Goal: Contribute content: Contribute content

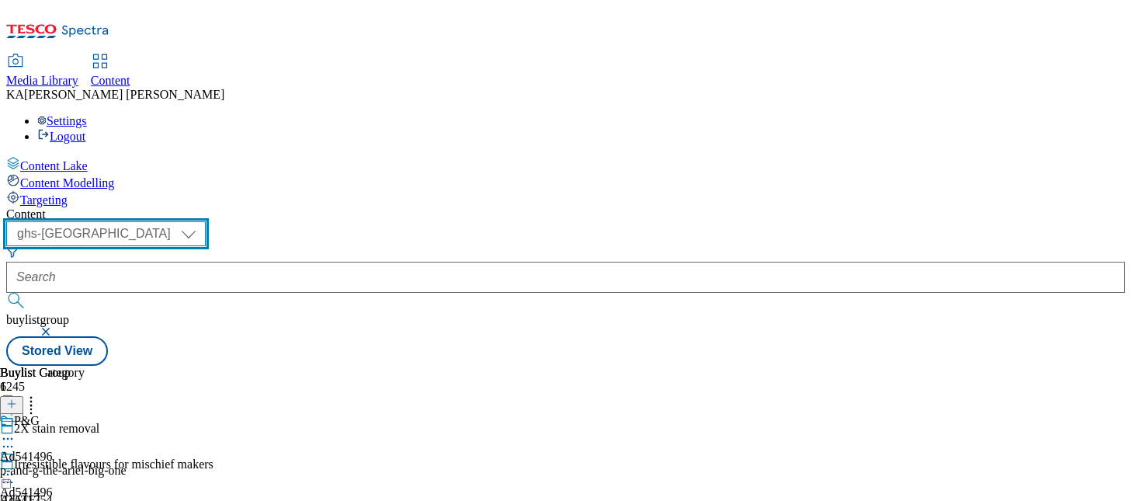
click at [206, 221] on select "ghs-roi ghs-uk" at bounding box center [105, 233] width 199 height 25
select select "ghs-roi"
click at [202, 221] on select "ghs-roi ghs-uk" at bounding box center [105, 233] width 199 height 25
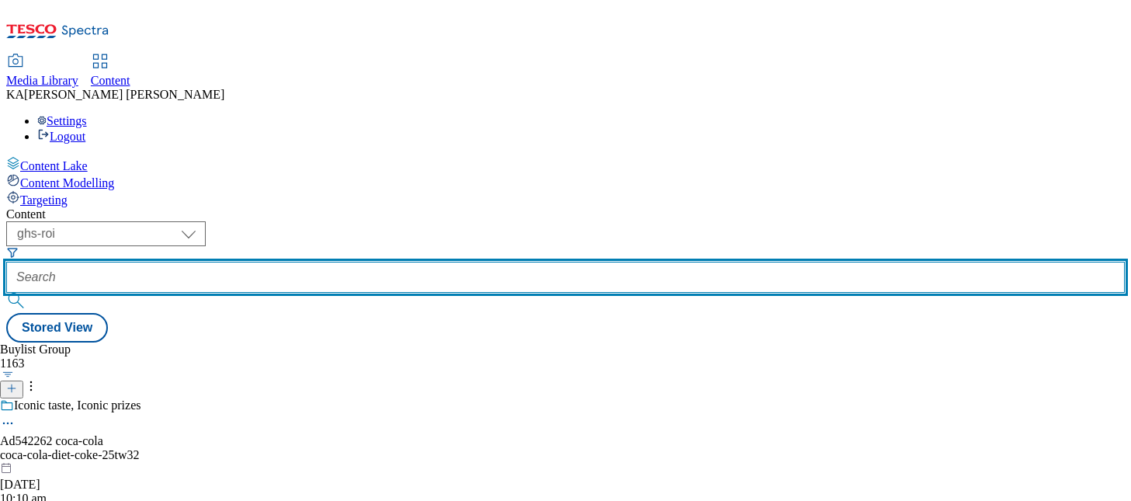
click at [369, 262] on input "text" at bounding box center [565, 277] width 1118 height 31
paste input "coca-cola-jack-daniels-25tw28"
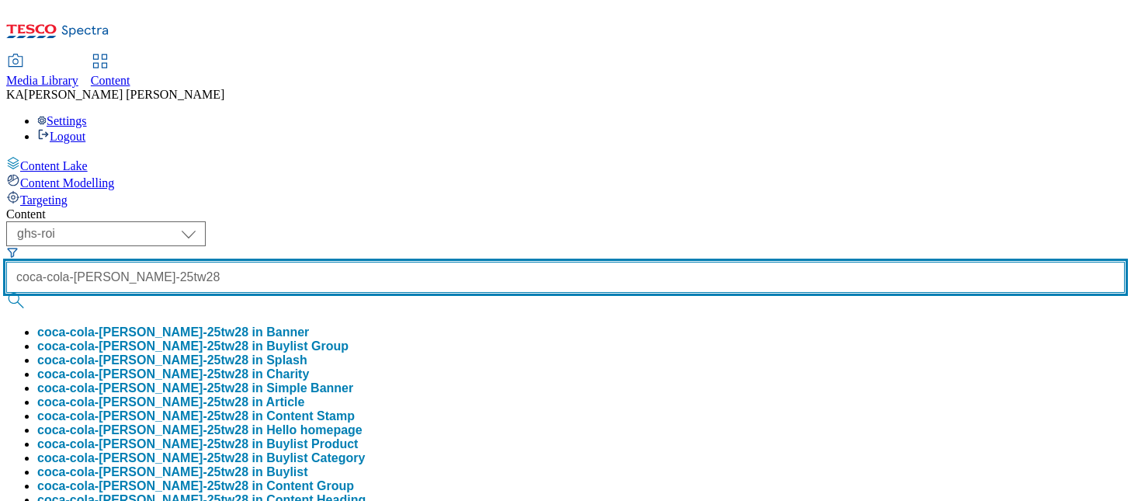
type input "coca-cola-jack-daniels-25tw28"
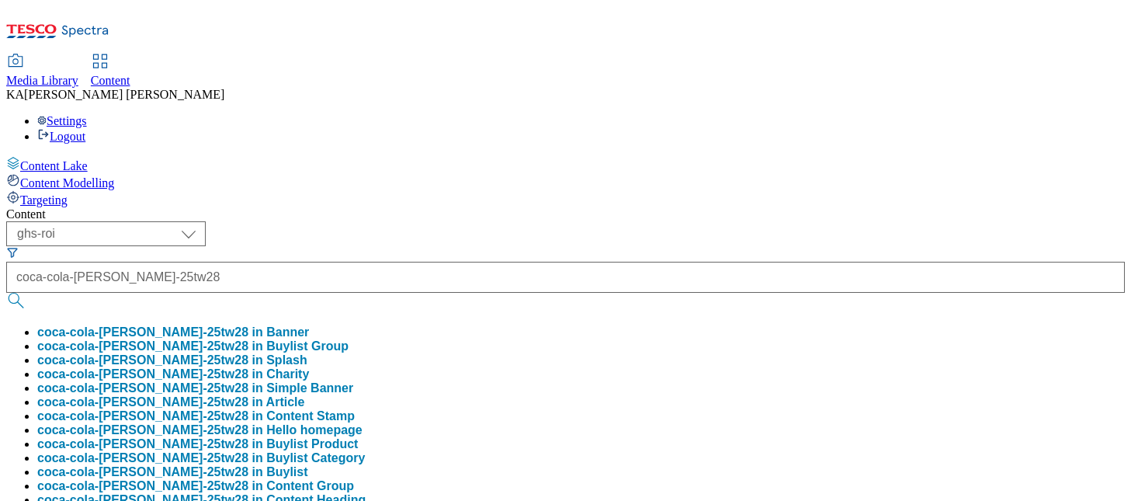
click at [348, 339] on button "coca-cola-jack-daniels-25tw28 in Buylist Group" at bounding box center [192, 346] width 311 height 14
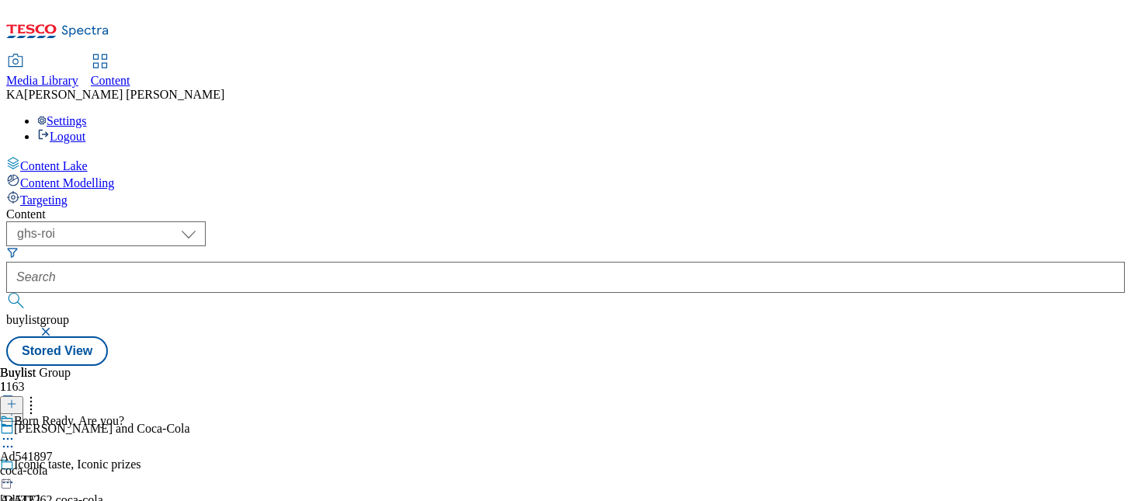
click at [16, 431] on icon at bounding box center [8, 439] width 16 height 16
click at [66, 466] on span "Edit" at bounding box center [57, 472] width 18 height 12
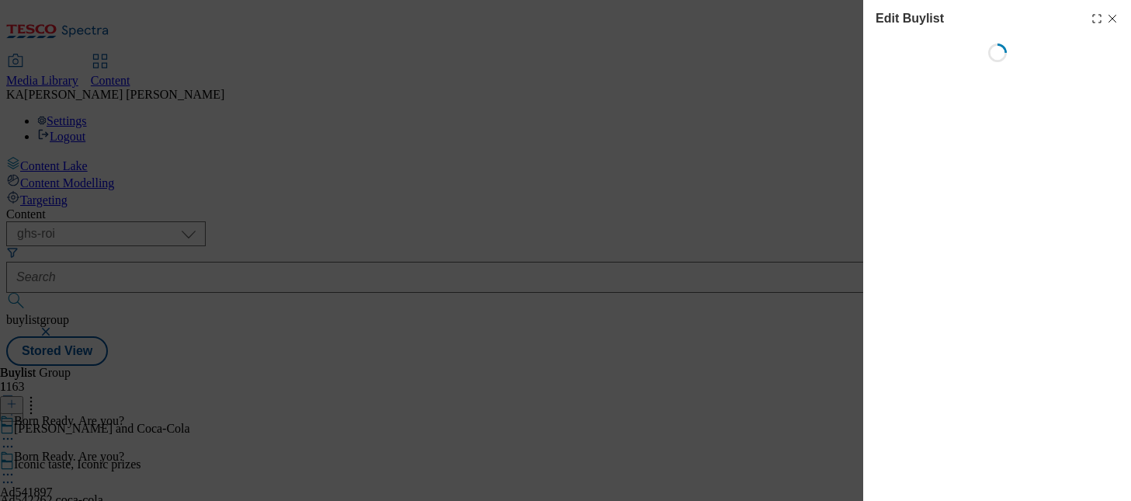
select select "tactical"
select select "supplier funded short term 1-3 weeks"
select select "dunnhumby"
select select "Banner"
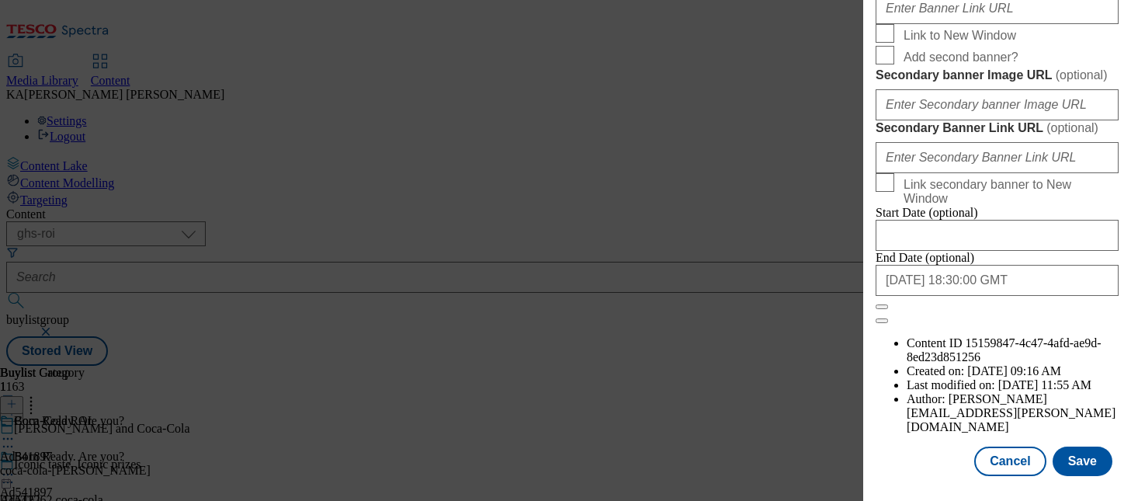
scroll to position [1350, 0]
paste input "https://digitalcontent.api.tesco.com/v2/media/ghs-mktg/3454c1dd-04cb-4774-9816-…"
type input "https://digitalcontent.api.tesco.com/v2/media/ghs-mktg/3454c1dd-04cb-4774-9816-…"
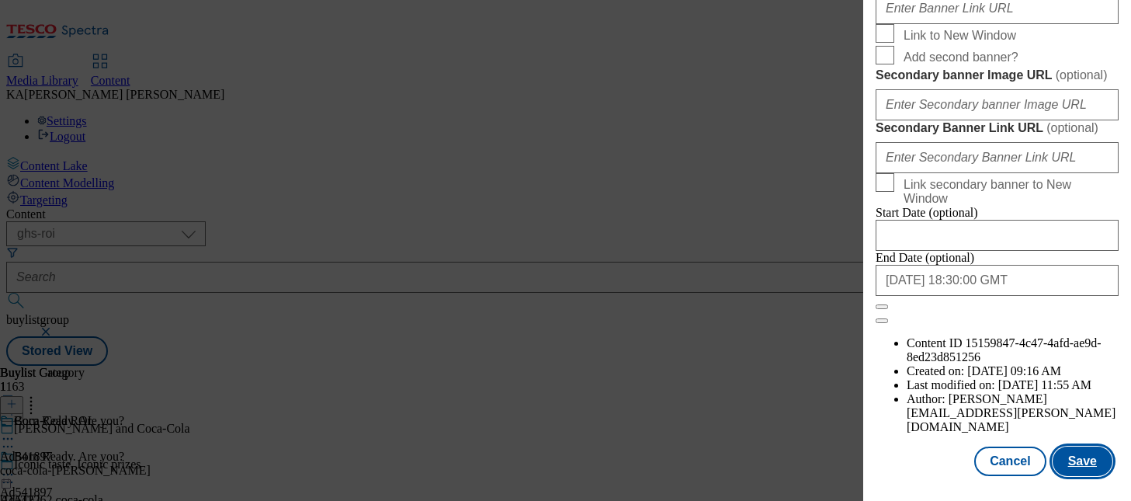
click at [1075, 454] on button "Save" at bounding box center [1082, 460] width 60 height 29
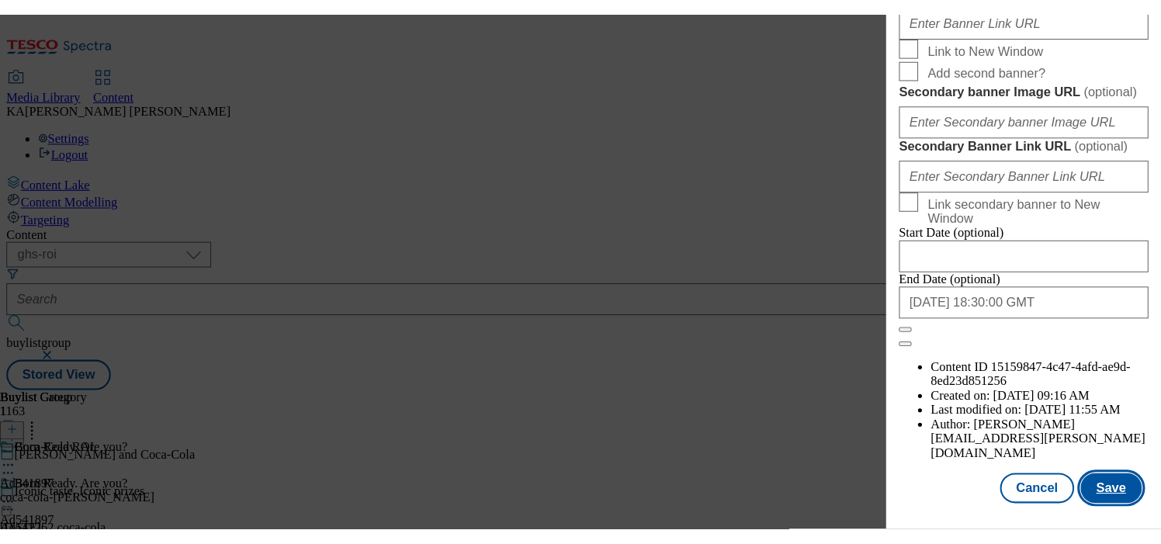
scroll to position [0, 0]
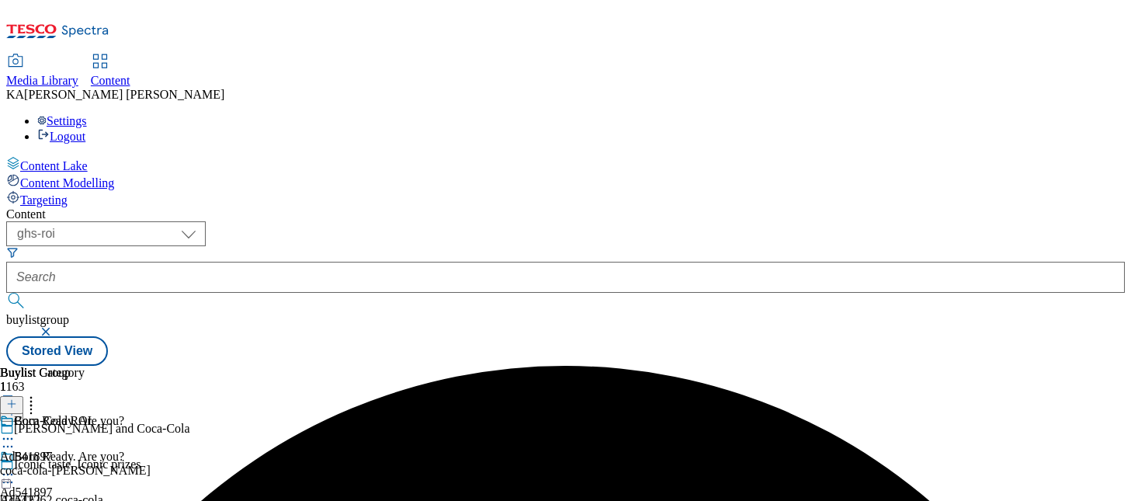
click at [16, 466] on icon at bounding box center [8, 474] width 16 height 16
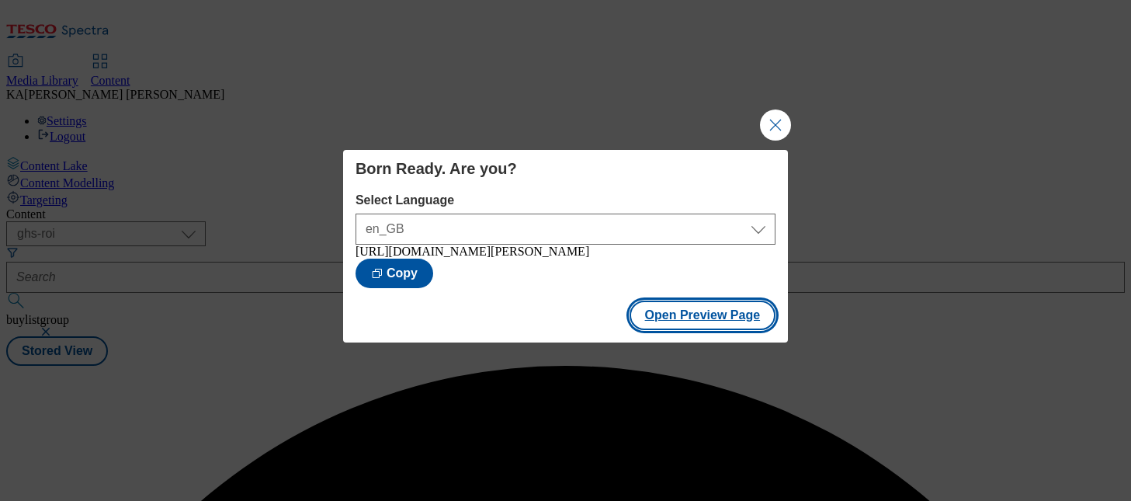
click at [655, 328] on button "Open Preview Page" at bounding box center [702, 314] width 147 height 29
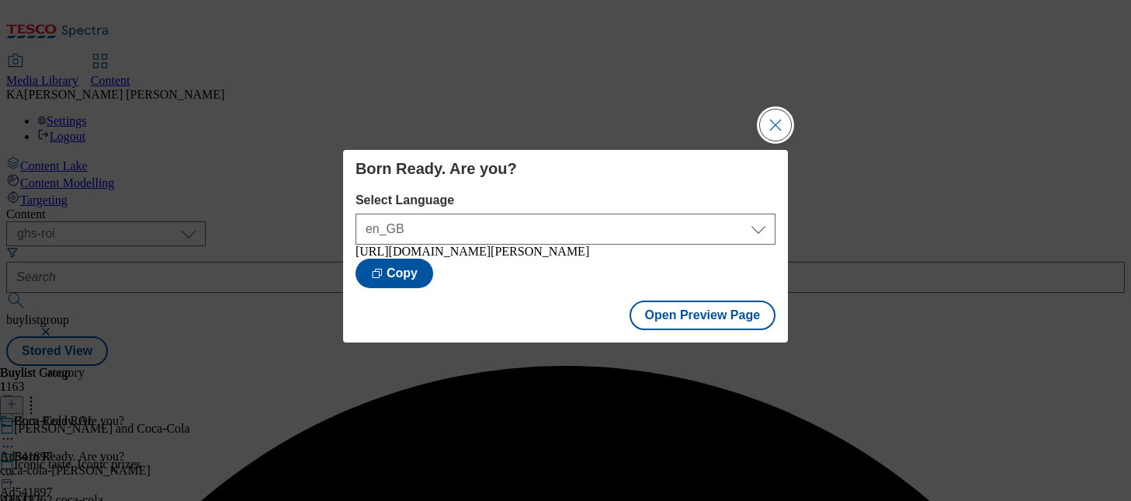
click at [771, 118] on button "Close Modal" at bounding box center [775, 124] width 31 height 31
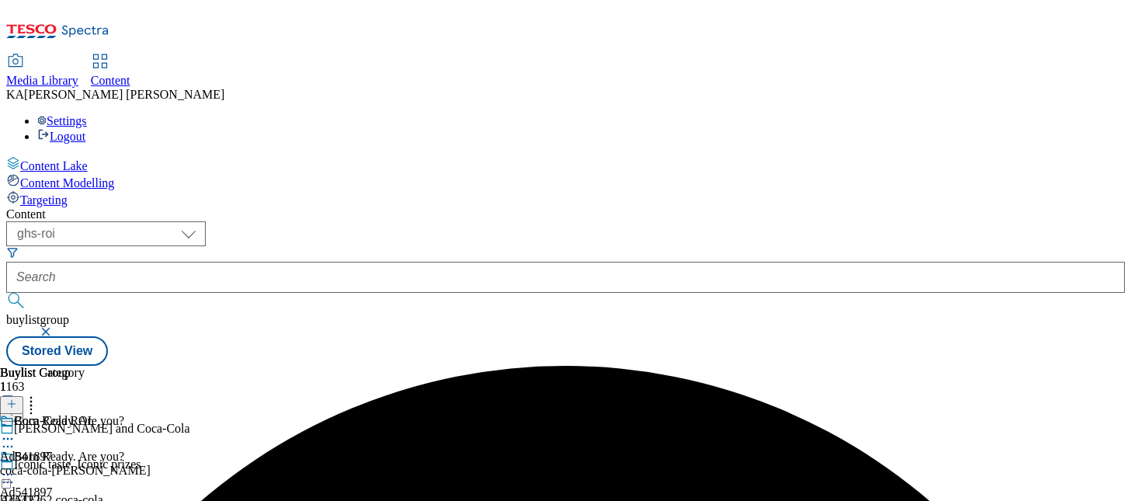
click at [16, 466] on icon at bounding box center [8, 474] width 16 height 16
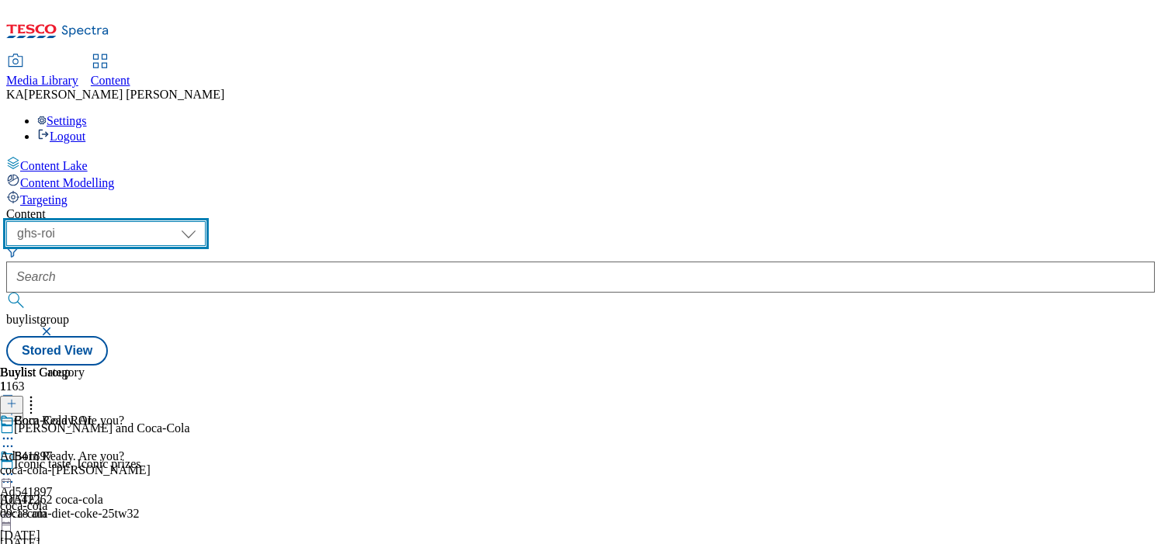
click at [206, 221] on select "ghs-roi ghs-uk" at bounding box center [105, 233] width 199 height 25
select select "ghs-uk"
click at [202, 221] on select "ghs-roi ghs-uk" at bounding box center [105, 233] width 199 height 25
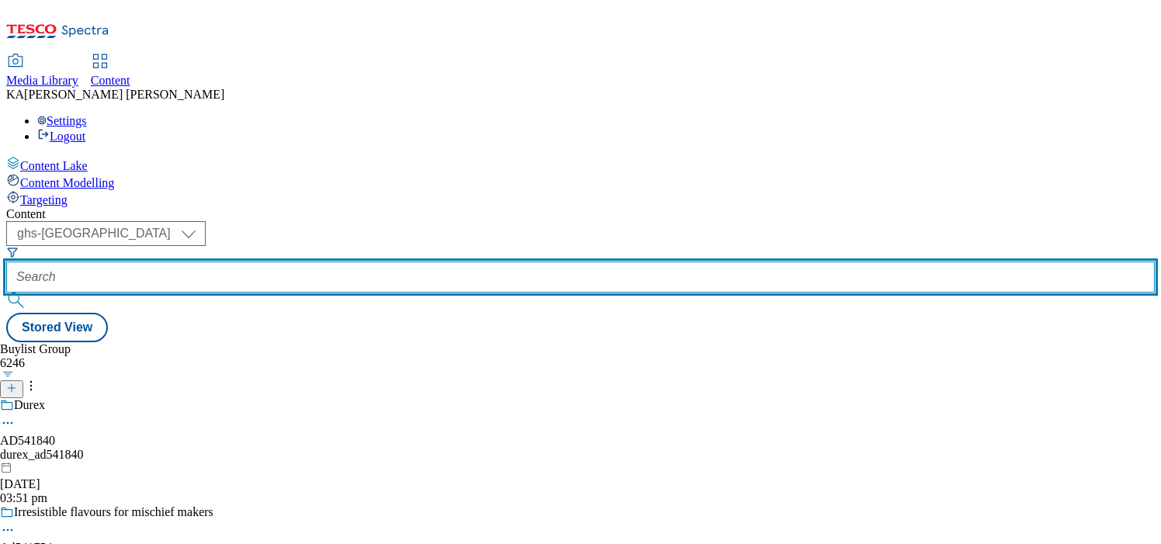
click at [363, 262] on input "text" at bounding box center [580, 277] width 1149 height 31
paste input "abf-jordons-popped-oat-25tw30"
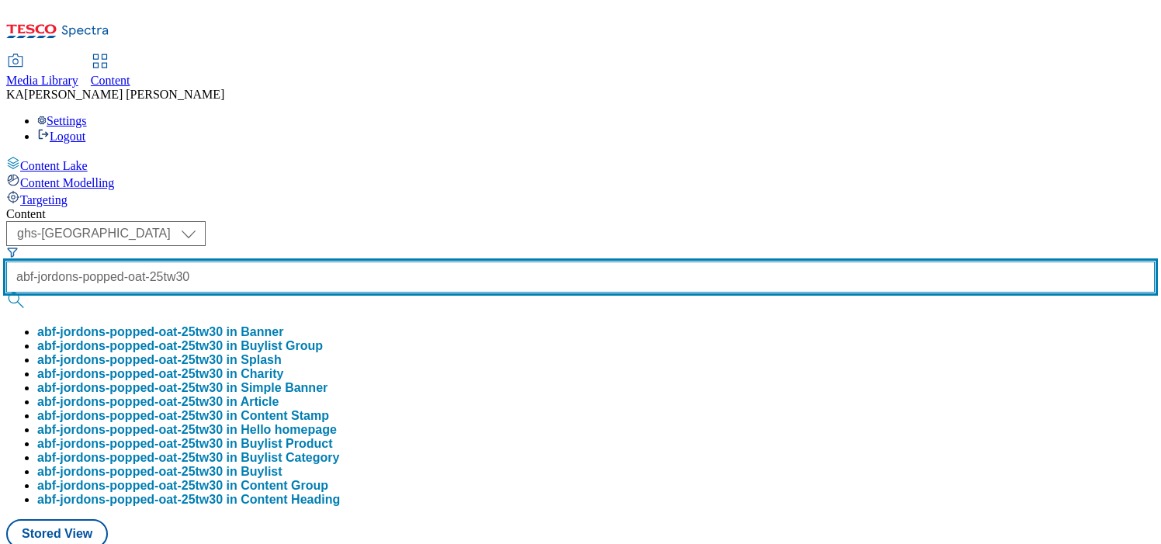
scroll to position [0, 47]
type input "abf-jordons-popped-oat-25tw30"
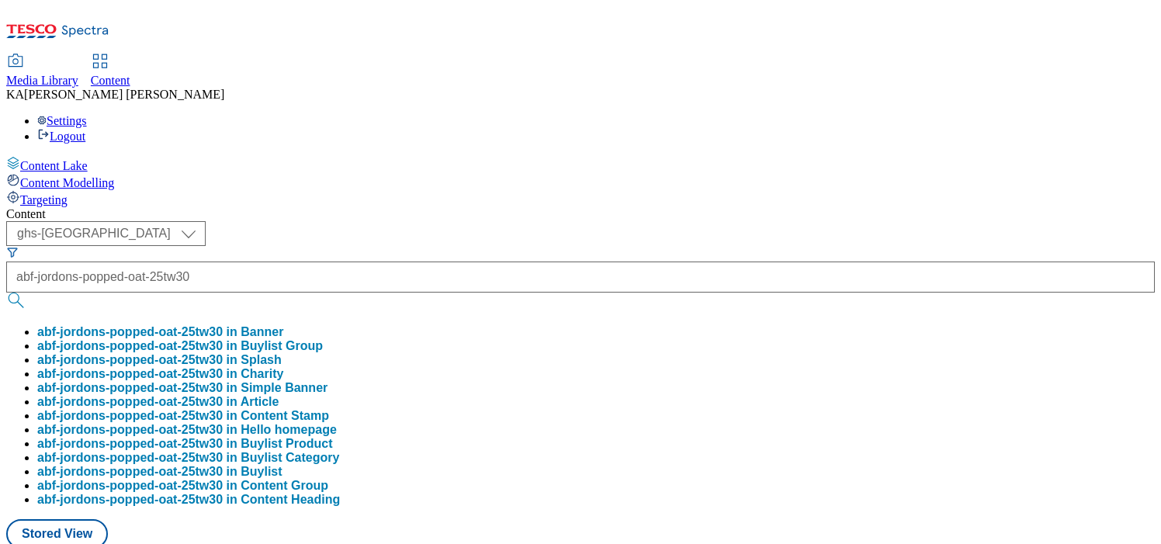
click at [323, 339] on button "abf-jordons-popped-oat-25tw30 in Buylist Group" at bounding box center [180, 346] width 286 height 14
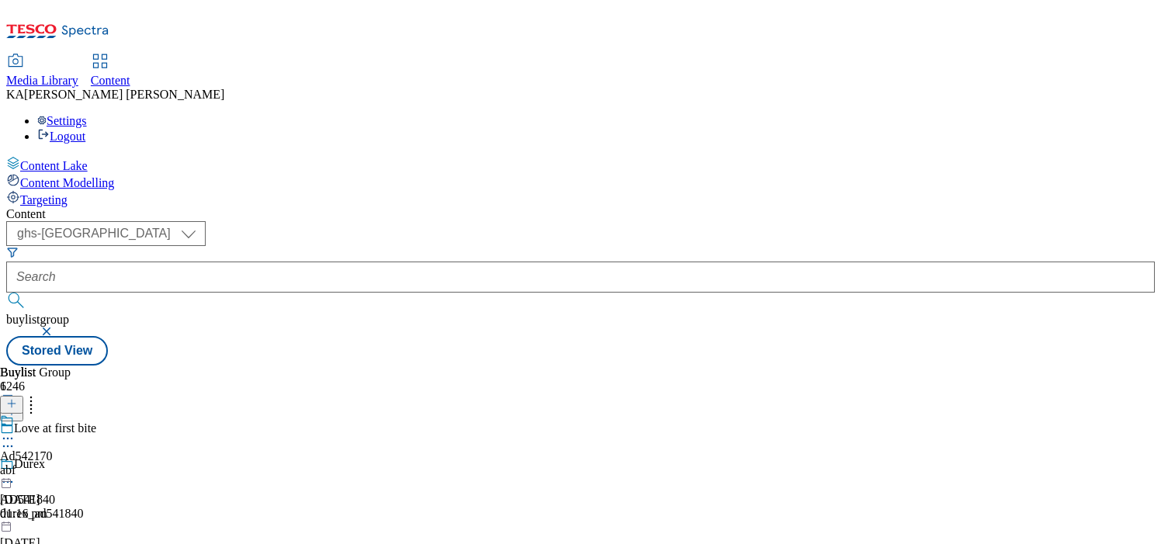
click at [16, 431] on icon at bounding box center [8, 439] width 16 height 16
click at [66, 466] on span "Edit" at bounding box center [57, 472] width 18 height 12
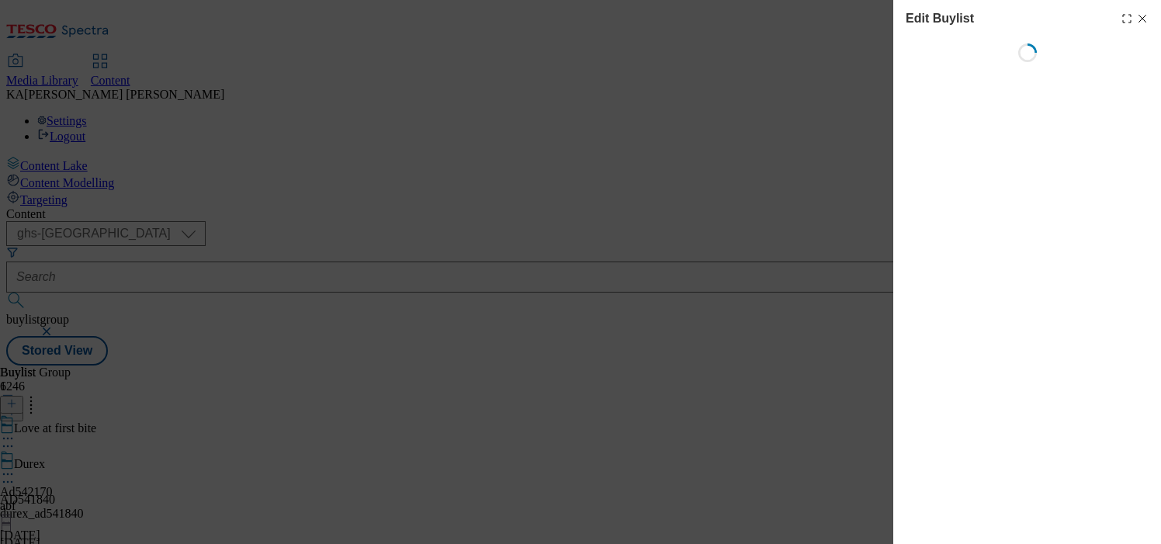
select select "tactical"
select select "supplier funded short term 1-3 weeks"
select select "dunnhumby"
select select "Banner"
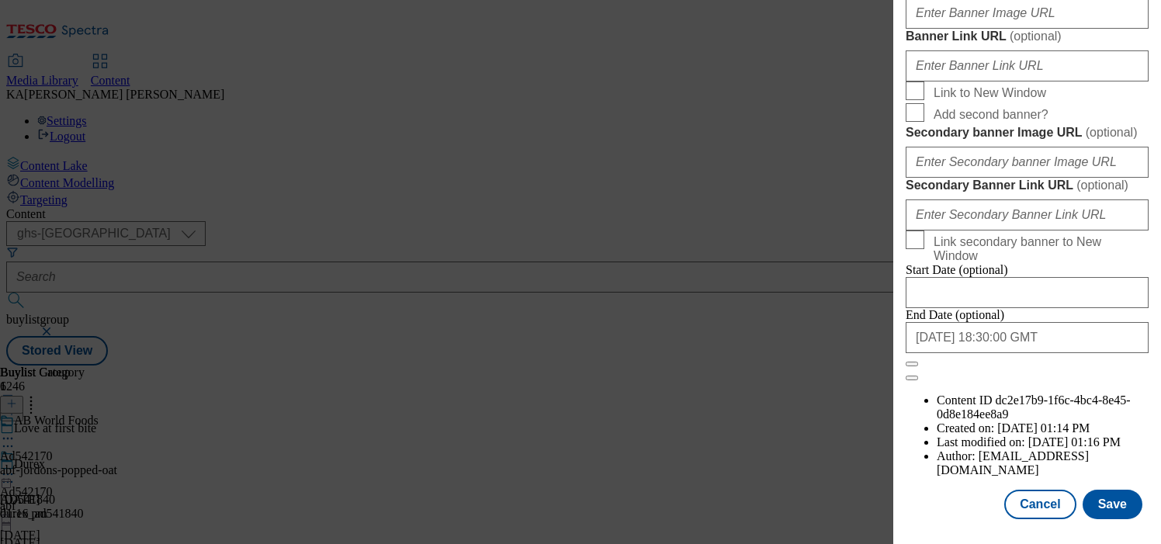
scroll to position [1544, 0]
click at [937, 29] on input "Banner Image URL ( optional )" at bounding box center [1027, 13] width 243 height 31
paste input "https://digitalcontent.api.tesco.com/v2/media/ghs-mktg/70956799-5d6b-4d27-be3a-…"
type input "https://digitalcontent.api.tesco.com/v2/media/ghs-mktg/70956799-5d6b-4d27-be3a-…"
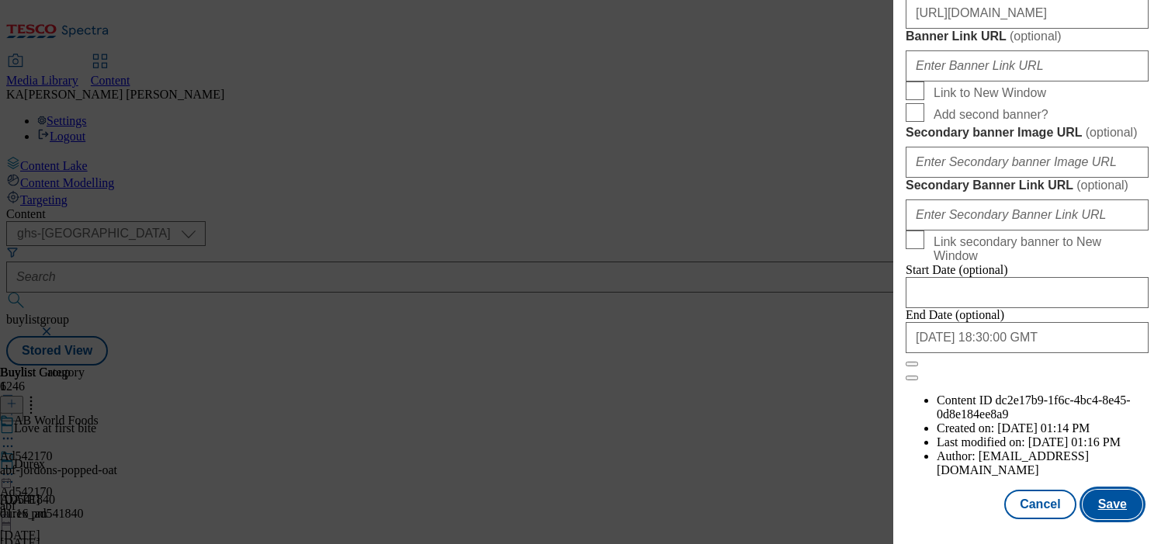
scroll to position [0, 0]
click at [1112, 498] on button "Save" at bounding box center [1113, 504] width 60 height 29
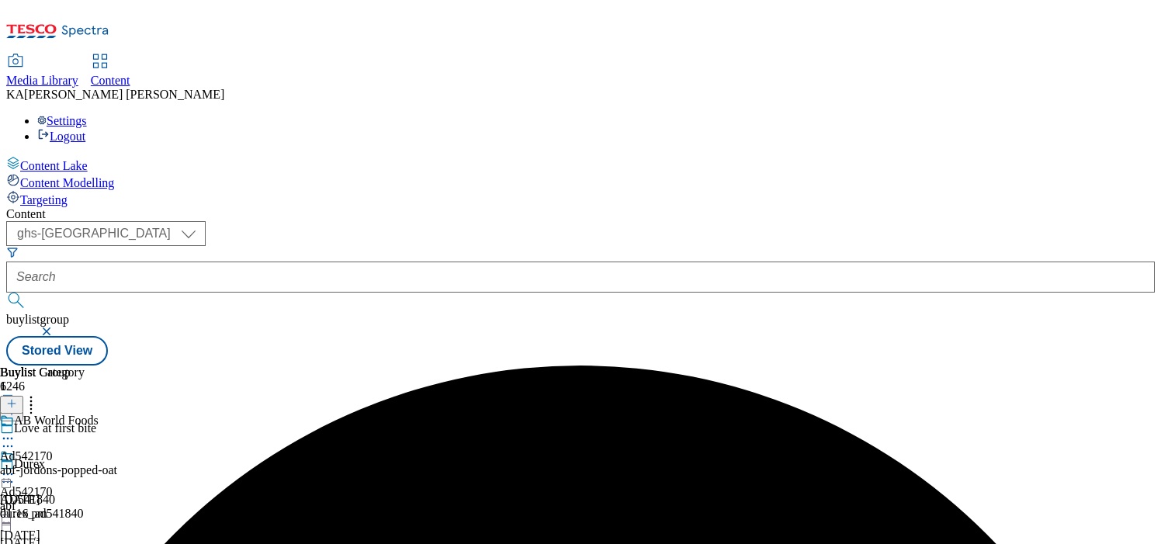
click at [16, 466] on icon at bounding box center [8, 474] width 16 height 16
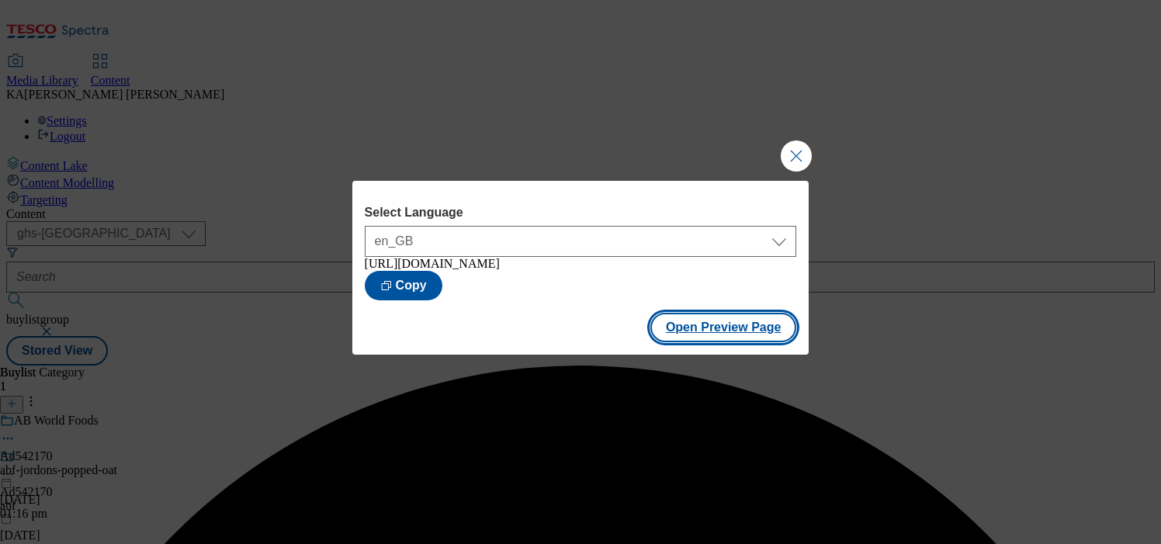
click at [693, 335] on button "Open Preview Page" at bounding box center [723, 327] width 147 height 29
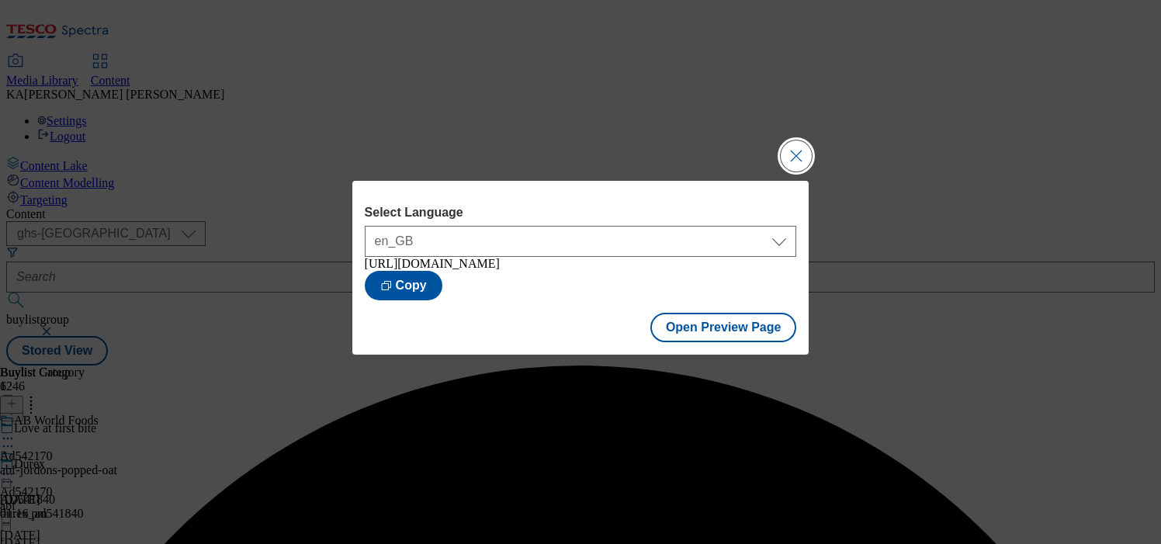
click at [788, 151] on button "Close Modal" at bounding box center [796, 155] width 31 height 31
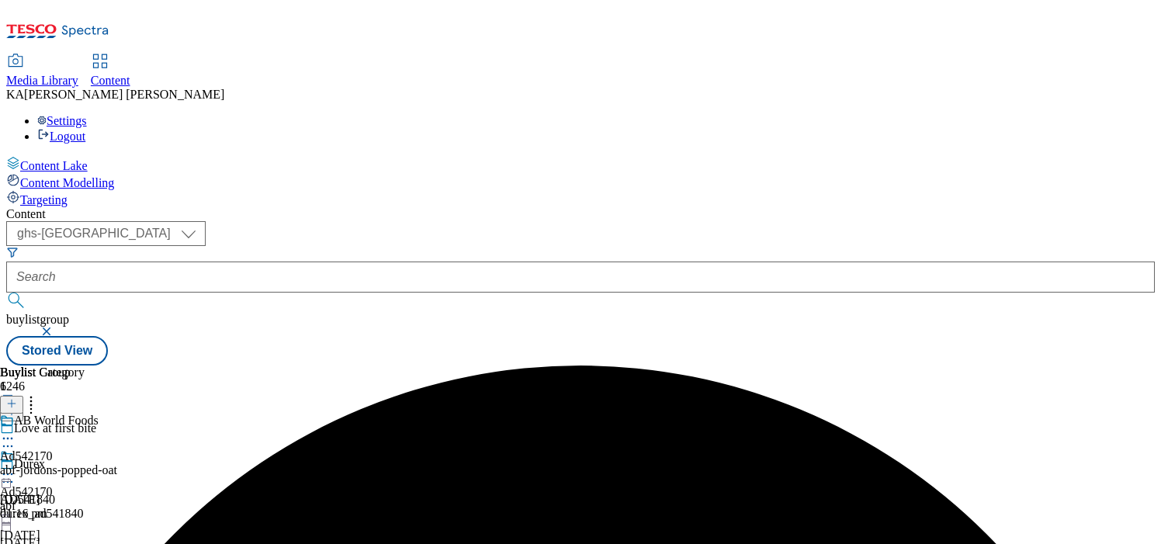
click at [16, 466] on icon at bounding box center [8, 474] width 16 height 16
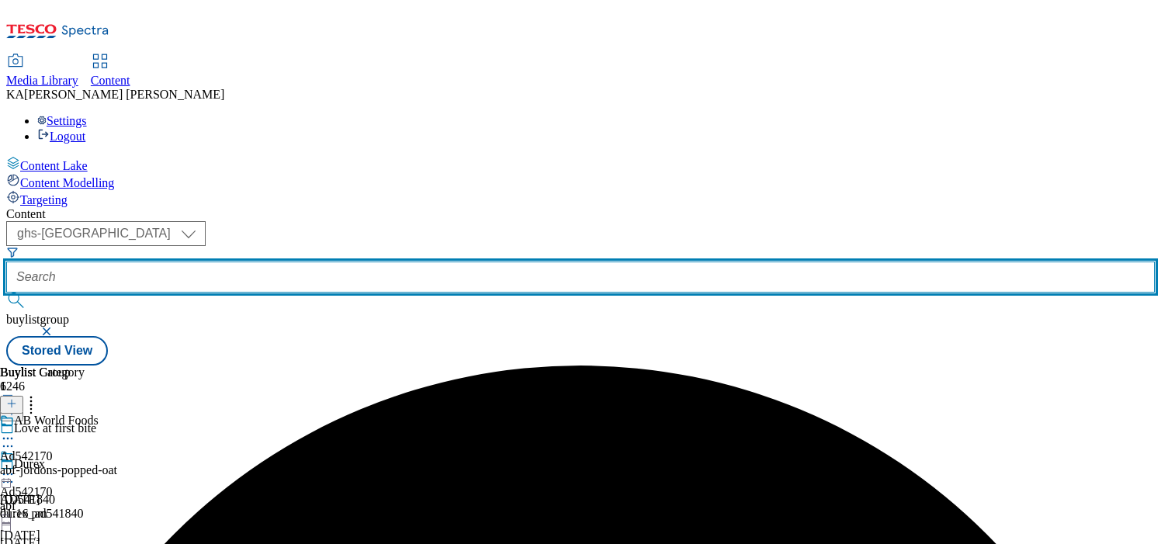
click at [356, 262] on input "text" at bounding box center [580, 277] width 1149 height 31
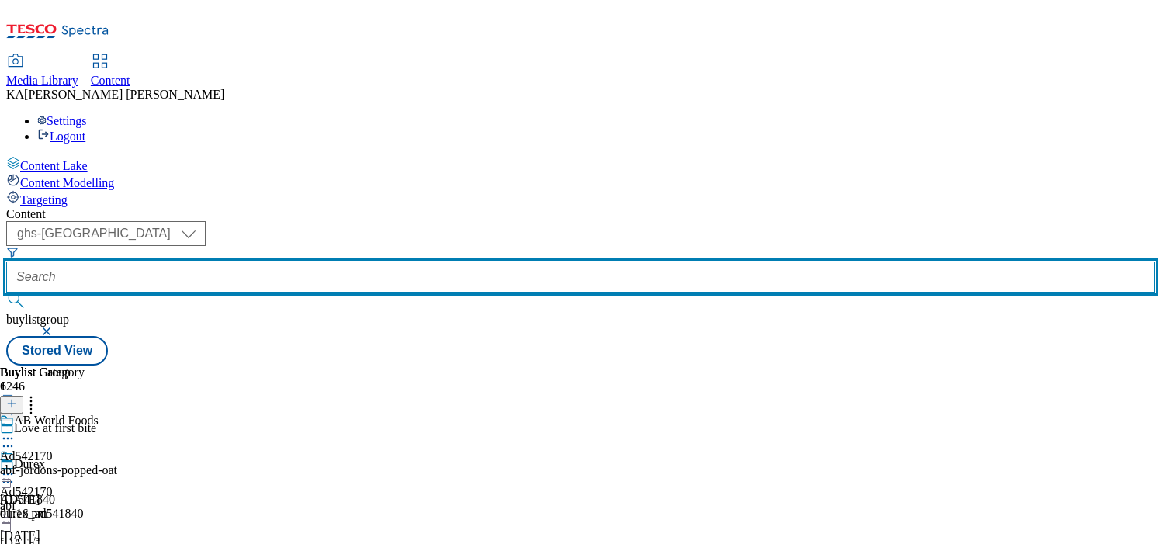
paste input "loreal-hair-dye-25tw30"
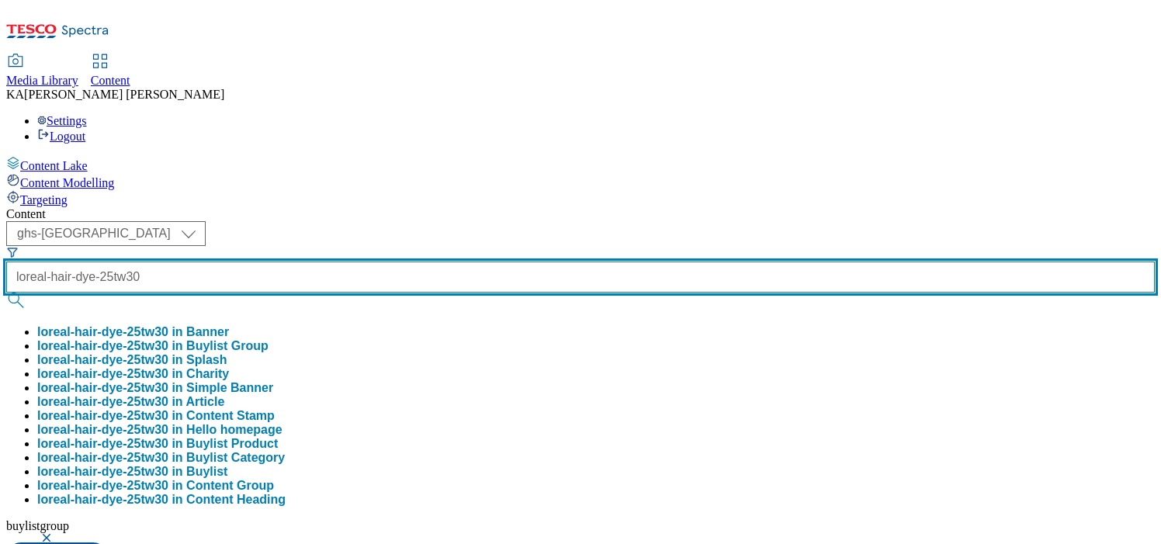
scroll to position [0, 2]
type input "loreal-hair-dye-25tw30"
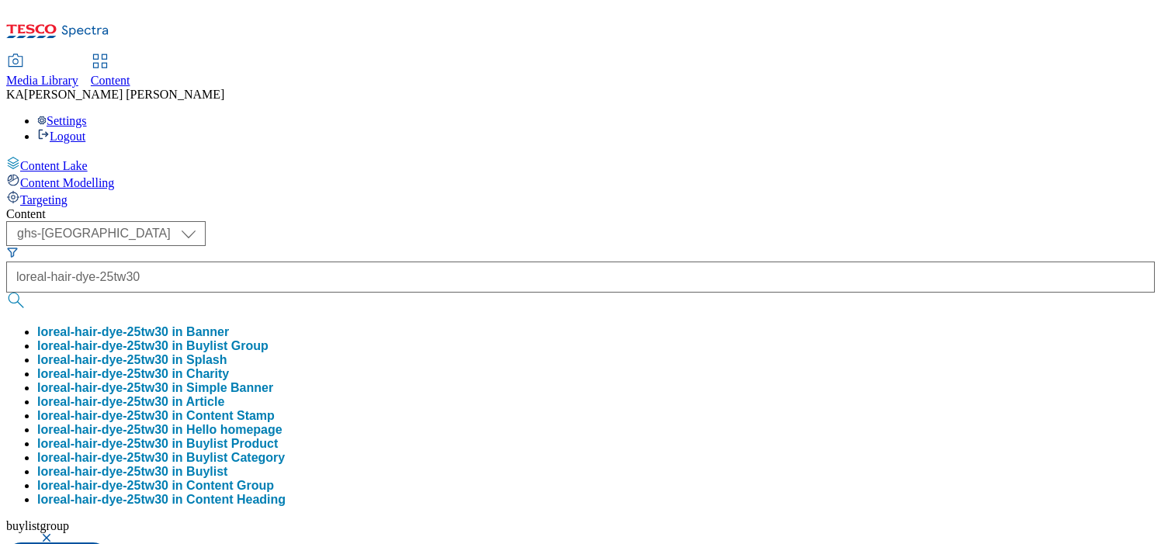
scroll to position [0, 0]
click at [269, 339] on button "loreal-hair-dye-25tw30 in Buylist Group" at bounding box center [152, 346] width 231 height 14
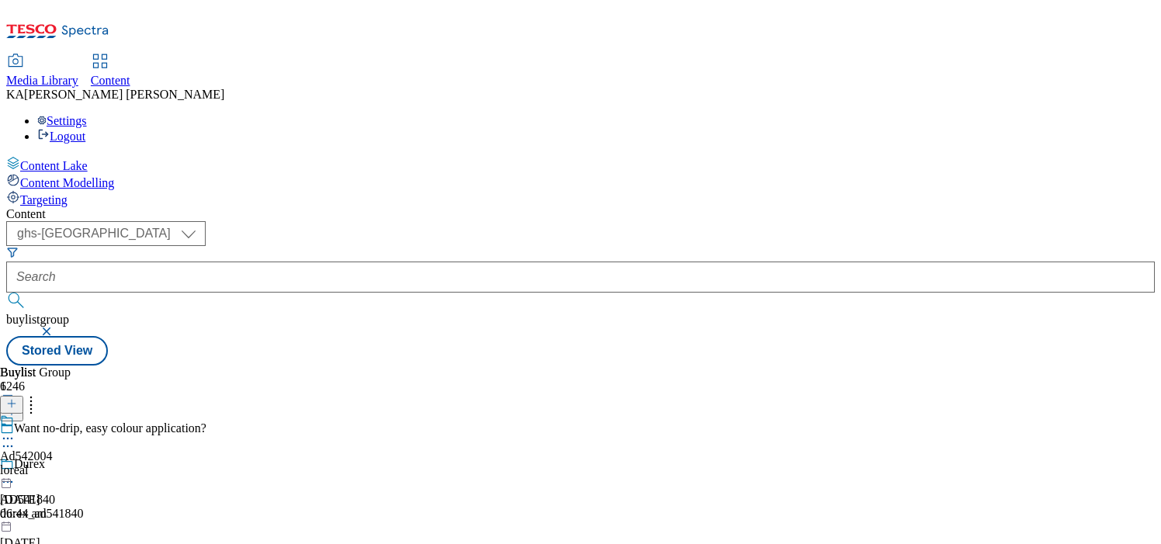
click at [16, 431] on icon at bounding box center [8, 439] width 16 height 16
click at [66, 466] on span "Edit" at bounding box center [57, 472] width 18 height 12
select select "tactical"
select select "supplier funded short term 1-3 weeks"
select select "dunnhumby"
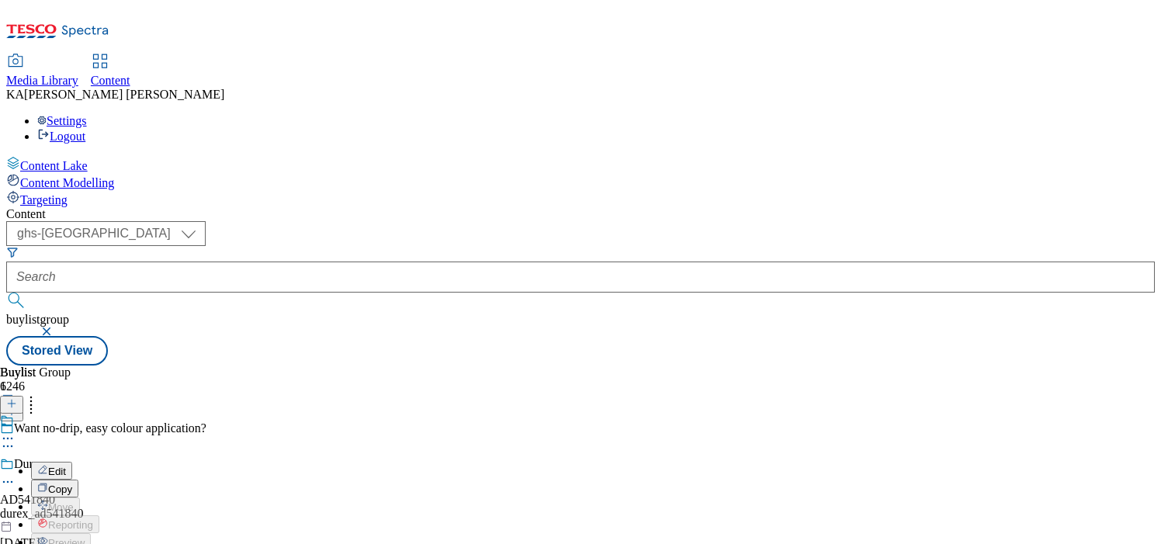
select select "Banner"
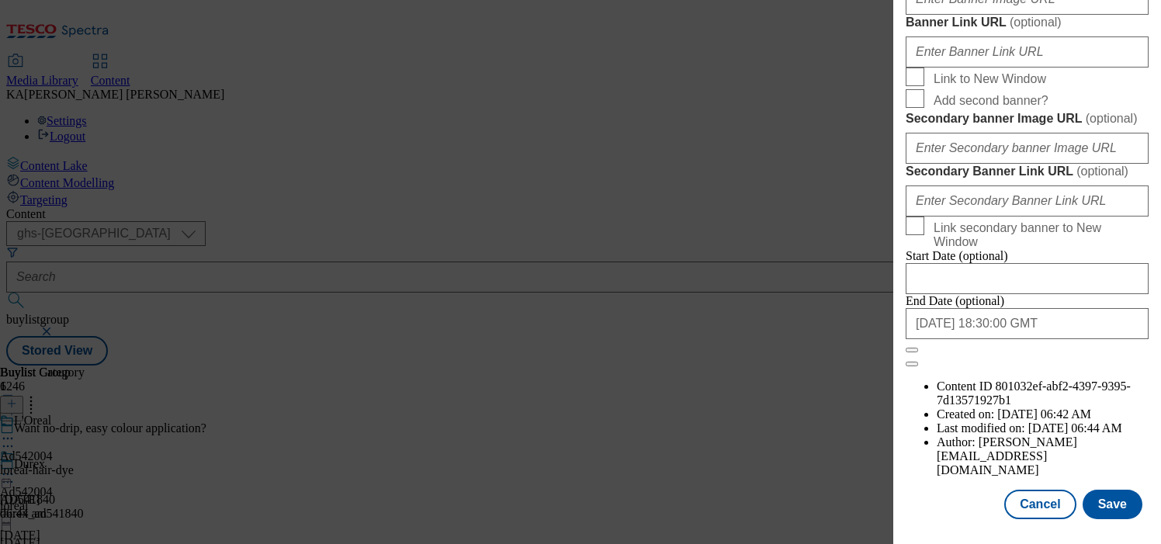
scroll to position [1453, 0]
paste input "https://digitalcontent.api.tesco.com/v2/media/ghs-mktg/0441be5c-31a3-4948-9573-…"
type input "https://digitalcontent.api.tesco.com/v2/media/ghs-mktg/0441be5c-31a3-4948-9573-…"
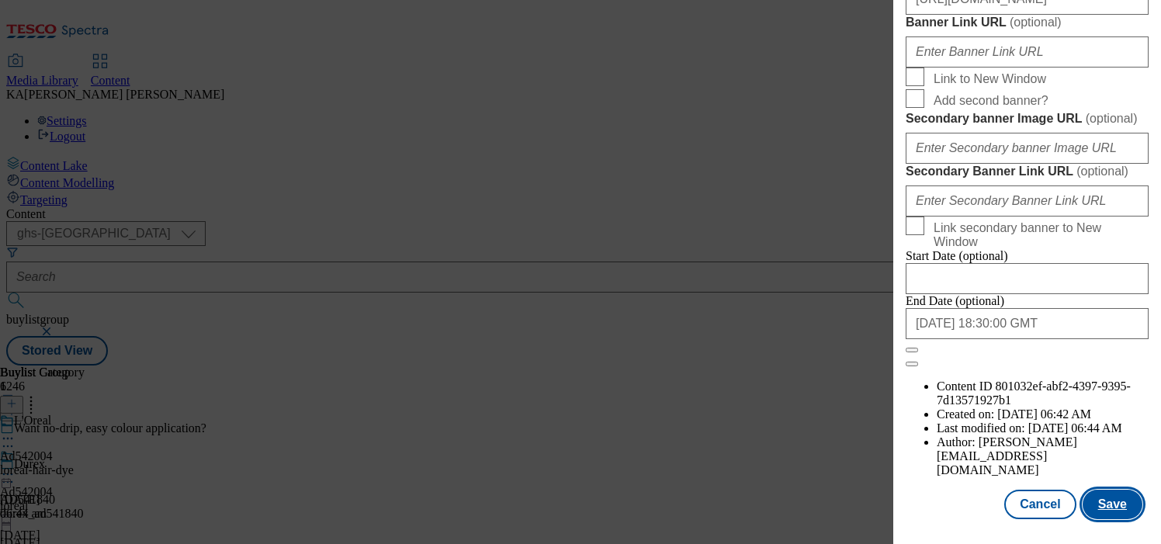
click at [1103, 500] on button "Save" at bounding box center [1113, 504] width 60 height 29
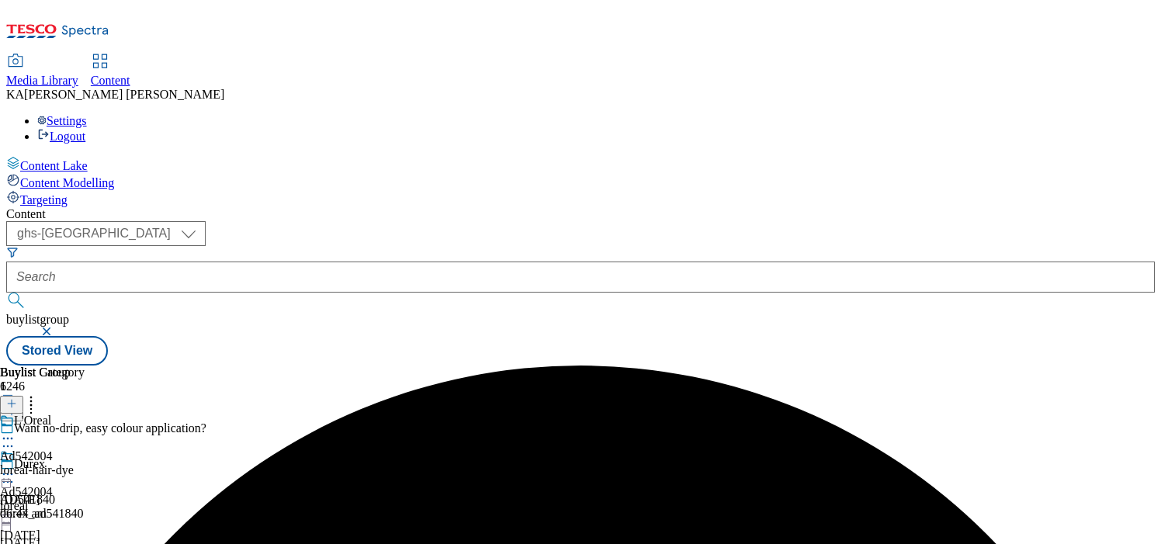
click at [16, 466] on icon at bounding box center [8, 474] width 16 height 16
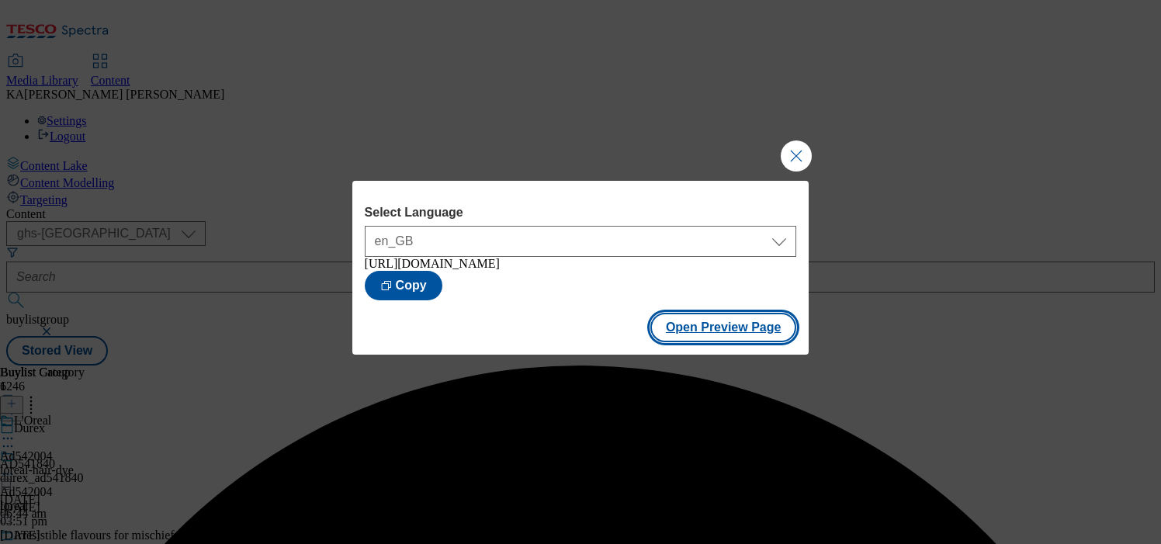
click at [678, 338] on button "Open Preview Page" at bounding box center [723, 327] width 147 height 29
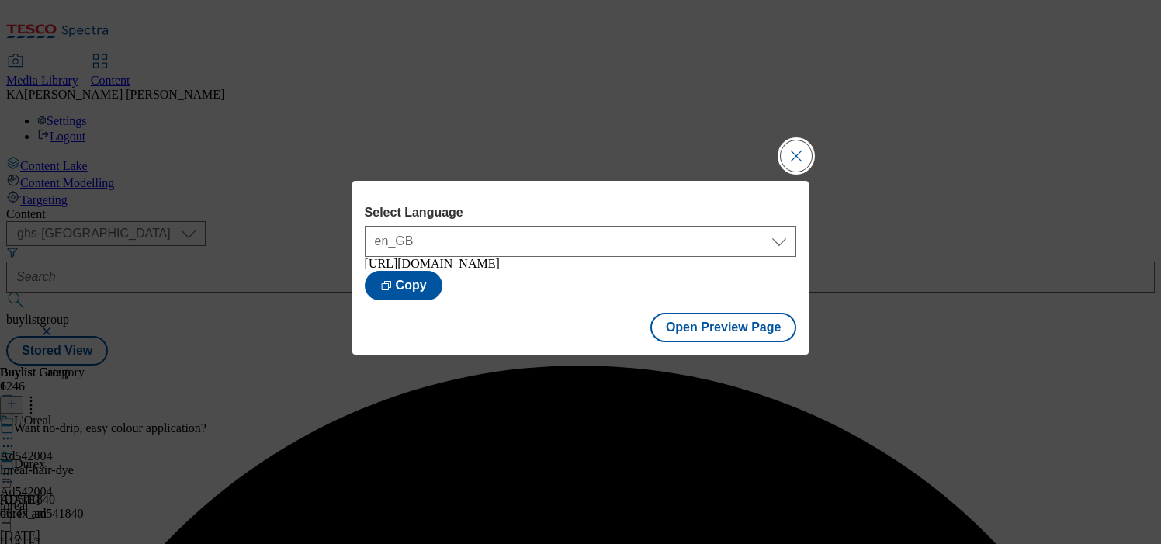
click at [802, 141] on button "Close Modal" at bounding box center [796, 155] width 31 height 31
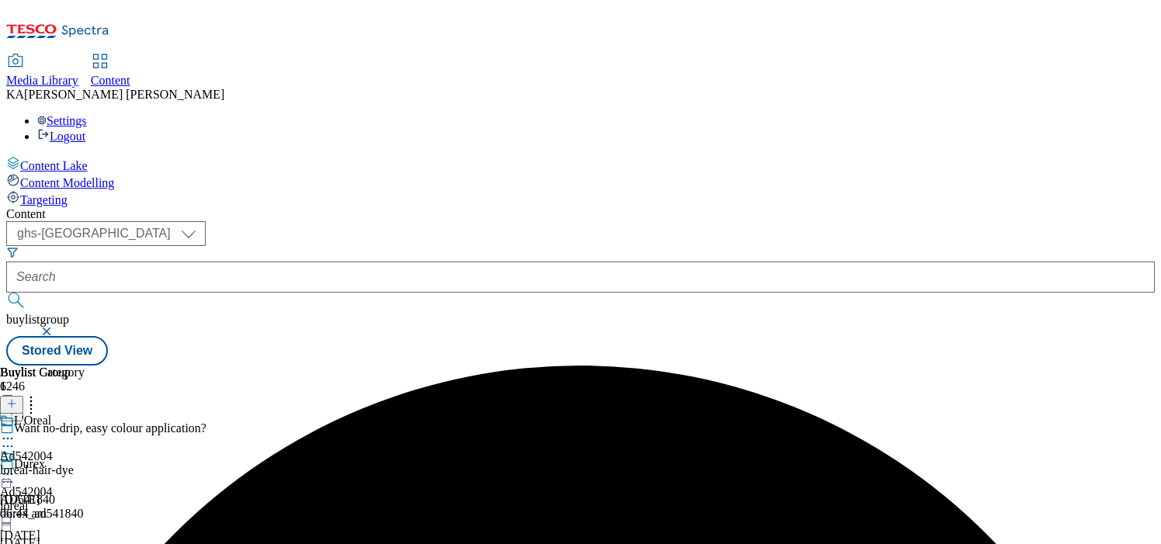
click at [16, 466] on icon at bounding box center [8, 474] width 16 height 16
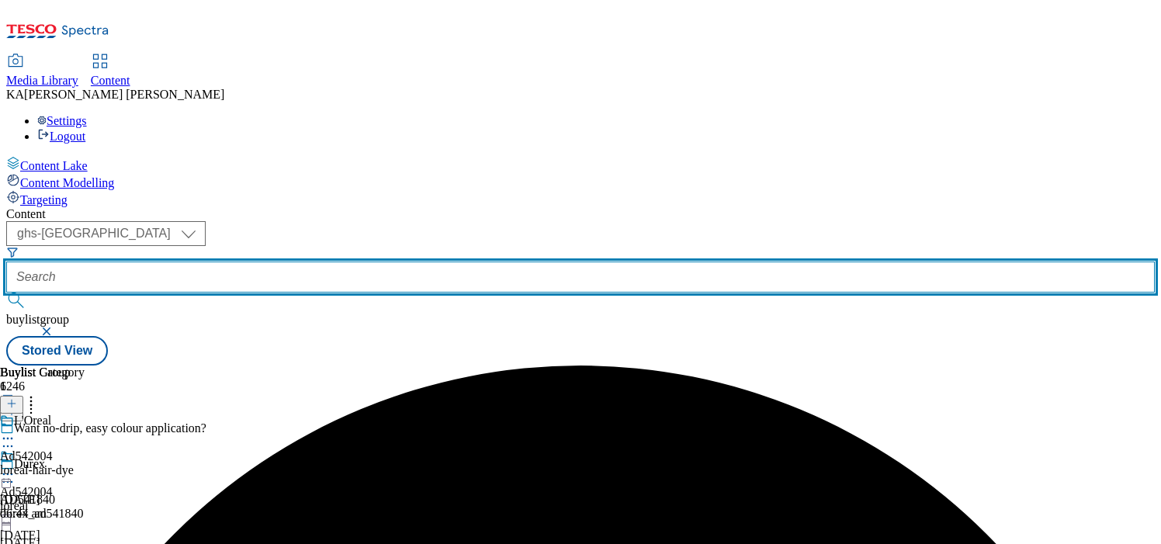
click at [343, 262] on input "text" at bounding box center [580, 277] width 1149 height 31
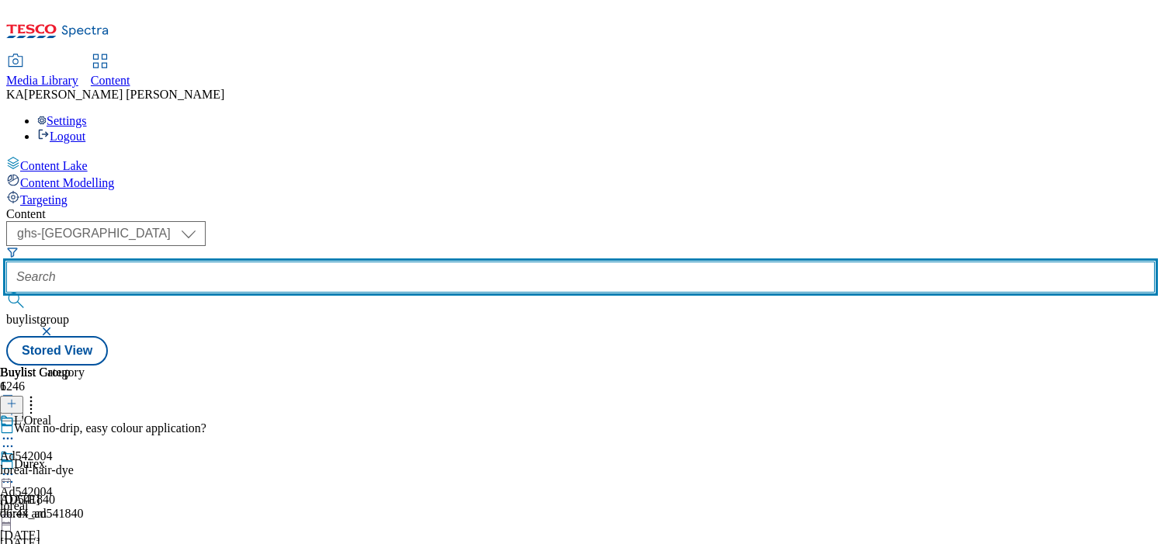
paste input "beiersdorf-nivea-face-care-25tw30"
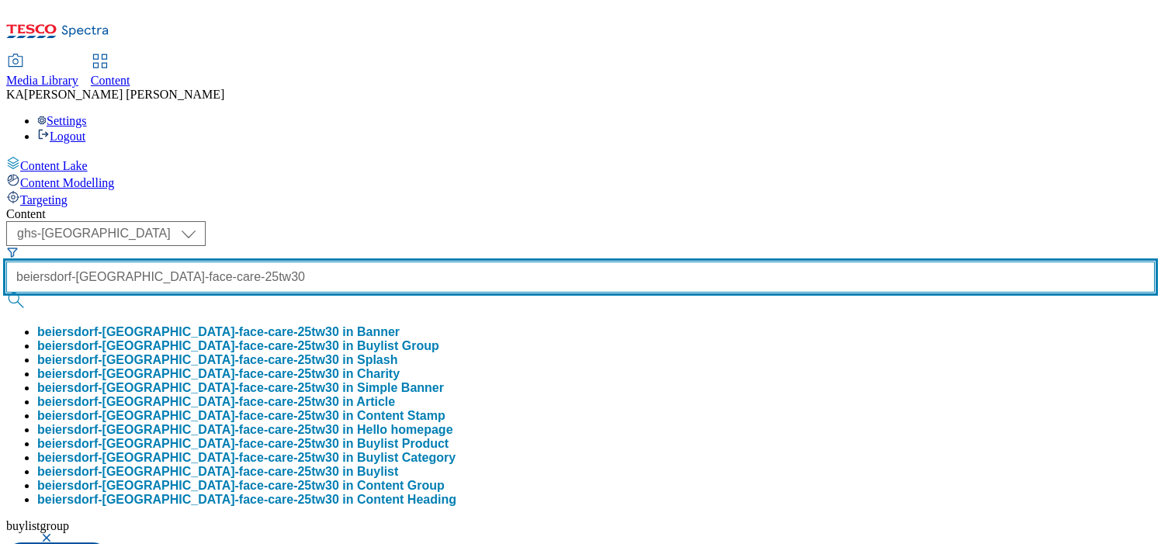
type input "beiersdorf-nivea-face-care-25tw30"
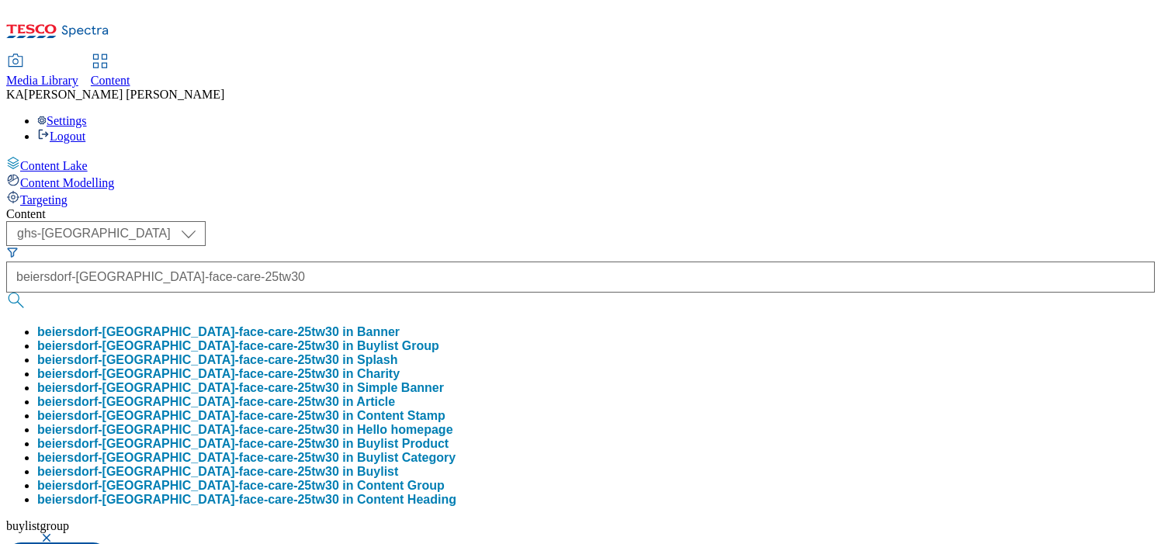
scroll to position [0, 0]
click at [358, 339] on button "beiersdorf-nivea-face-care-25tw30 in Buylist Group" at bounding box center [238, 346] width 402 height 14
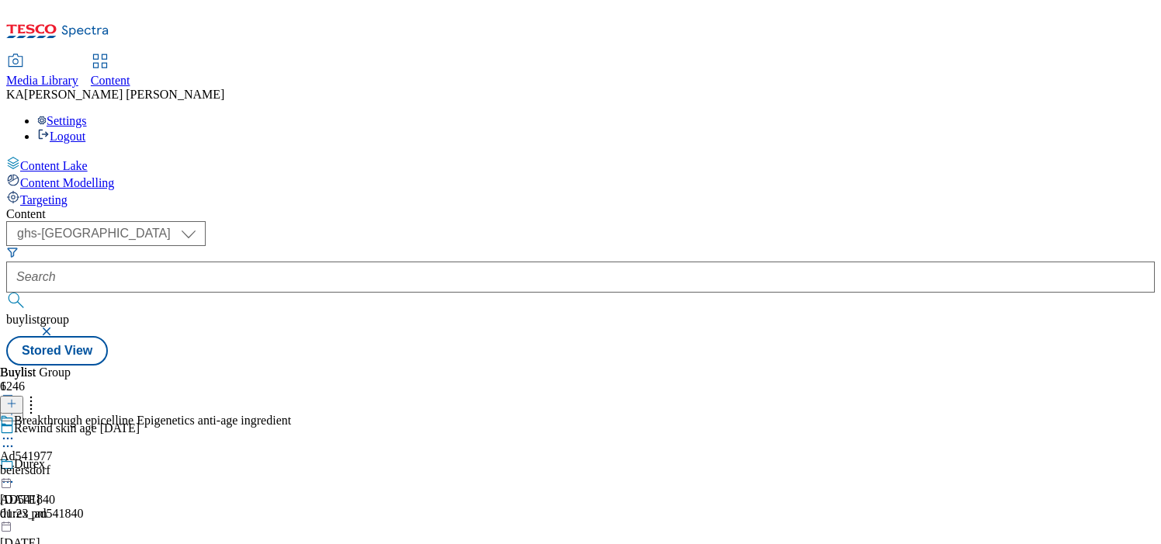
click at [16, 431] on icon at bounding box center [8, 439] width 16 height 16
click at [66, 466] on span "Edit" at bounding box center [57, 472] width 18 height 12
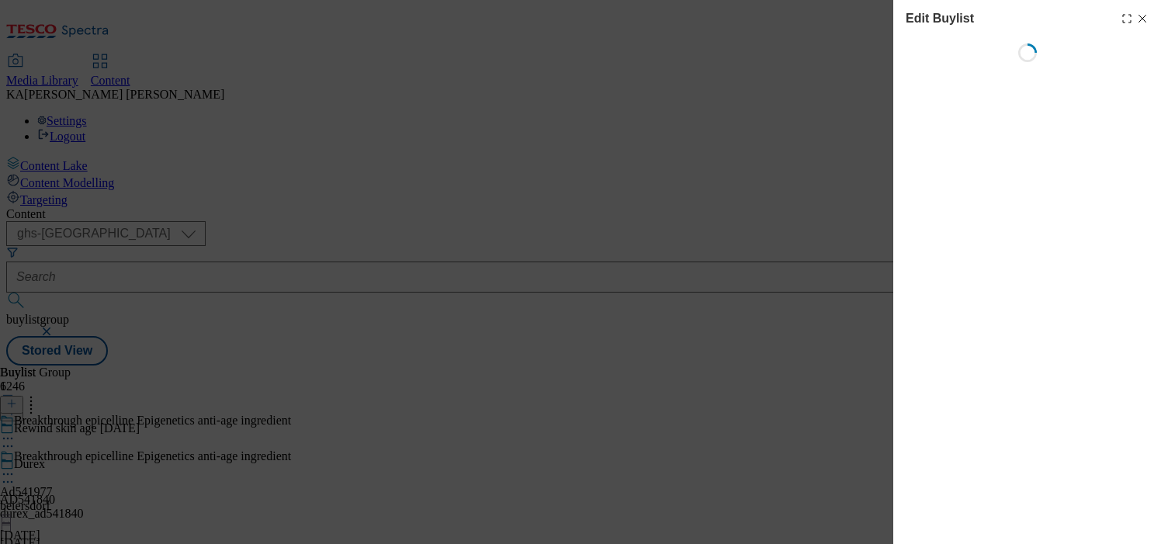
select select "tactical"
select select "supplier funded short term 1-3 weeks"
select select "dunnhumby"
select select "Banner"
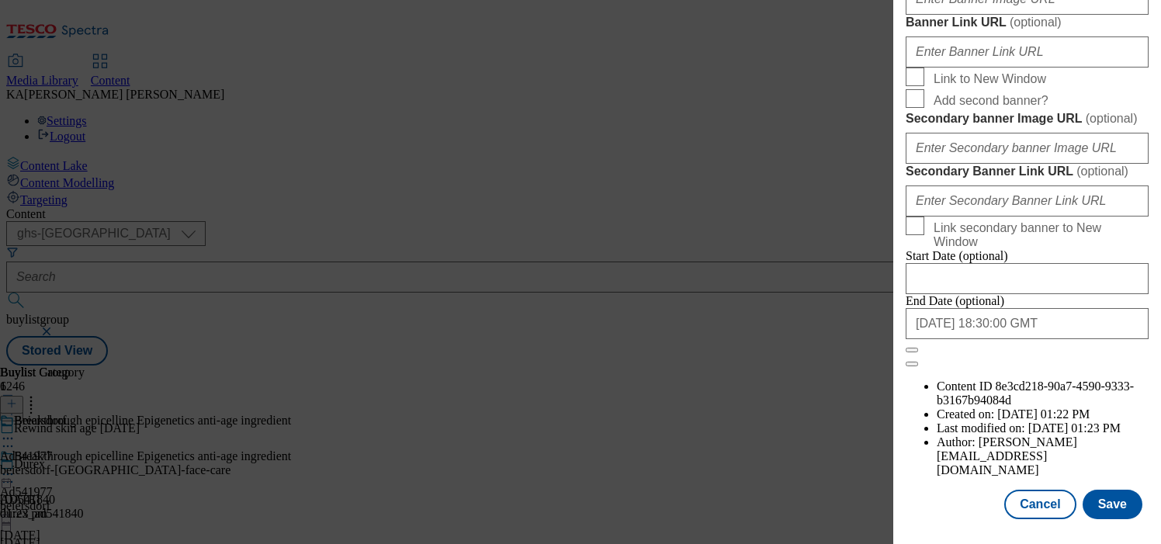
scroll to position [1454, 0]
paste input "https://digitalcontent.api.tesco.com/v2/media/ghs-mktg/217c6500-7509-4a6f-9e6a-…"
type input "https://digitalcontent.api.tesco.com/v2/media/ghs-mktg/217c6500-7509-4a6f-9e6a-…"
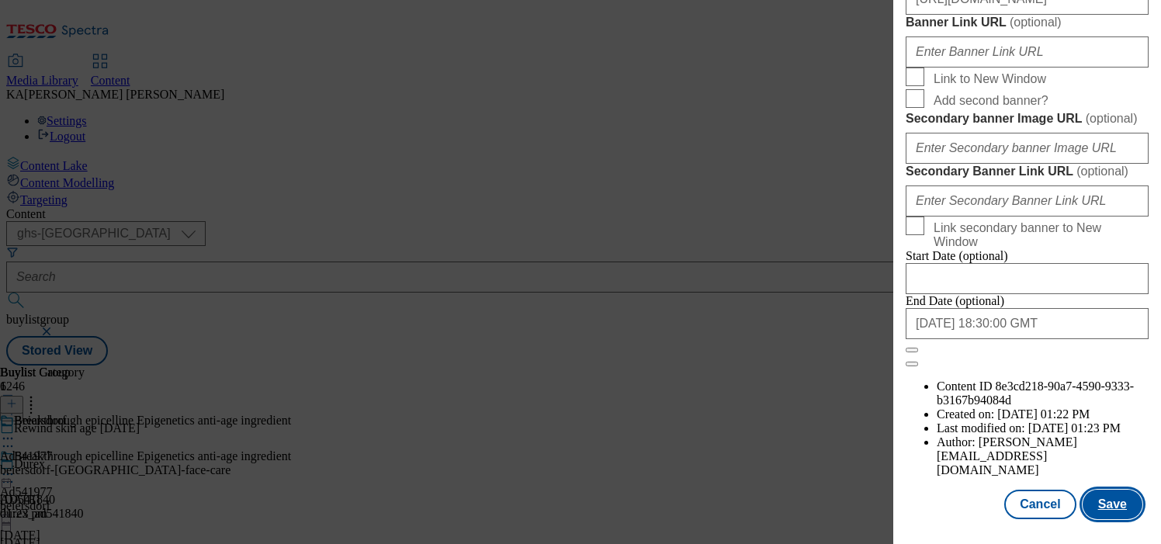
scroll to position [0, 0]
click at [1104, 500] on button "Save" at bounding box center [1113, 504] width 60 height 29
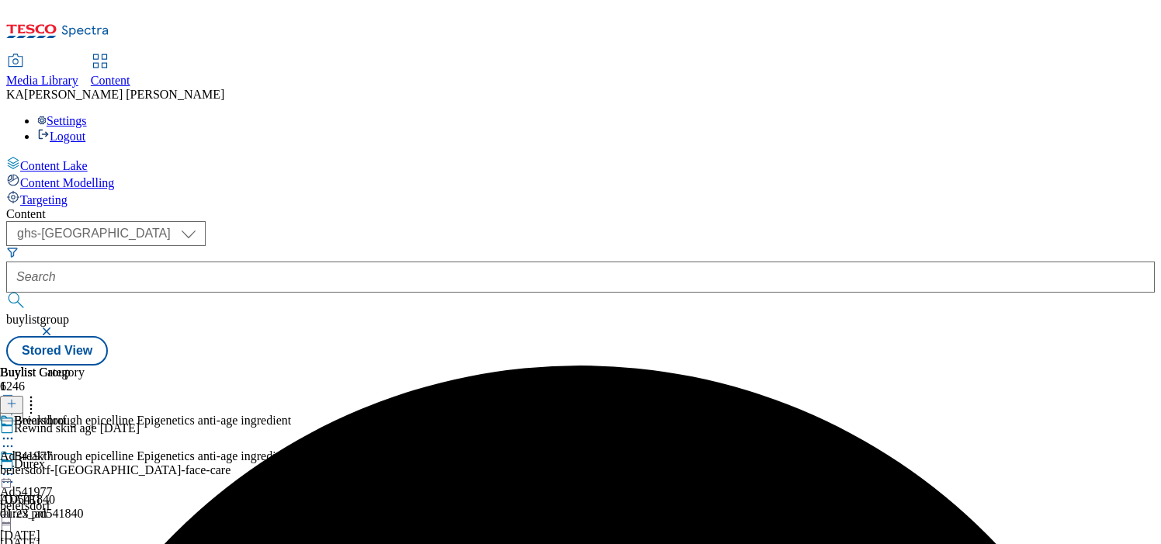
click at [16, 466] on icon at bounding box center [8, 474] width 16 height 16
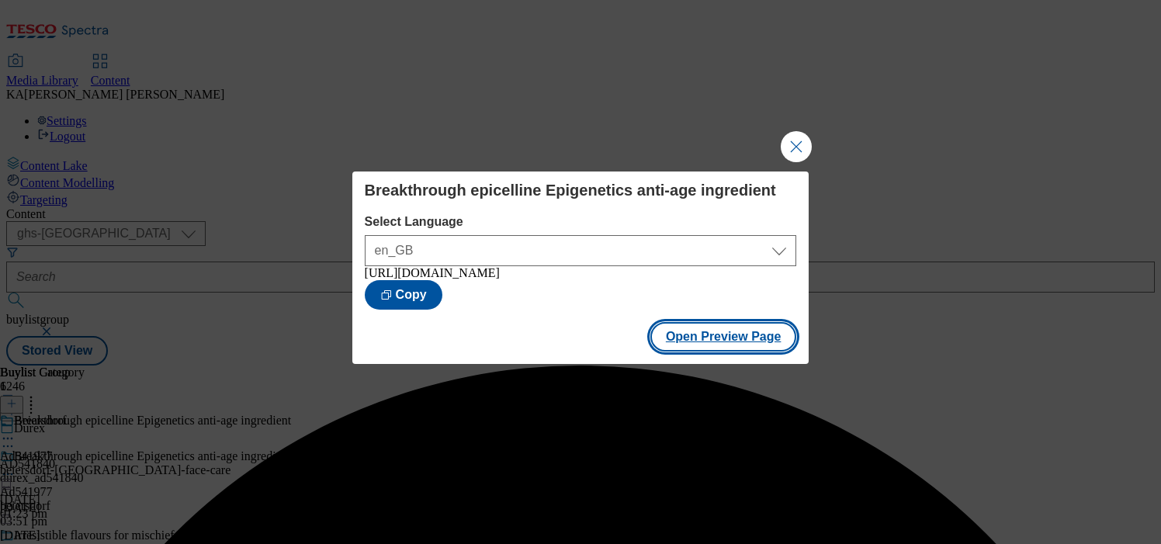
click at [668, 351] on button "Open Preview Page" at bounding box center [723, 336] width 147 height 29
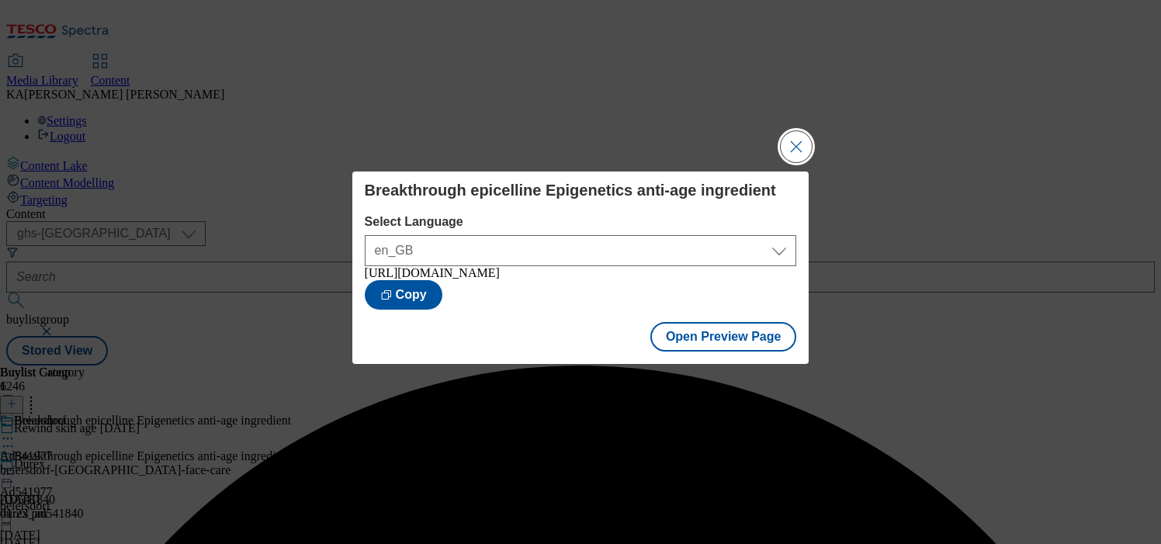
click at [795, 137] on button "Close Modal" at bounding box center [796, 146] width 31 height 31
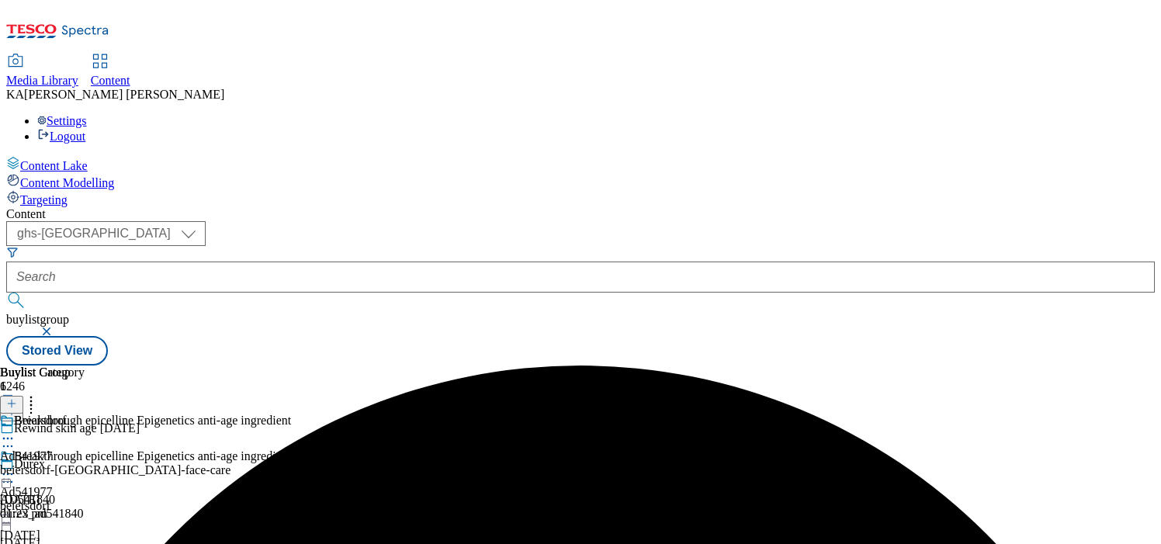
click at [16, 466] on icon at bounding box center [8, 474] width 16 height 16
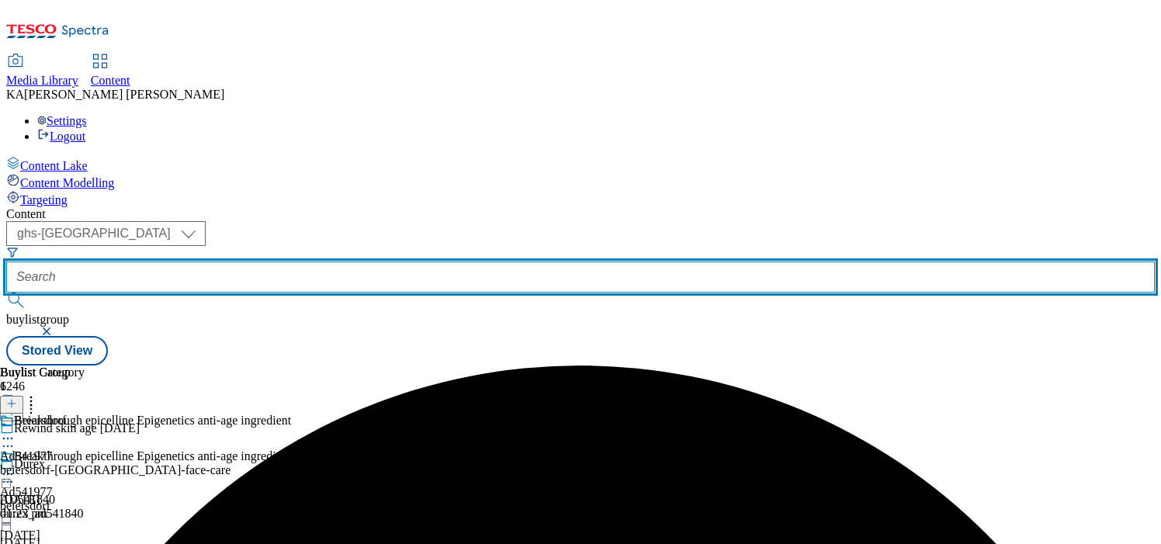
click at [404, 262] on input "text" at bounding box center [580, 277] width 1149 height 31
paste input "beiersdorf-nivea-25tw30"
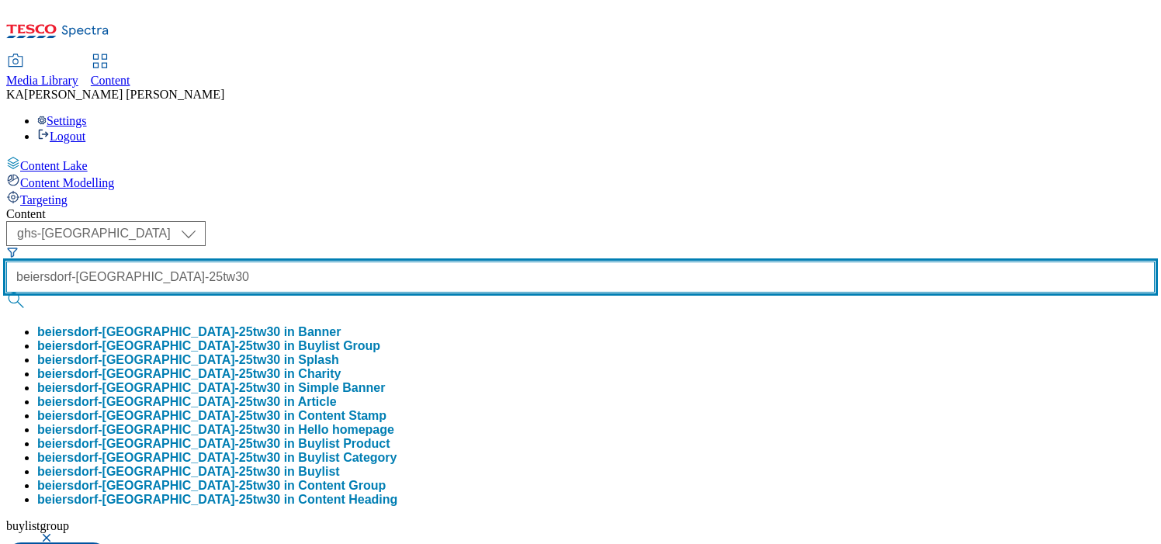
type input "beiersdorf-nivea-25tw30"
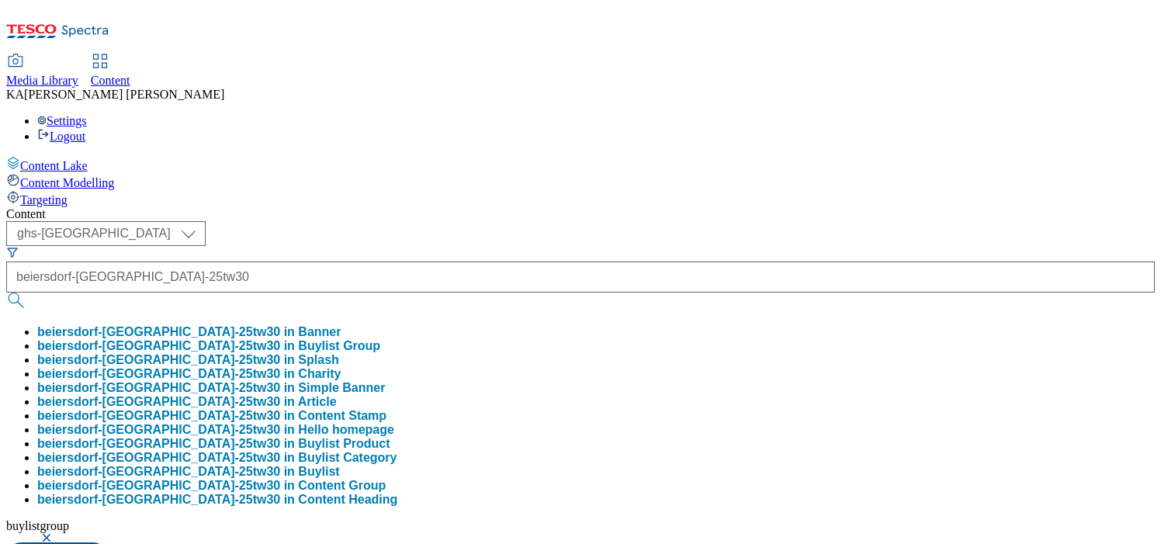
click at [380, 339] on button "beiersdorf-nivea-25tw30 in Buylist Group" at bounding box center [208, 346] width 343 height 14
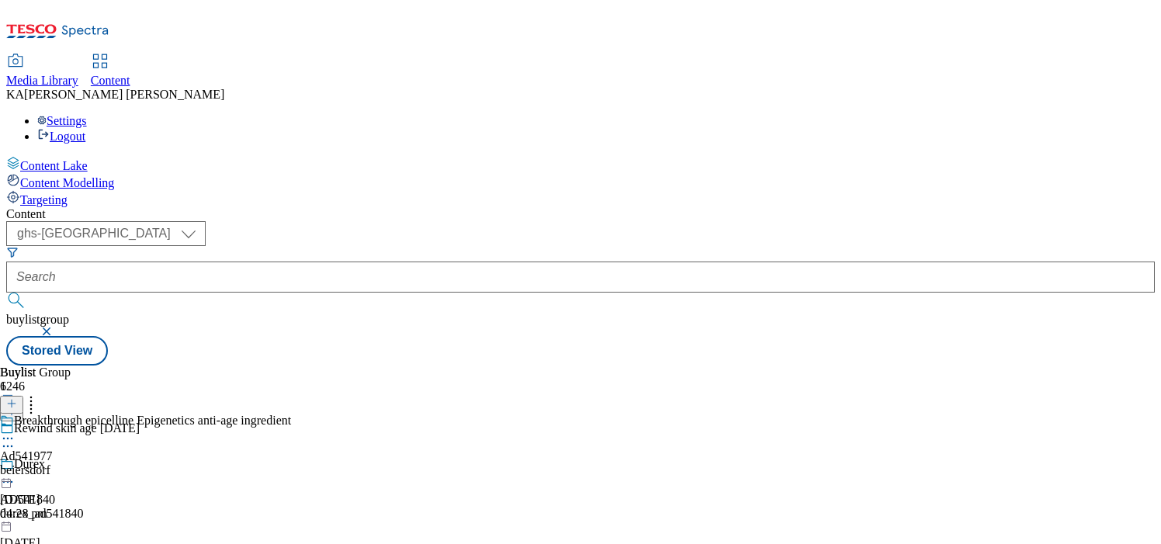
click at [13, 438] on circle at bounding box center [12, 439] width 2 height 2
click at [66, 466] on span "Edit" at bounding box center [57, 472] width 18 height 12
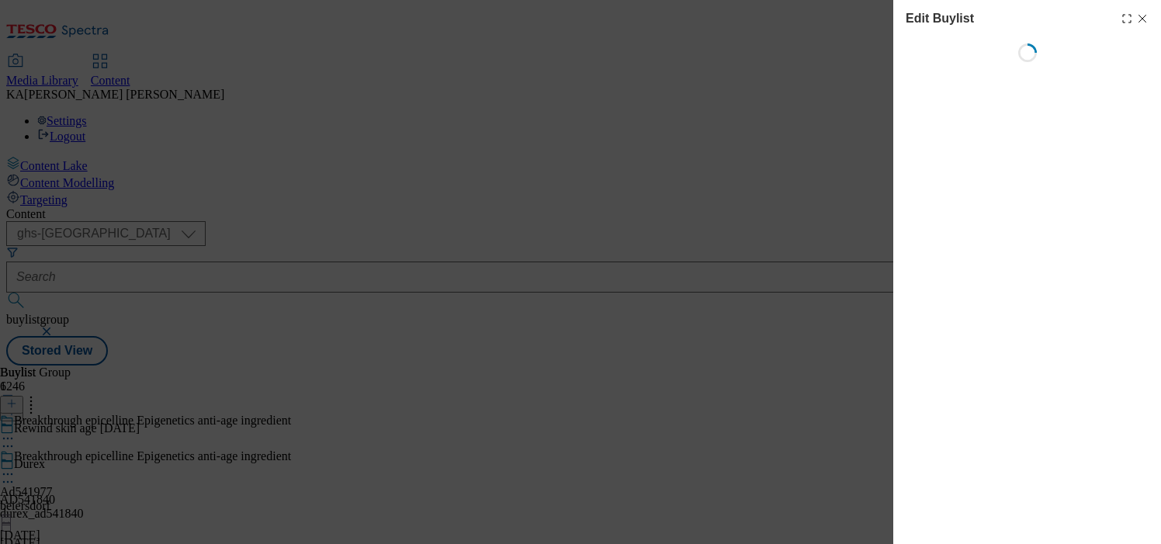
select select "tactical"
select select "supplier funded short term 1-3 weeks"
select select "dunnhumby"
select select "Banner"
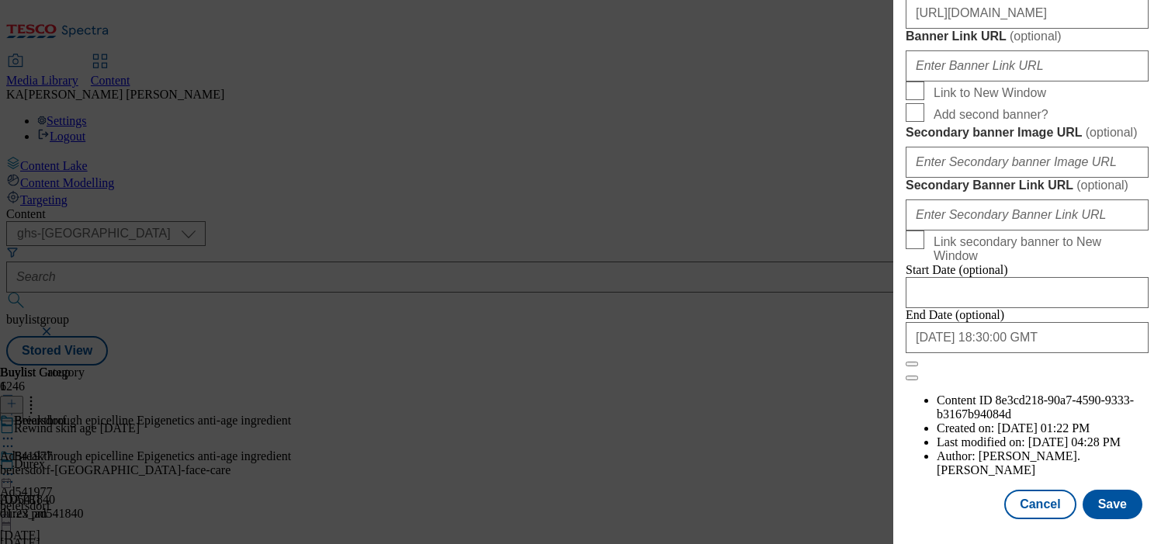
scroll to position [1785, 0]
click at [1105, 500] on button "Save" at bounding box center [1113, 504] width 60 height 29
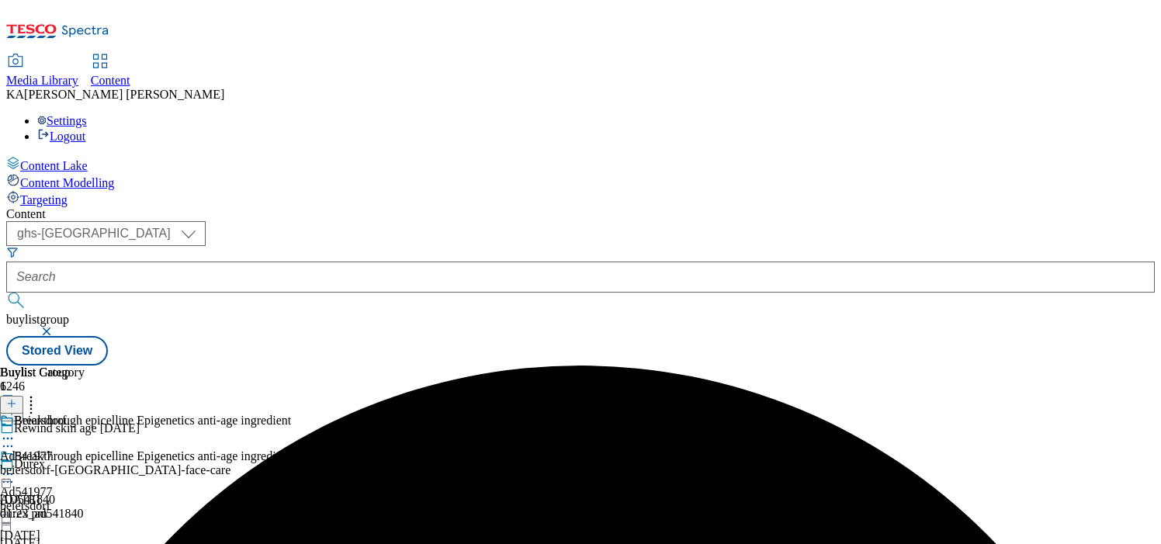
click at [16, 466] on icon at bounding box center [8, 474] width 16 height 16
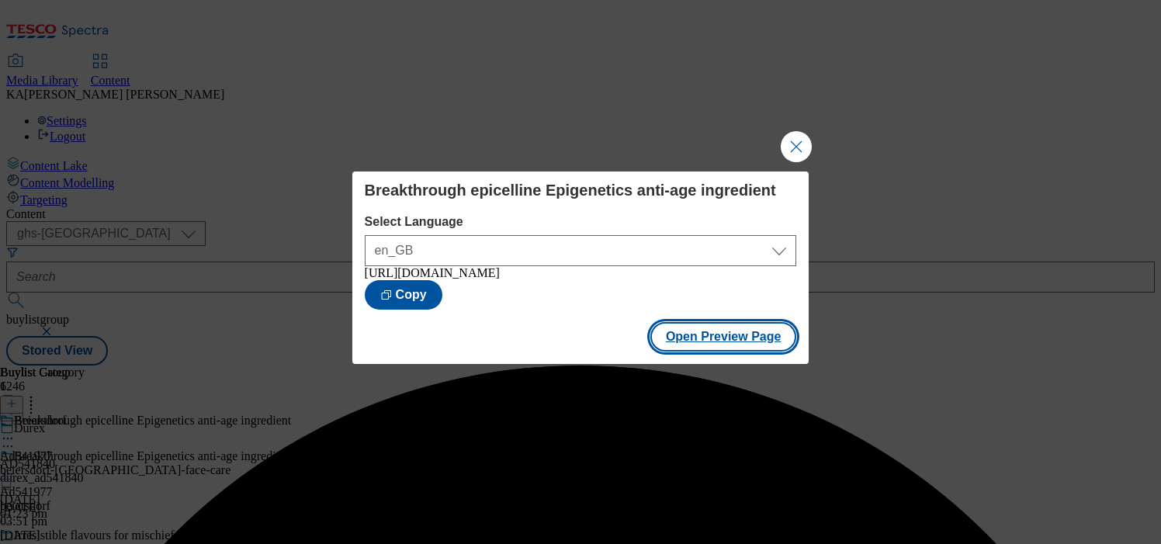
click at [716, 350] on button "Open Preview Page" at bounding box center [723, 336] width 147 height 29
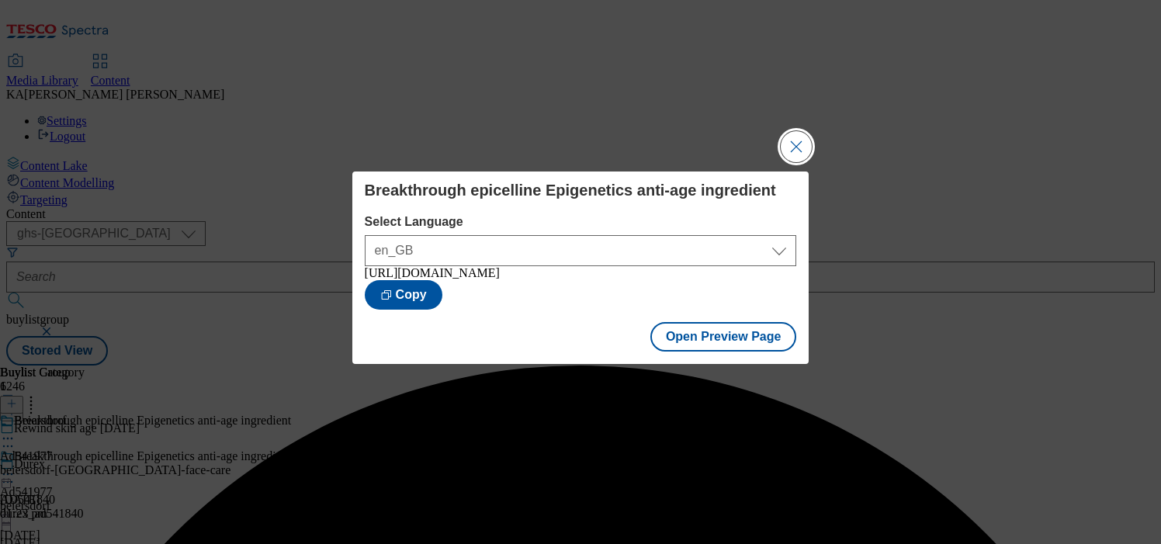
click at [786, 133] on button "Close Modal" at bounding box center [796, 146] width 31 height 31
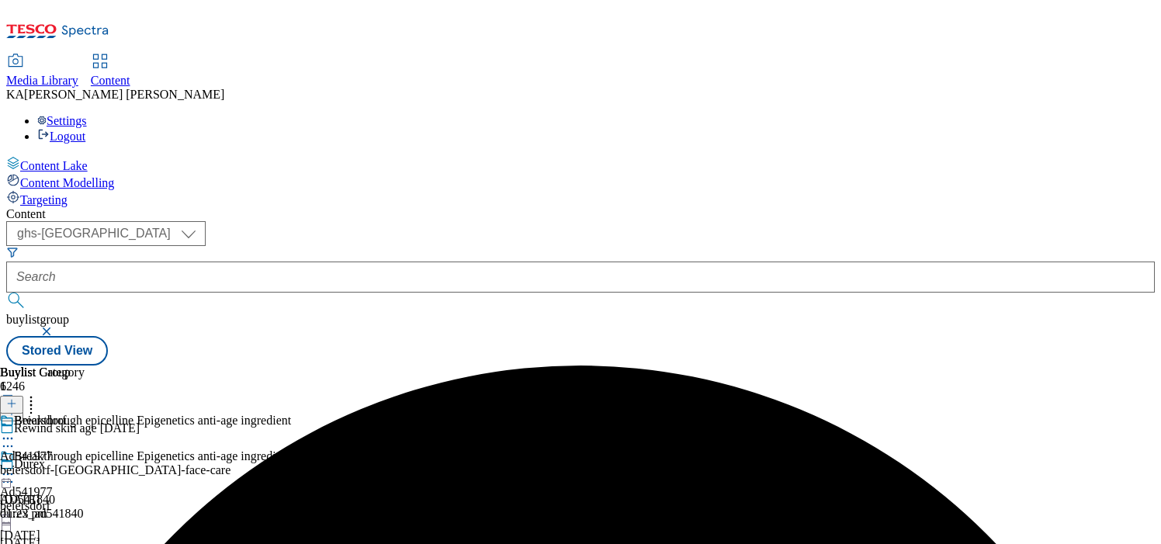
click at [16, 466] on icon at bounding box center [8, 474] width 16 height 16
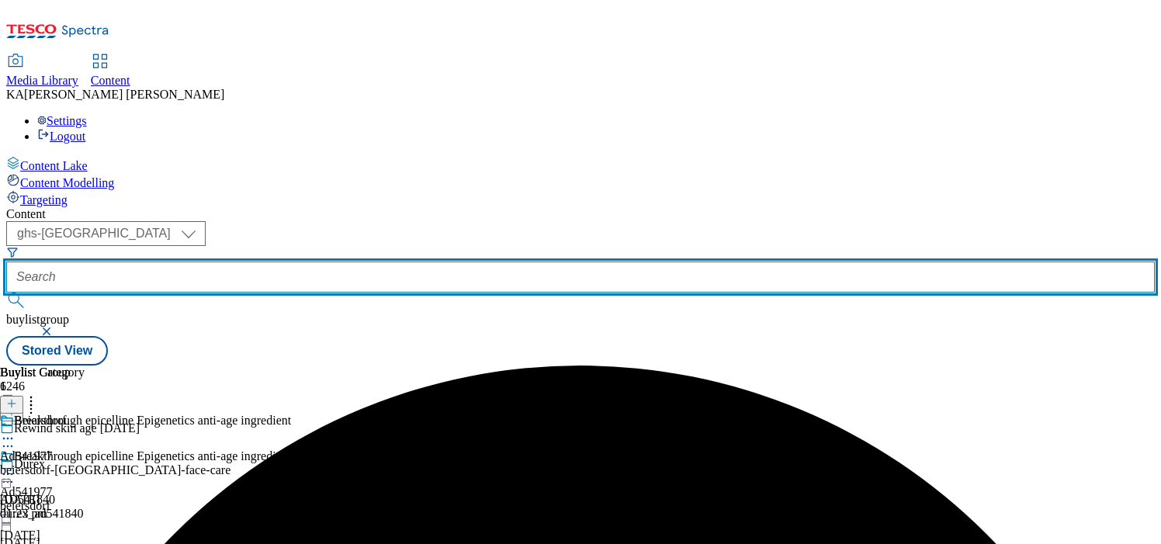
click at [347, 262] on input "text" at bounding box center [580, 277] width 1149 height 31
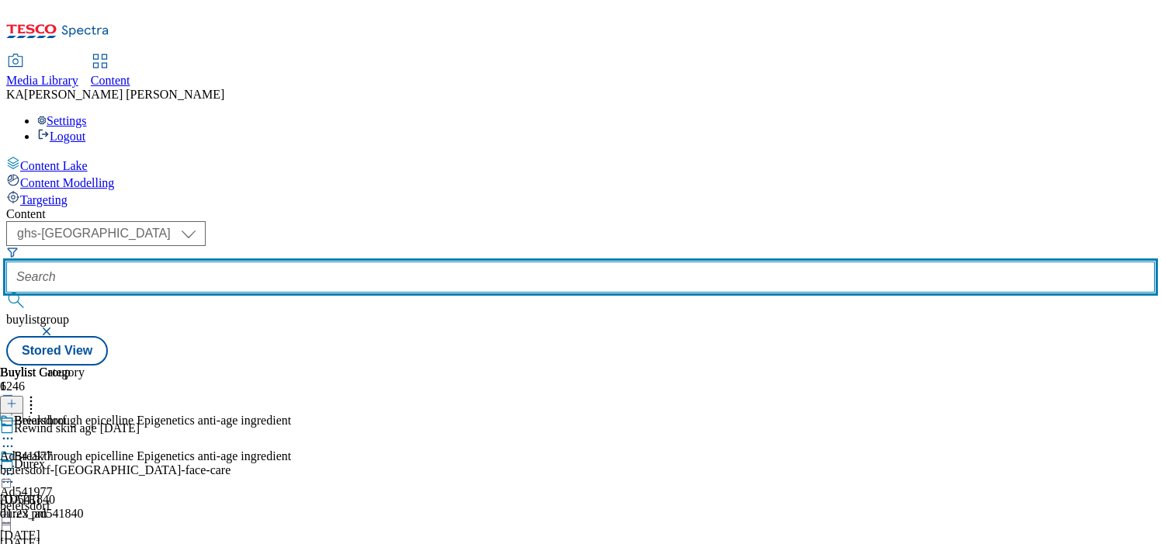
paste input "westbridge-foods-kitchen-joy-25tw30"
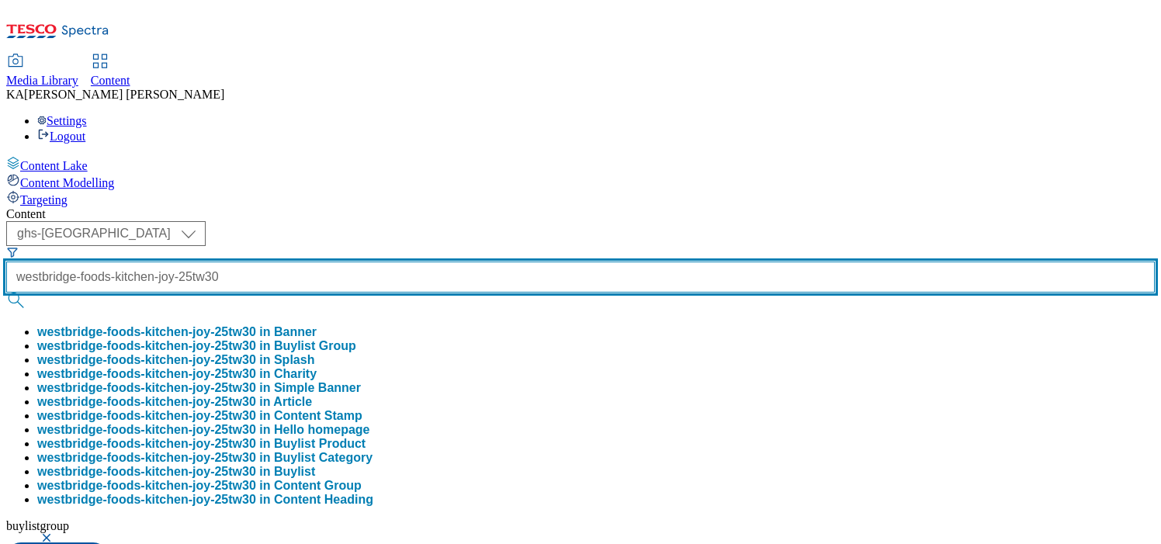
type input "westbridge-foods-kitchen-joy-25tw30"
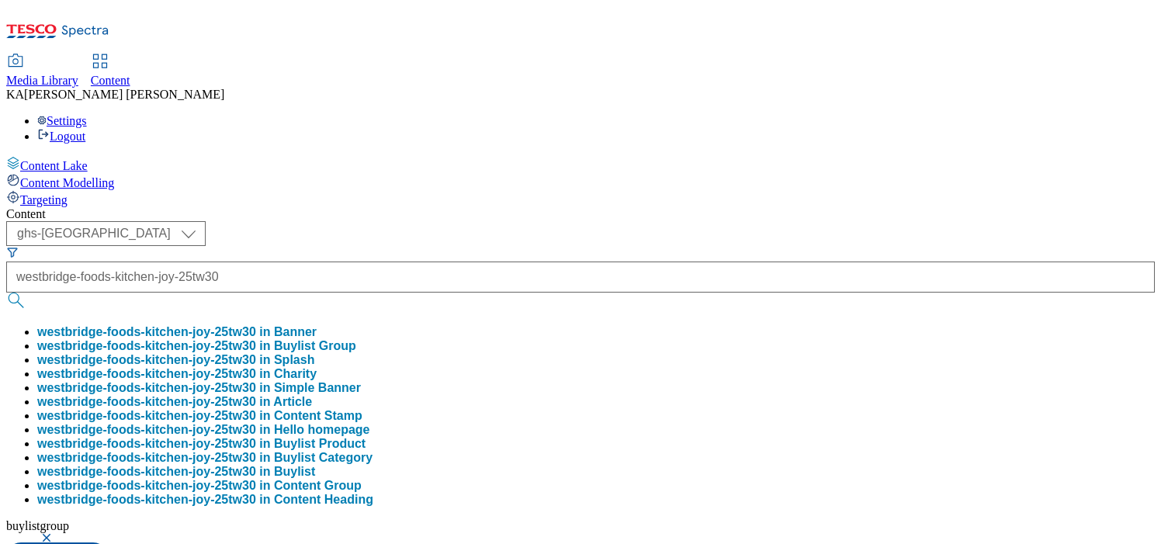
scroll to position [0, 0]
click at [356, 339] on button "westbridge-foods-kitchen-joy-25tw30 in Buylist Group" at bounding box center [196, 346] width 319 height 14
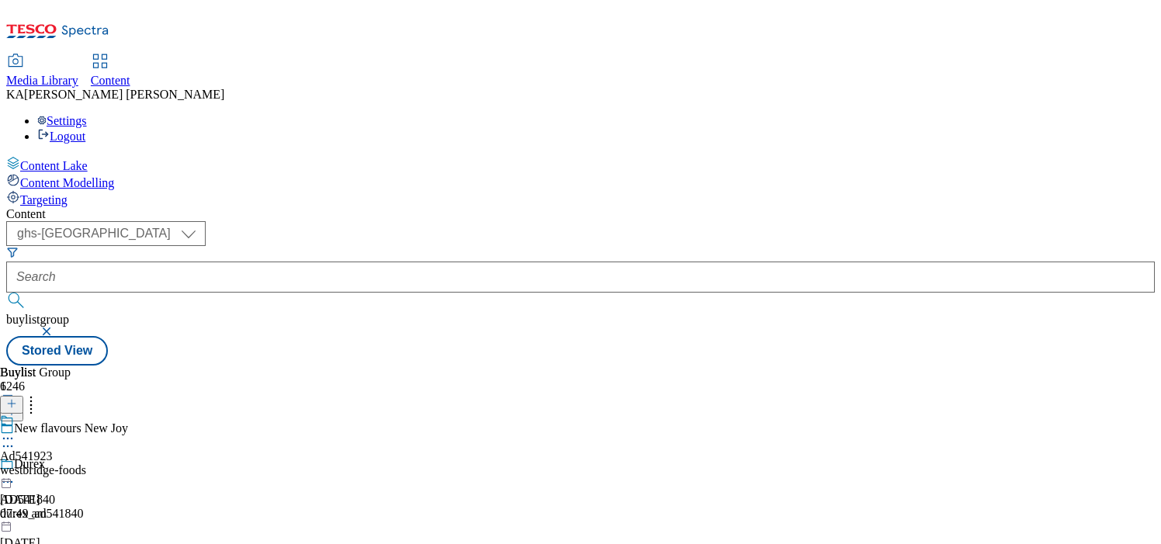
click at [16, 431] on icon at bounding box center [8, 439] width 16 height 16
click at [72, 462] on button "Edit" at bounding box center [51, 471] width 41 height 18
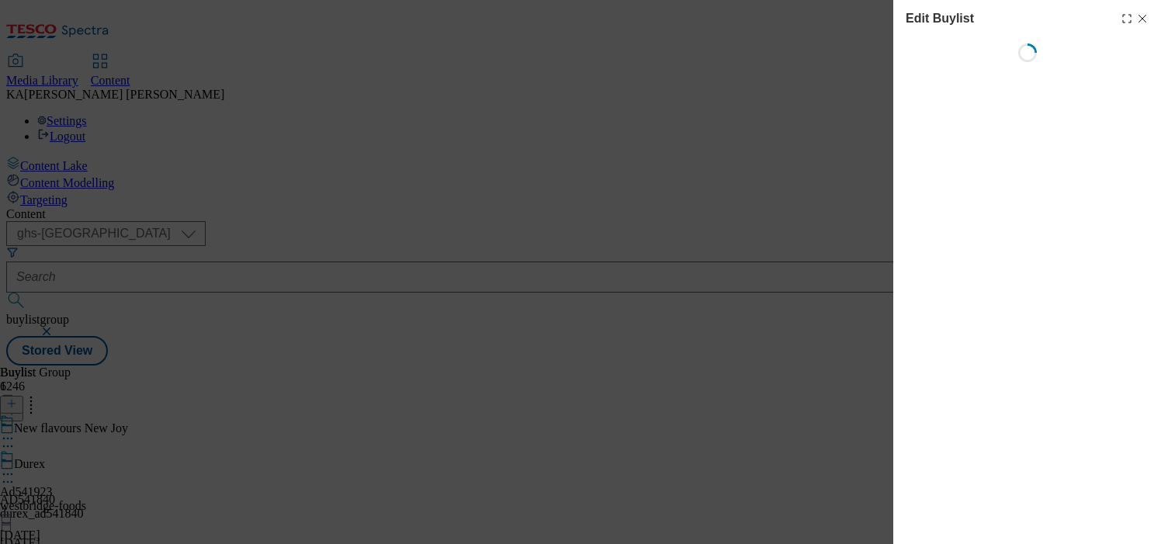
select select "tactical"
select select "supplier funded short term 1-3 weeks"
select select "dunnhumby"
select select "Banner"
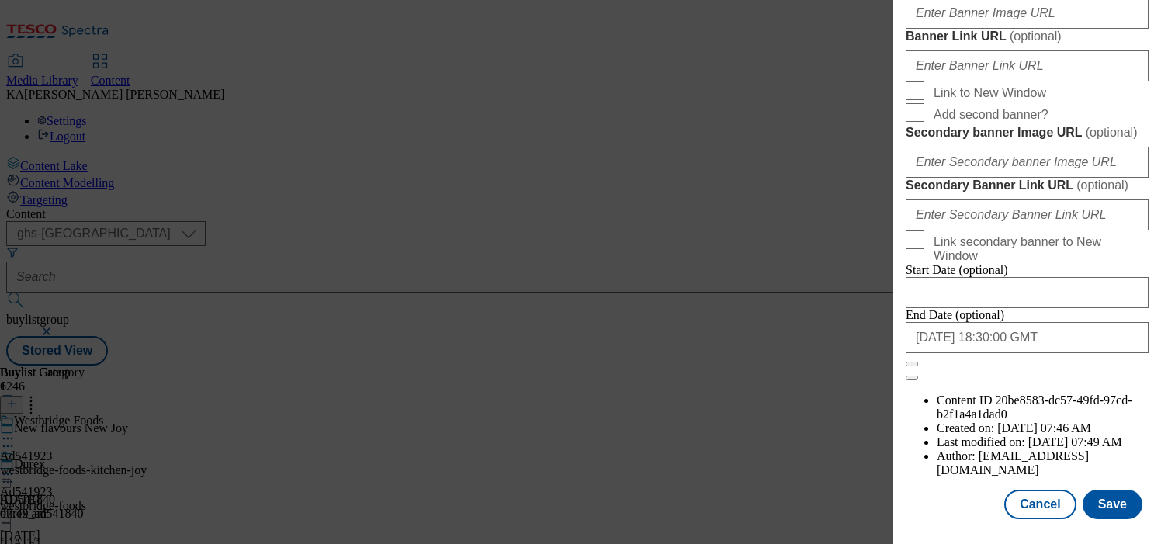
scroll to position [1401, 0]
click at [942, 29] on input "Banner Image URL ( optional )" at bounding box center [1027, 13] width 243 height 31
paste input "https://digitalcontent.api.tesco.com/v2/media/ghs-mktg/d6336533-19b9-4151-ba07-…"
type input "https://digitalcontent.api.tesco.com/v2/media/ghs-mktg/d6336533-19b9-4151-ba07-…"
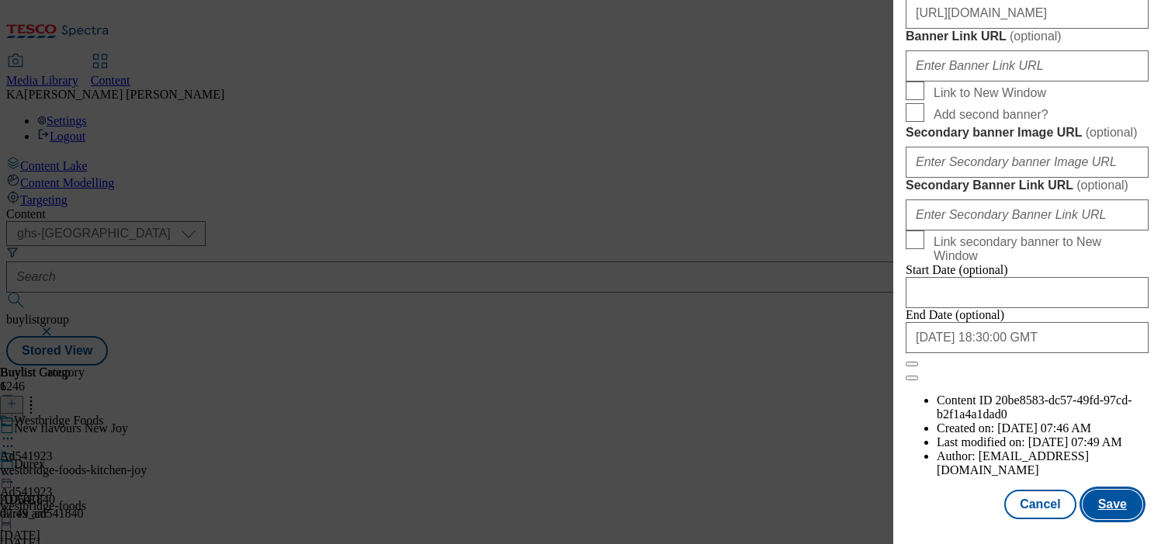
click at [1099, 500] on button "Save" at bounding box center [1113, 504] width 60 height 29
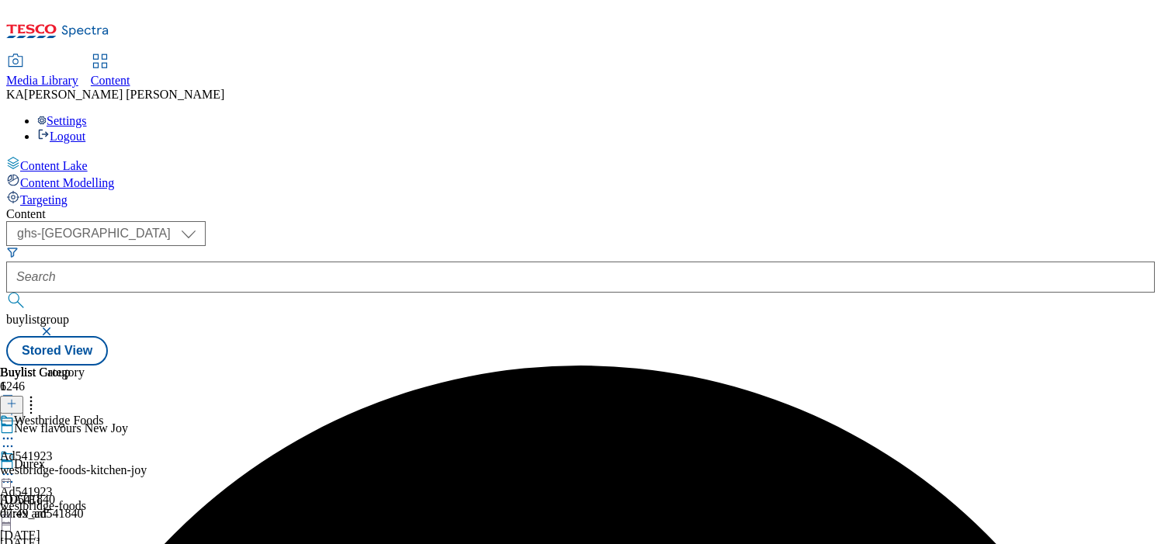
click at [9, 473] on circle at bounding box center [8, 474] width 2 height 2
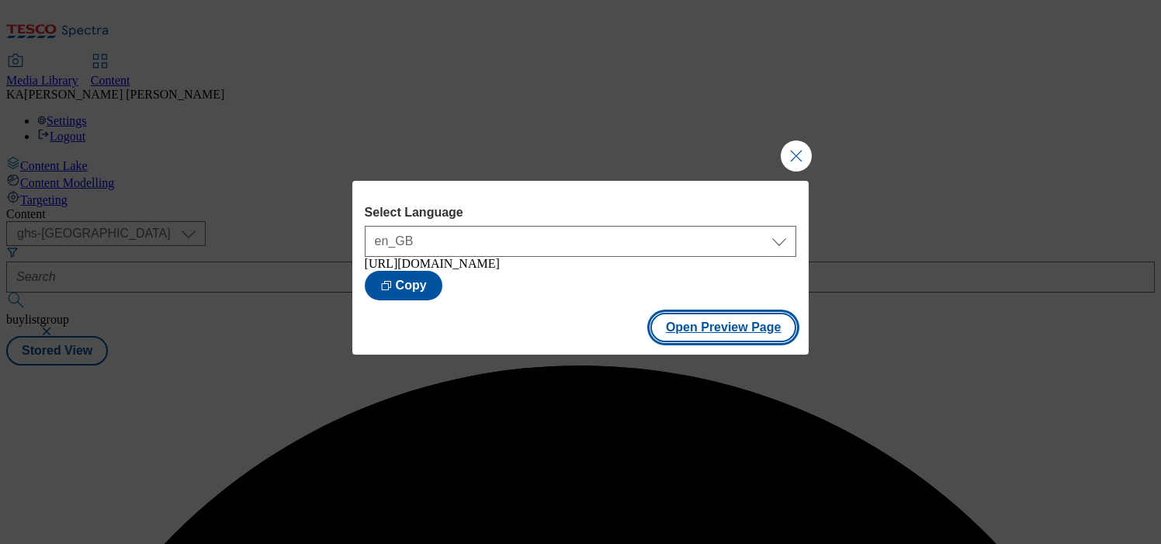
click at [685, 328] on button "Open Preview Page" at bounding box center [723, 327] width 147 height 29
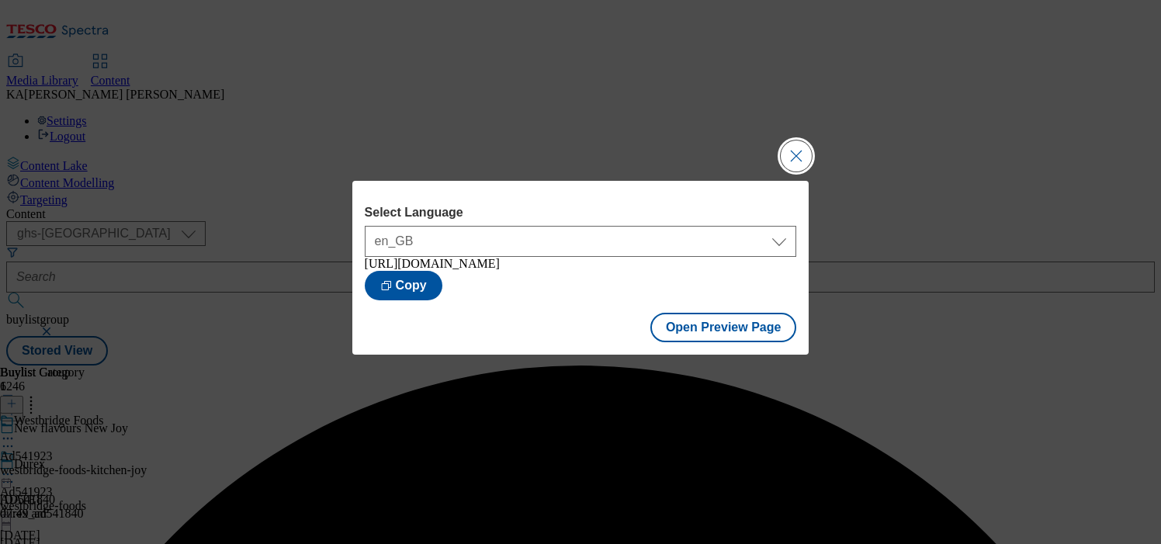
click at [782, 146] on button "Close Modal" at bounding box center [796, 155] width 31 height 31
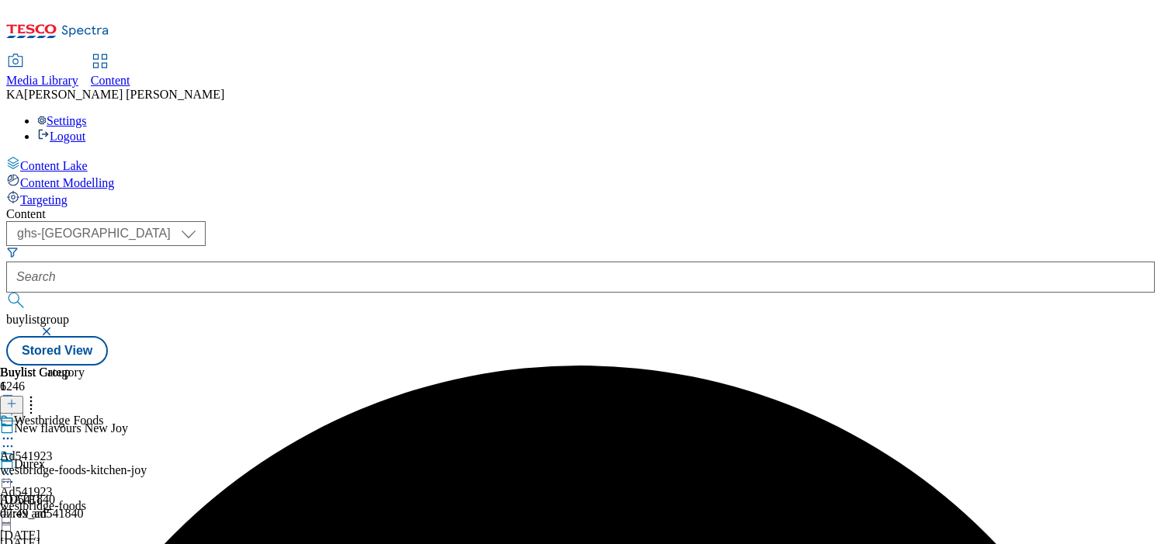
click at [16, 466] on icon at bounding box center [8, 474] width 16 height 16
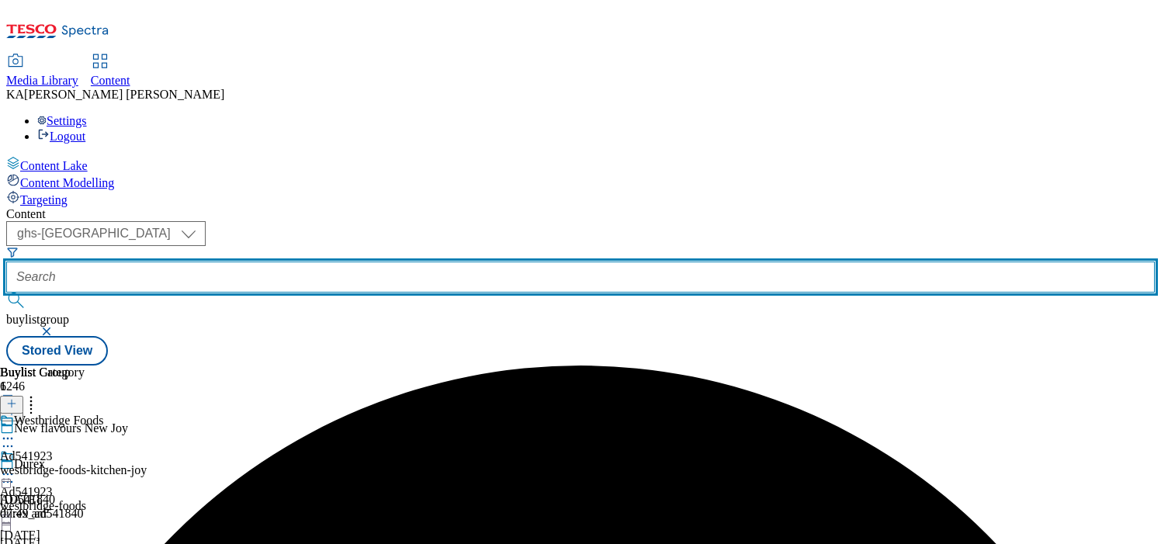
click at [387, 262] on input "text" at bounding box center [580, 277] width 1149 height 31
paste input "mpm-products-encore-25tw30"
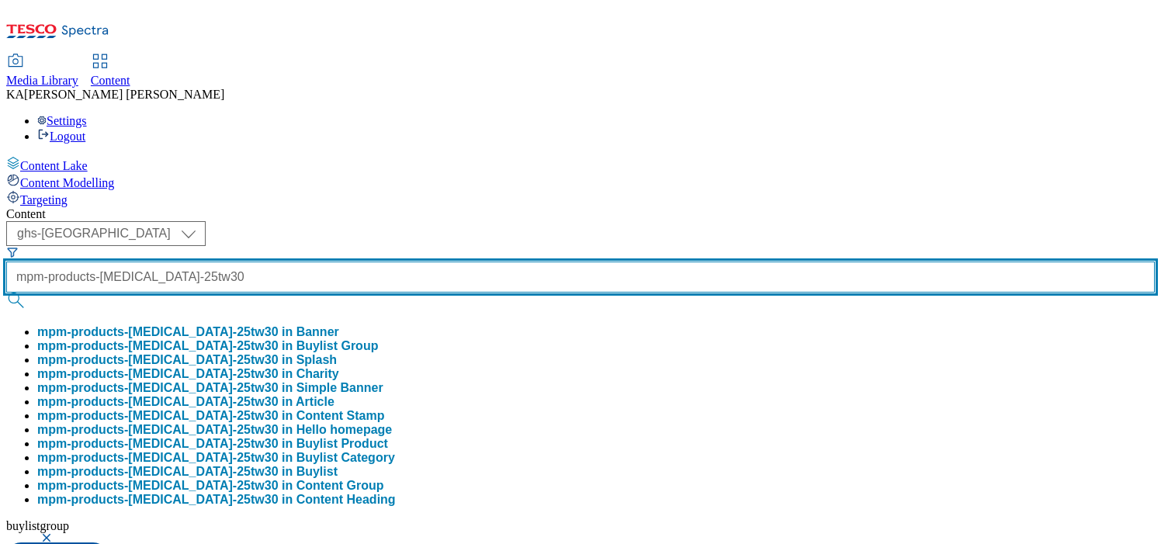
scroll to position [0, 40]
type input "mpm-products-encore-25tw30"
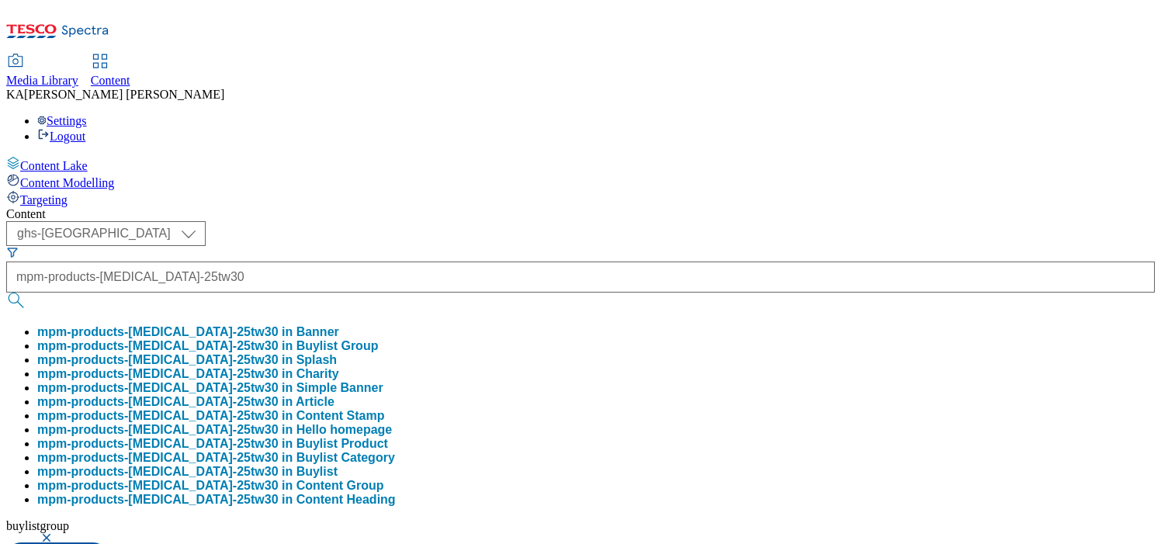
click at [355, 339] on button "mpm-products-encore-25tw30 in Buylist Group" at bounding box center [207, 346] width 341 height 14
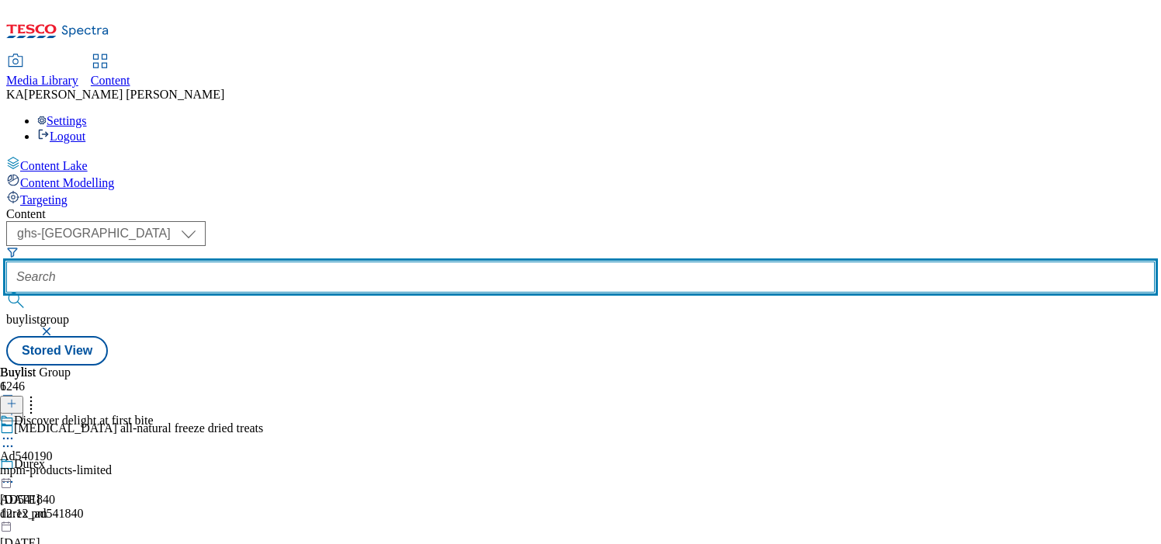
click at [362, 262] on input "text" at bounding box center [580, 277] width 1149 height 31
paste input "mpm-products-encore-25tw30"
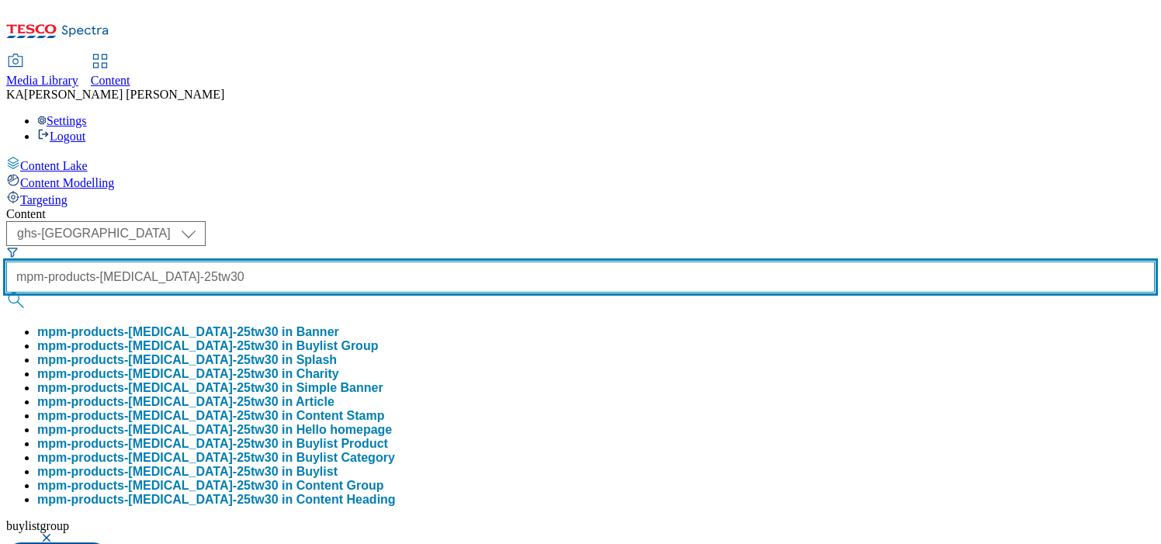
scroll to position [182, 0]
type input "mpm-products-encore-25tw30"
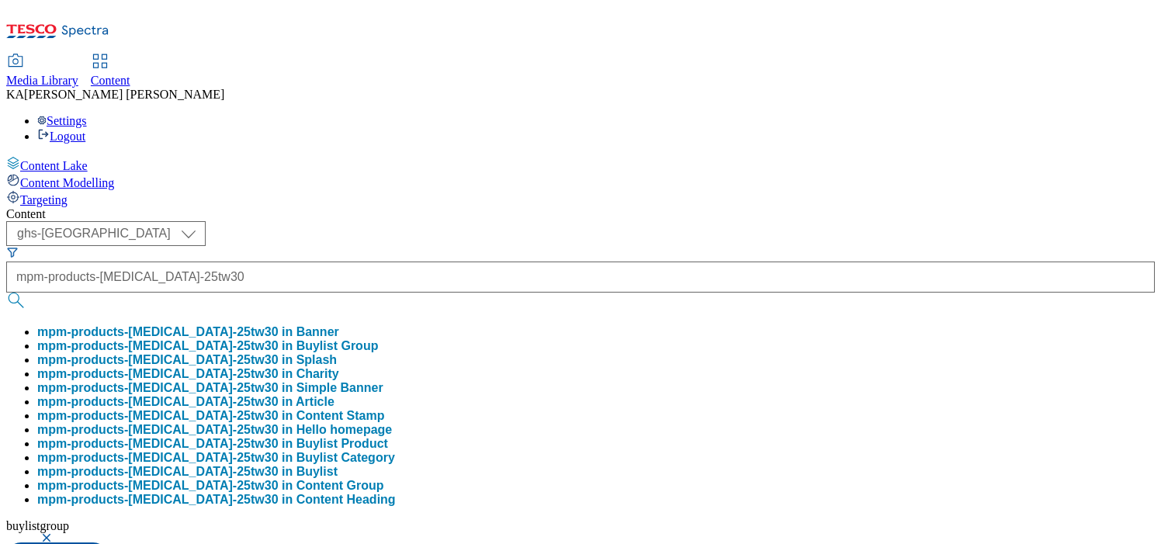
scroll to position [0, 0]
click at [350, 437] on button "mpm-products-encore-25tw30 in Buylist Product" at bounding box center [212, 444] width 351 height 14
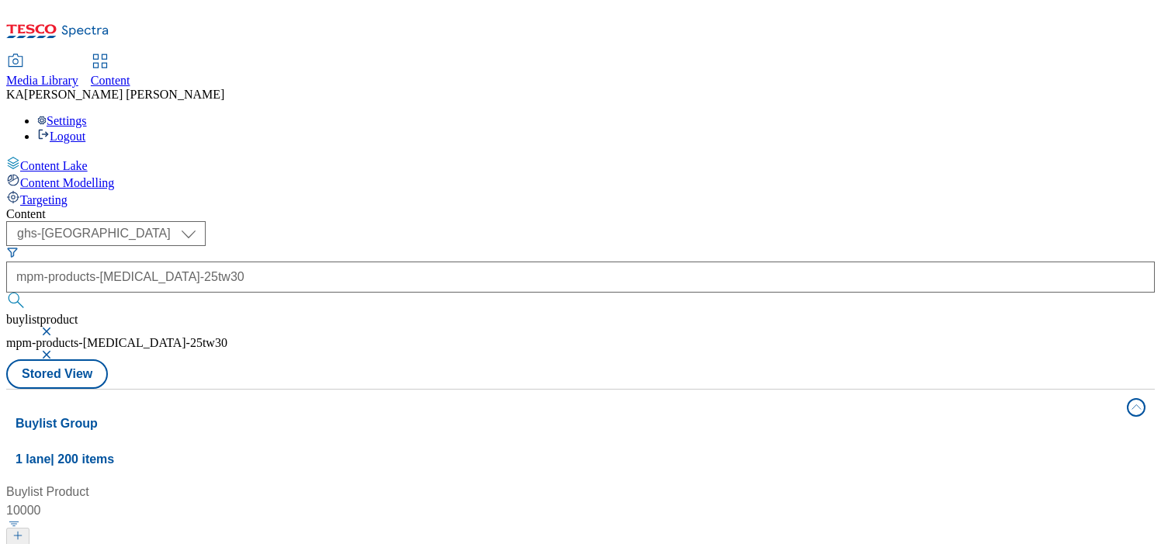
click at [56, 327] on button "button" at bounding box center [48, 331] width 16 height 9
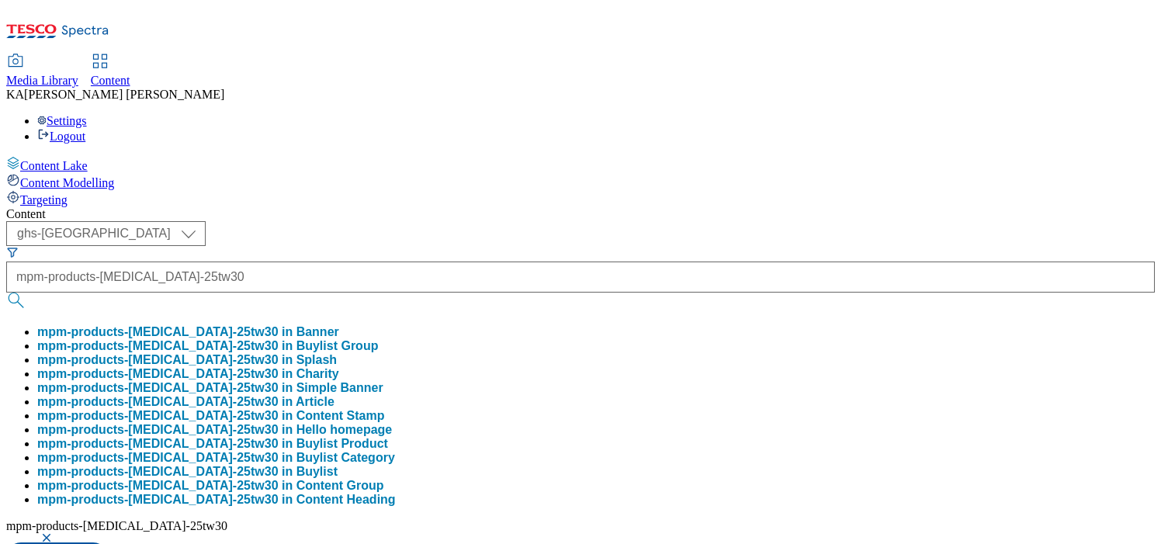
scroll to position [44, 0]
click at [364, 455] on button "mpm-products-encore-25tw30 in Buylist Category" at bounding box center [216, 458] width 358 height 14
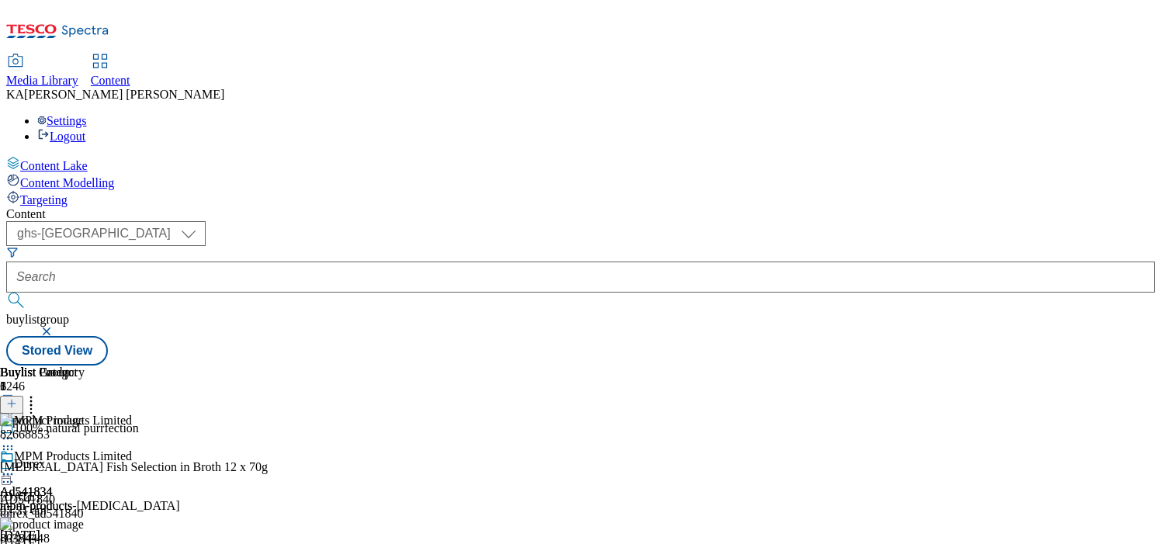
click at [16, 466] on icon at bounding box center [8, 474] width 16 height 16
click at [66, 500] on span "Edit" at bounding box center [57, 507] width 18 height 12
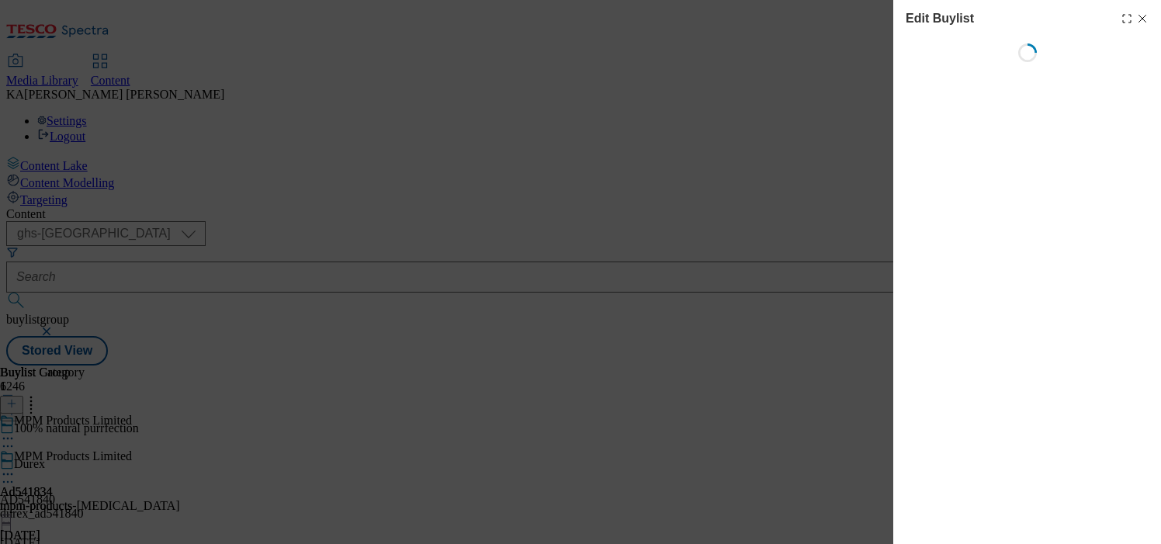
select select "tactical"
select select "supplier funded short term 1-3 weeks"
select select "dunnhumby"
select select "Banner"
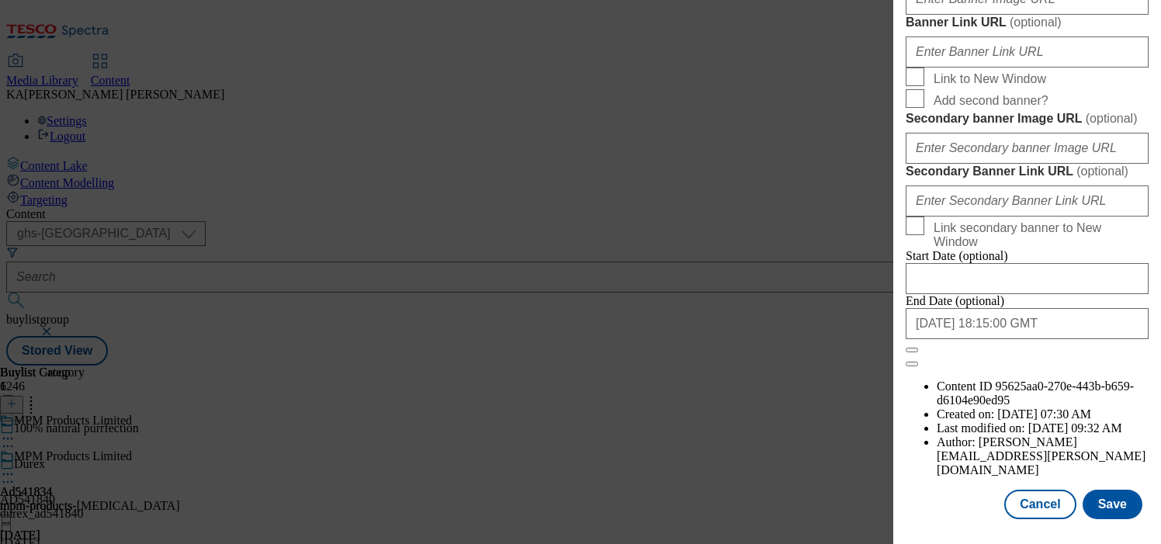
scroll to position [1430, 0]
paste input "https://digitalcontent.api.tesco.com/v2/media/ghs-mktg/9194fe51-a37a-4256-b636-…"
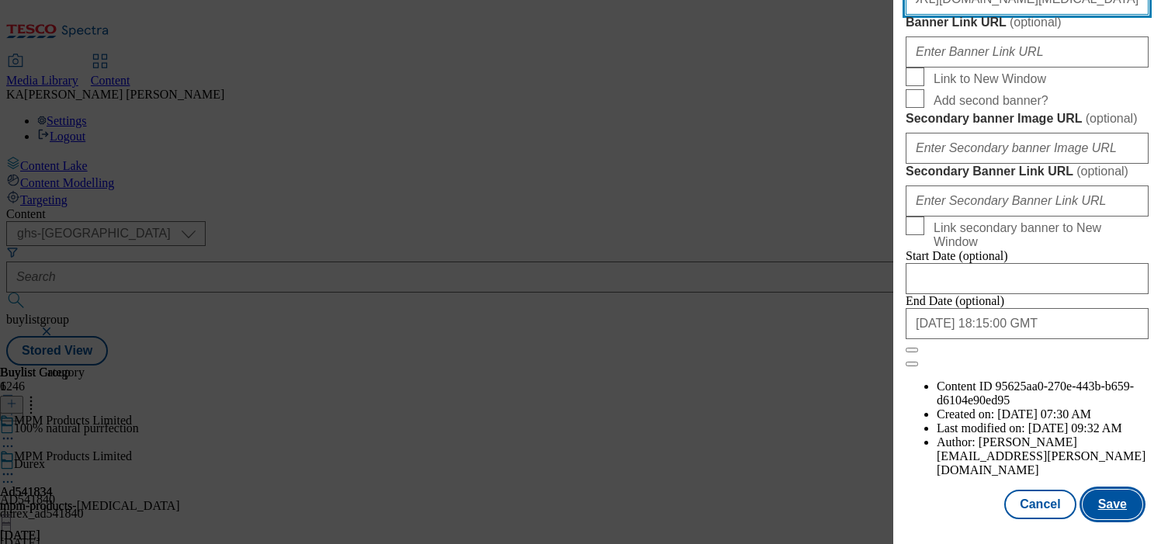
type input "https://digitalcontent.api.tesco.com/v2/media/ghs-mktg/9194fe51-a37a-4256-b636-…"
click at [1113, 500] on button "Save" at bounding box center [1113, 504] width 60 height 29
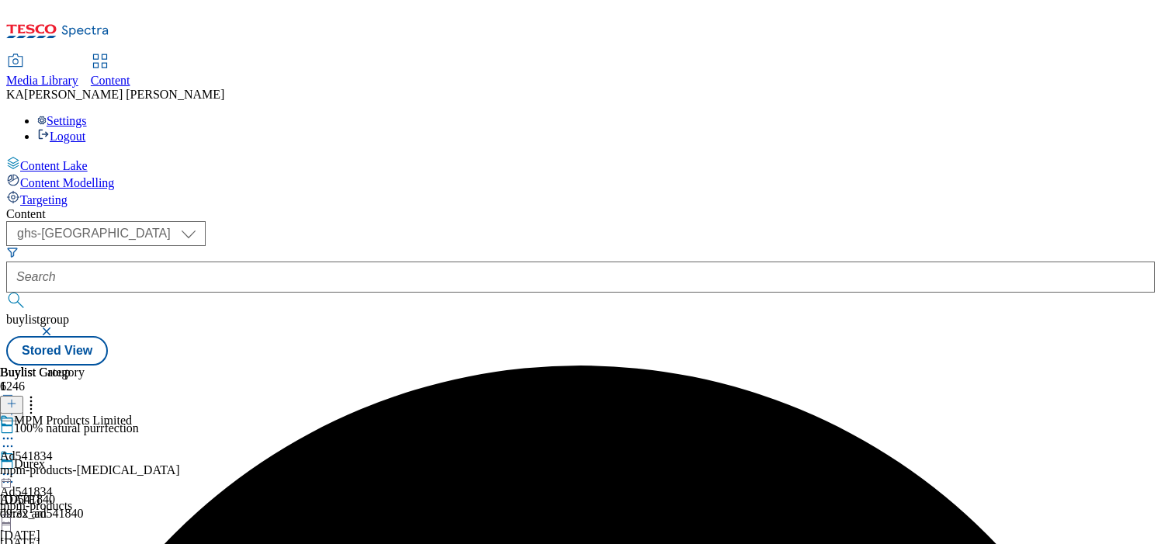
click at [16, 466] on icon at bounding box center [8, 474] width 16 height 16
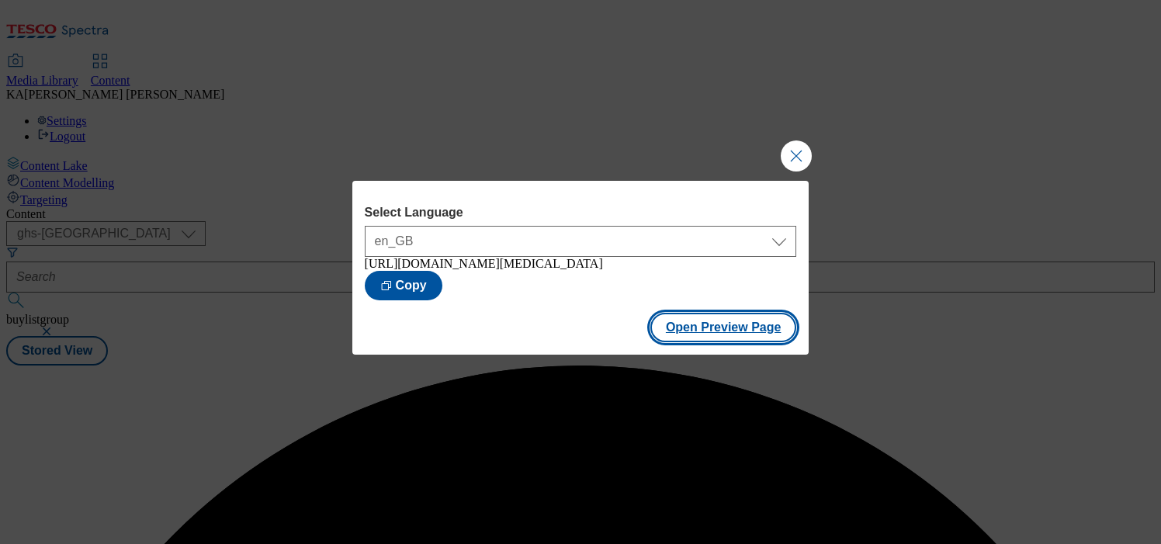
click at [690, 338] on button "Open Preview Page" at bounding box center [723, 327] width 147 height 29
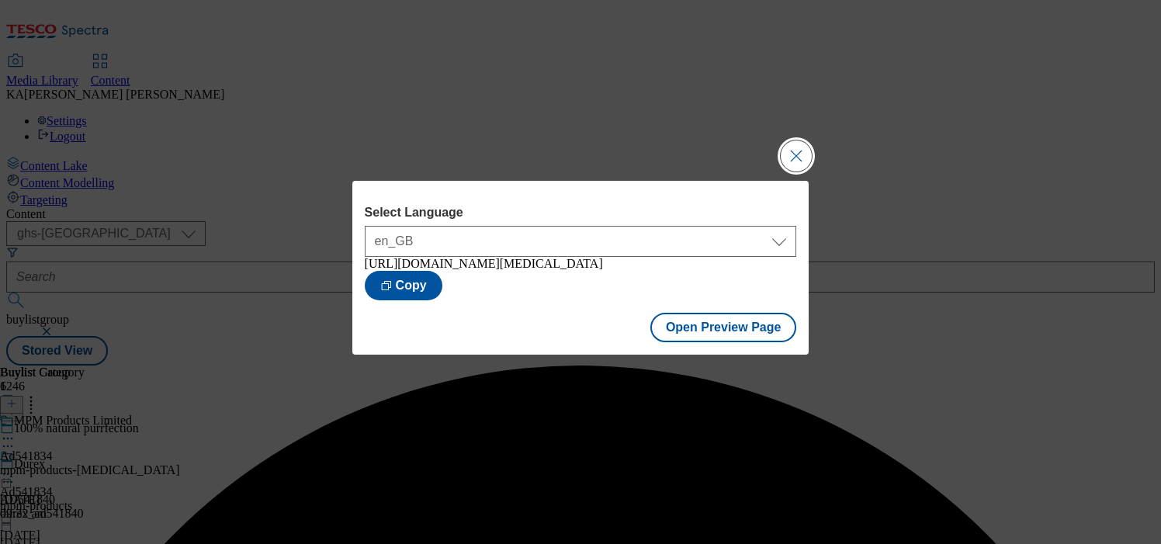
click at [786, 144] on button "Close Modal" at bounding box center [796, 155] width 31 height 31
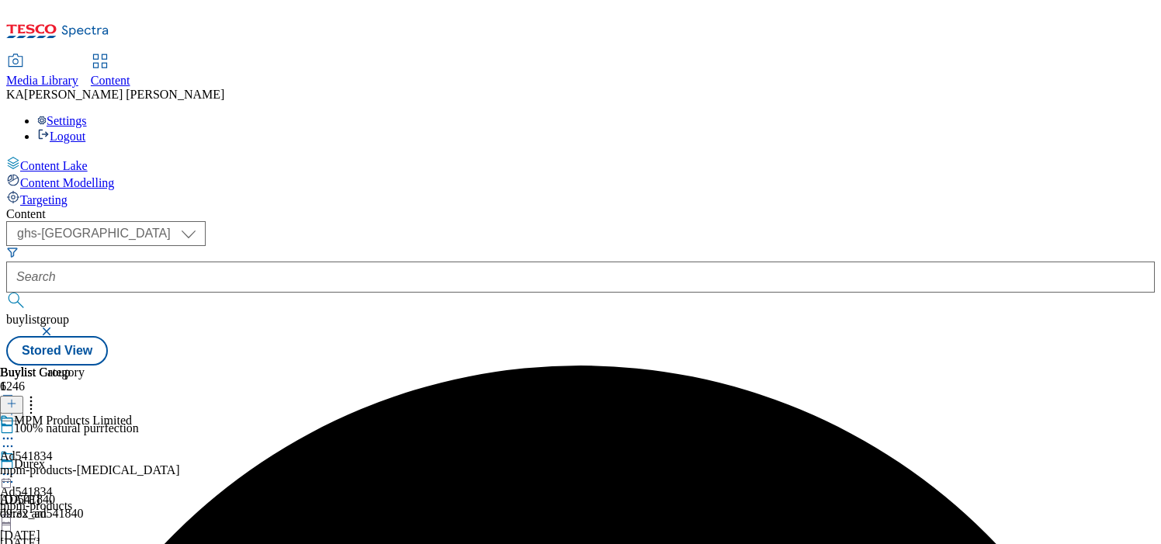
click at [16, 466] on icon at bounding box center [8, 474] width 16 height 16
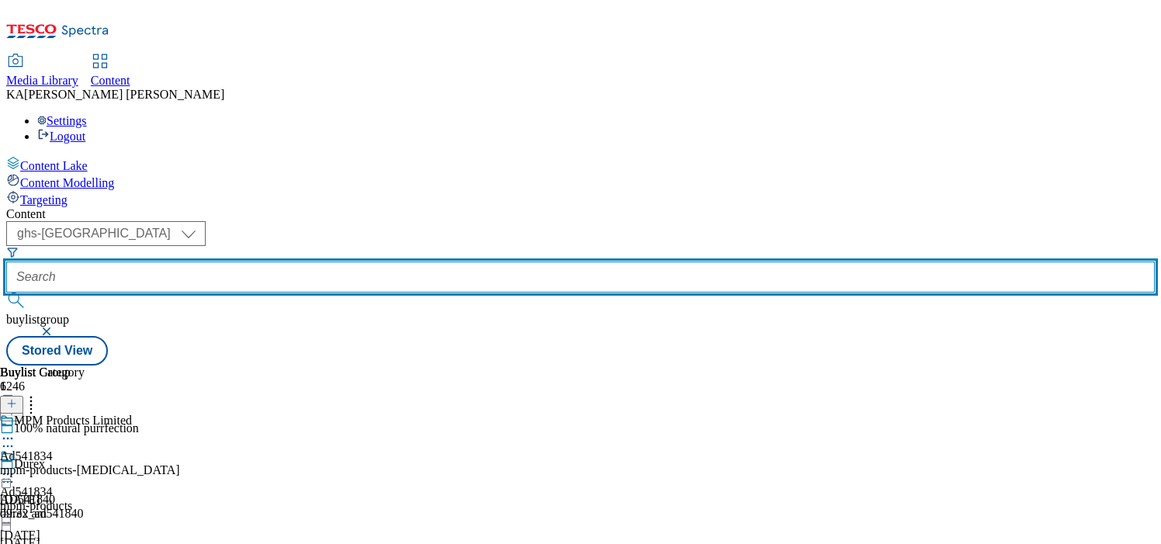
click at [370, 262] on input "text" at bounding box center [580, 277] width 1149 height 31
paste input "reckitt-finish-25tw29"
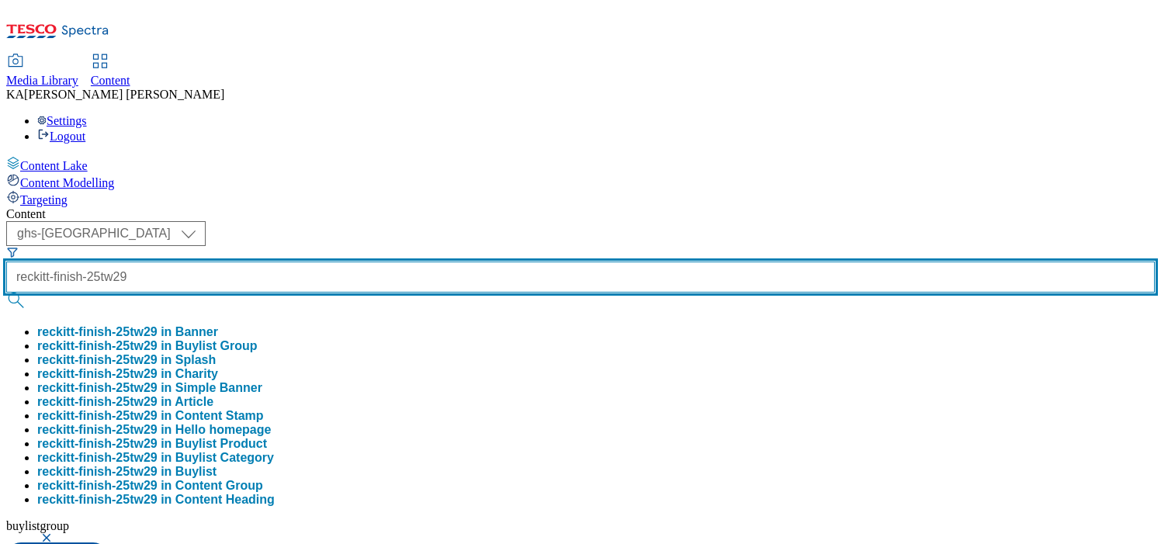
type input "reckitt-finish-25tw29"
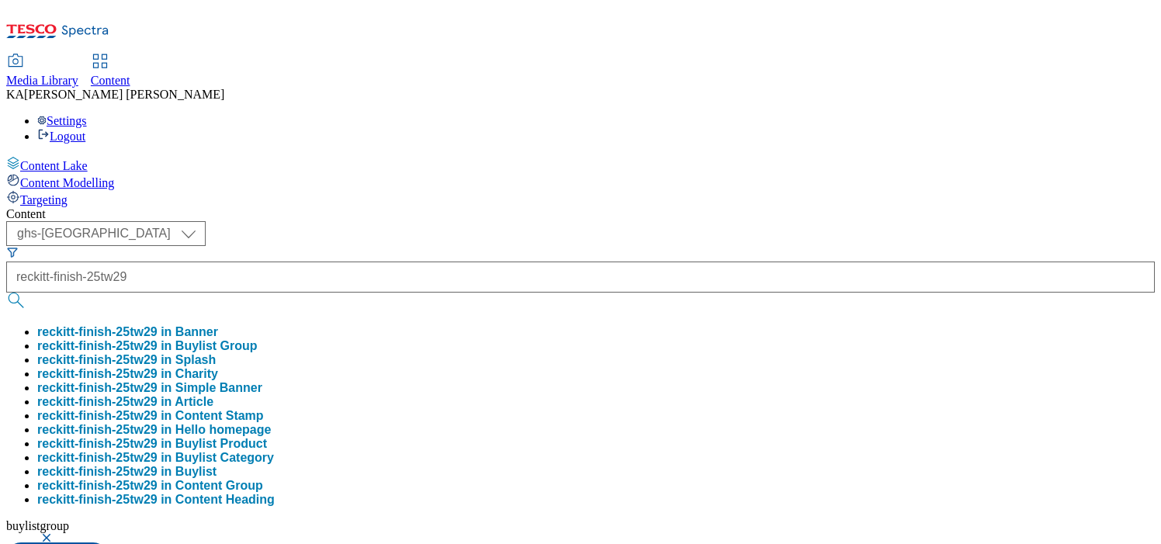
click at [258, 339] on button "reckitt-finish-25tw29 in Buylist Group" at bounding box center [147, 346] width 220 height 14
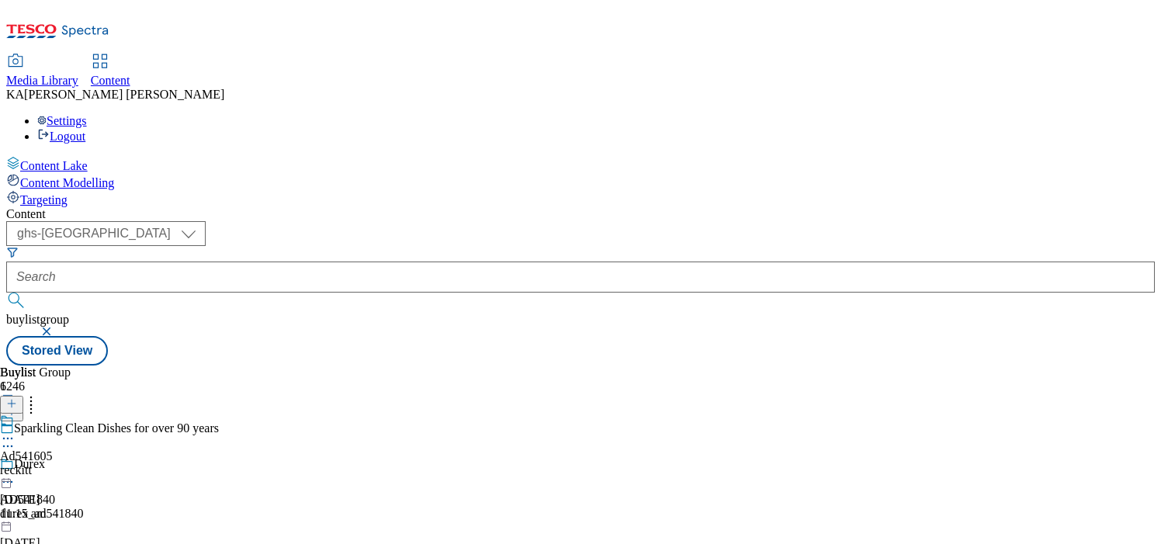
click at [16, 431] on icon at bounding box center [8, 439] width 16 height 16
click at [66, 466] on span "Edit" at bounding box center [57, 472] width 18 height 12
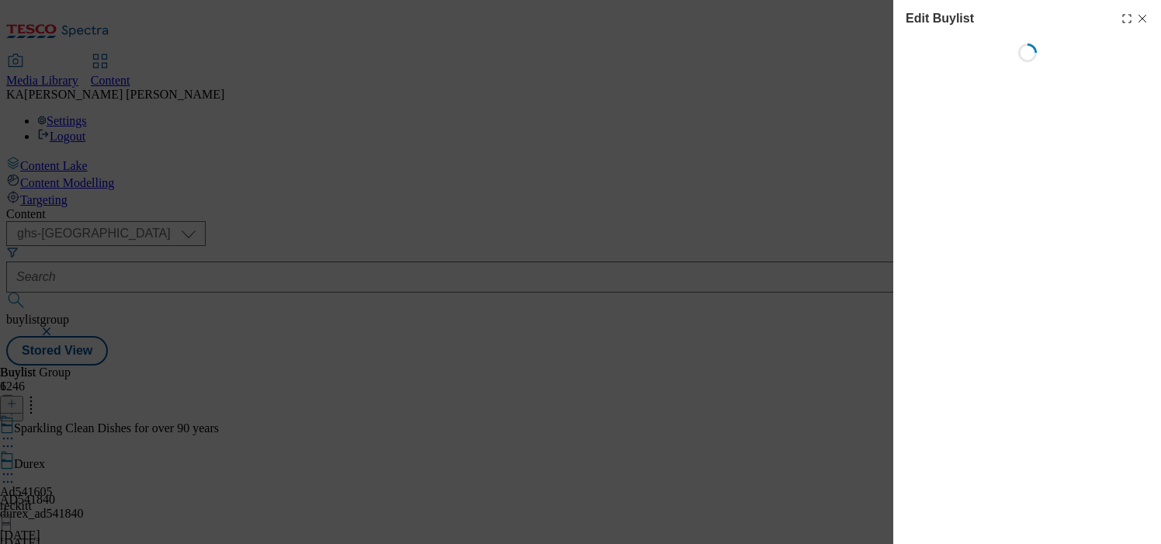
select select "tactical"
select select "supplier funded short term 1-3 weeks"
select select "dunnhumby"
select select "Banner"
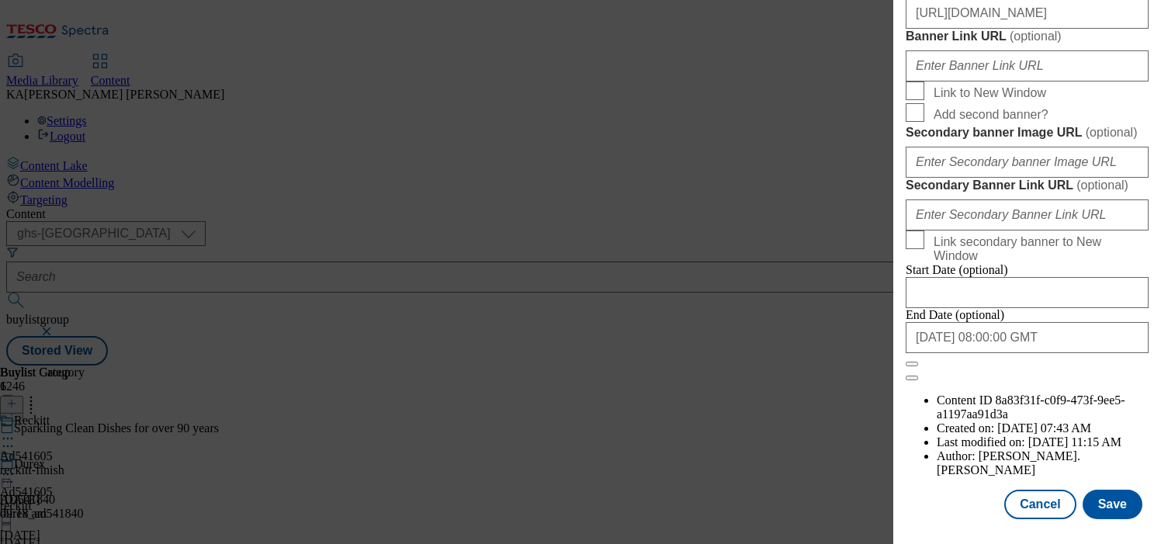
scroll to position [1447, 0]
click at [968, 29] on input "https://digitalcontent.api.tesco.com/v2/media/ghs-mktg/61852e66-0729-404b-a0cf-…" at bounding box center [1027, 13] width 243 height 31
paste input "7631ef54-01a7-4647-bee0-ac98c6747cd3/1757937316527-ad541605_Reckitt_Finish_Lego…"
type input "https://digitalcontent.api.tesco.com/v2/media/ghs-mktg/7631ef54-01a7-4647-bee0-…"
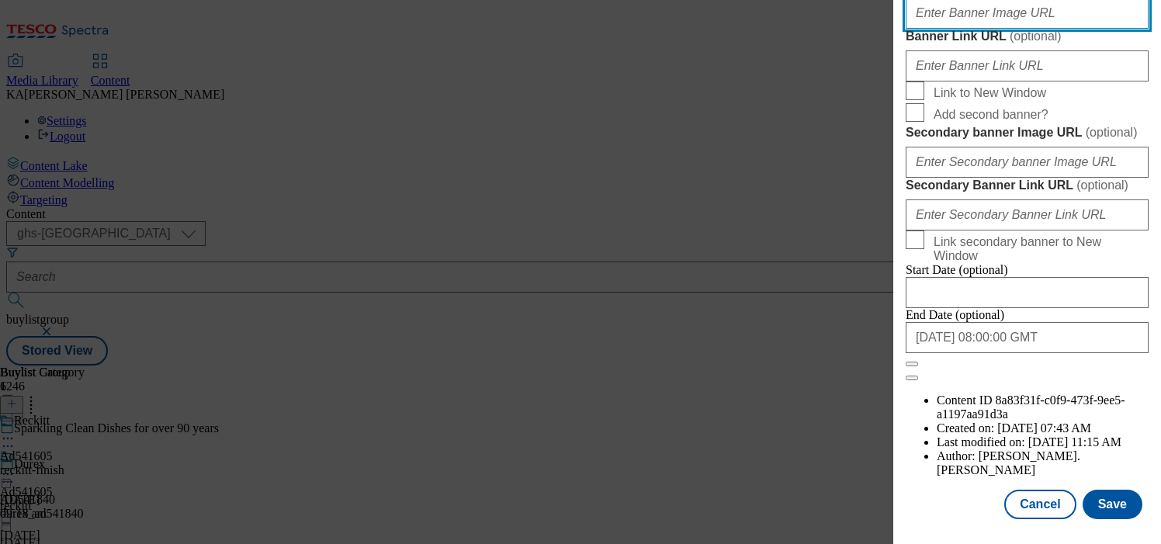
paste input "https://digitalcontent.api.tesco.com/v2/media/ghs-mktg/7631ef54-01a7-4647-bee0-…"
type input "https://digitalcontent.api.tesco.com/v2/media/ghs-mktg/7631ef54-01a7-4647-bee0-…"
click at [1111, 494] on button "Save" at bounding box center [1113, 504] width 60 height 29
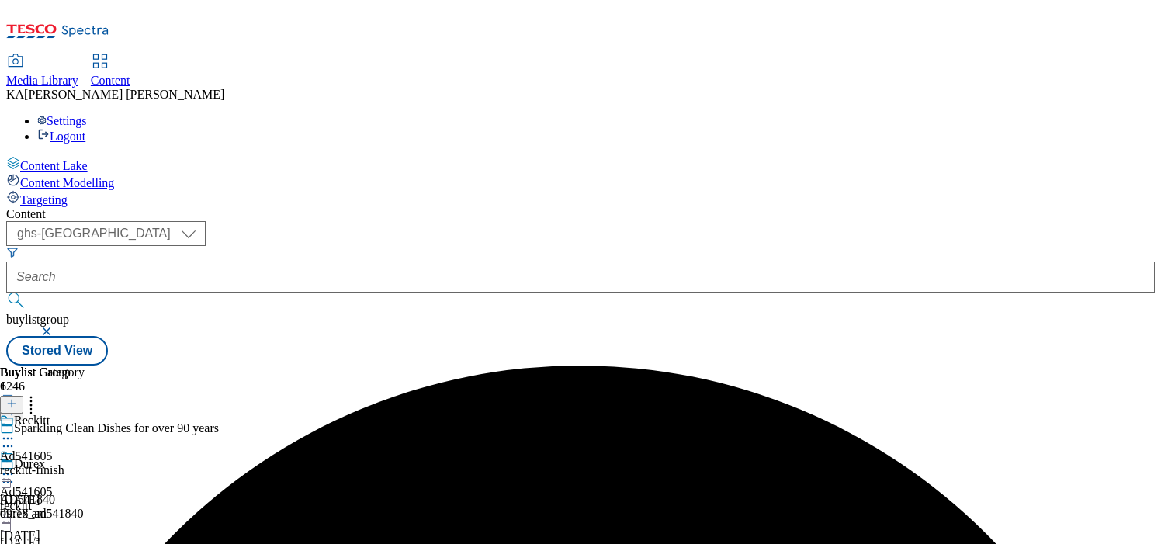
click at [16, 466] on icon at bounding box center [8, 474] width 16 height 16
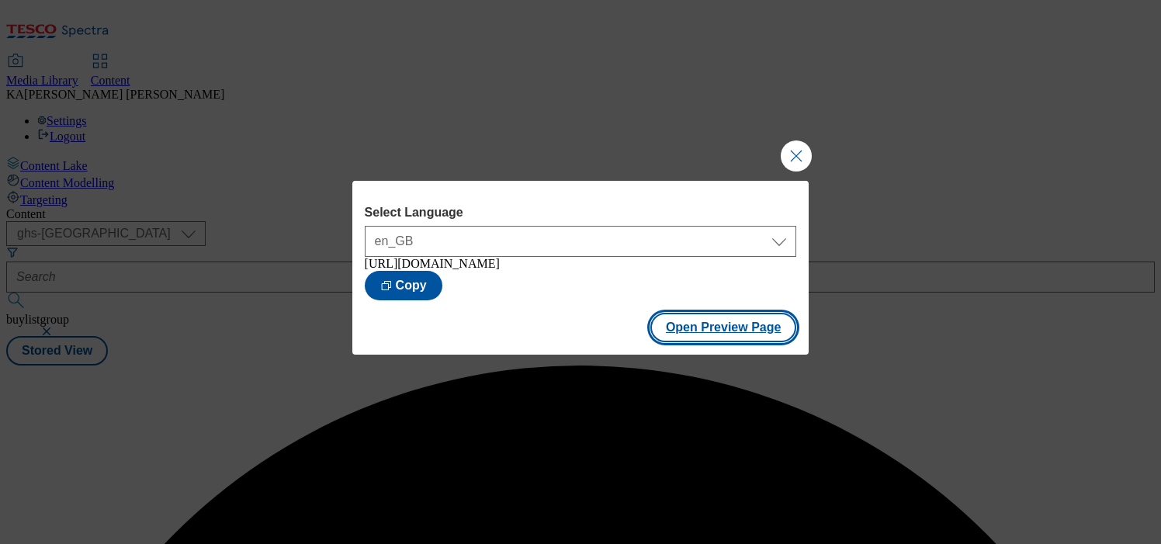
click at [702, 340] on button "Open Preview Page" at bounding box center [723, 327] width 147 height 29
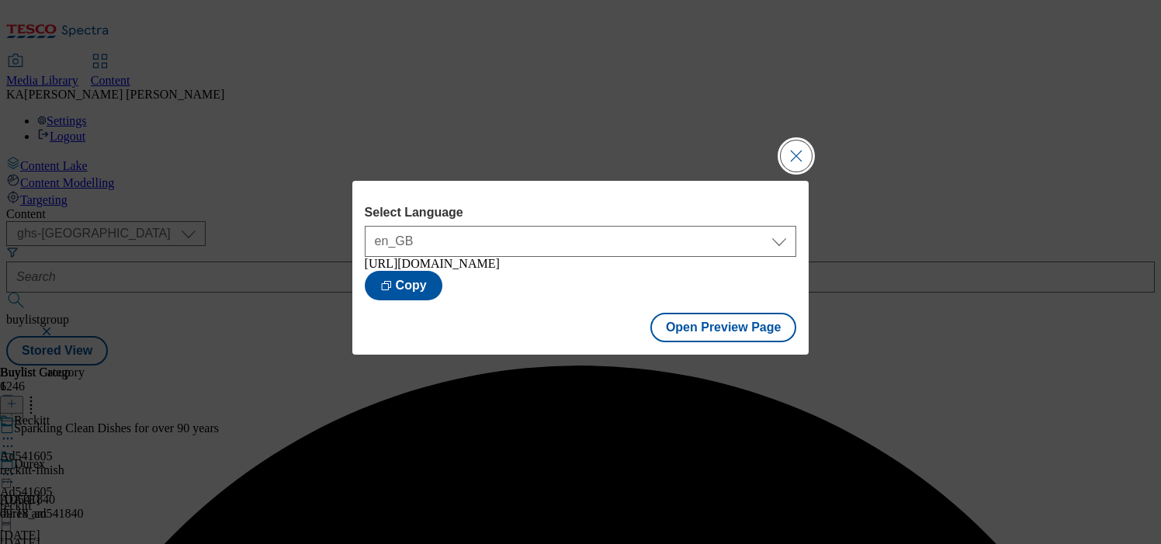
click at [809, 162] on button "Close Modal" at bounding box center [796, 155] width 31 height 31
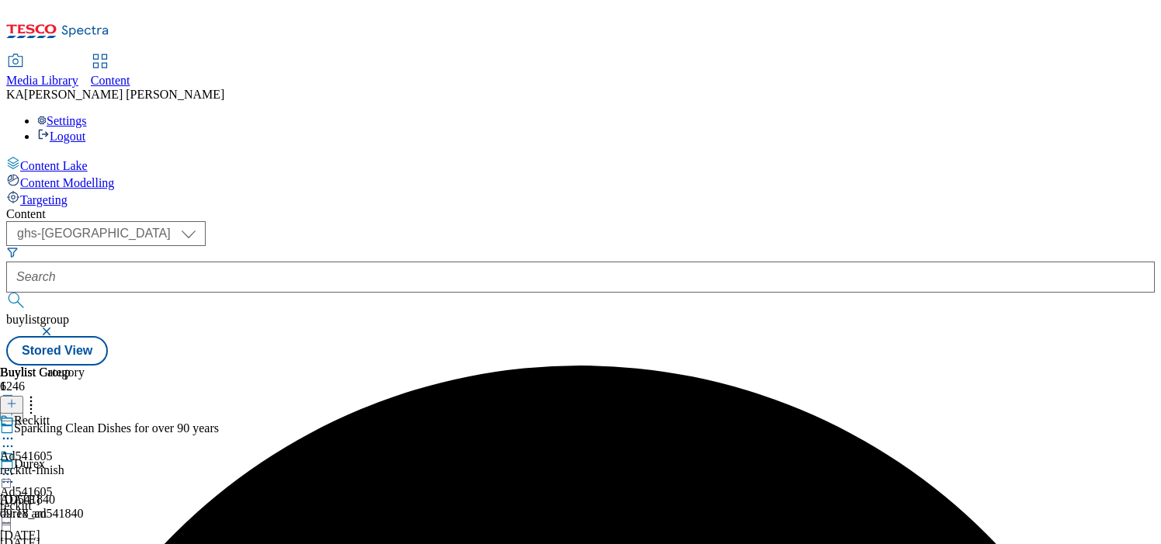
click at [9, 473] on circle at bounding box center [8, 474] width 2 height 2
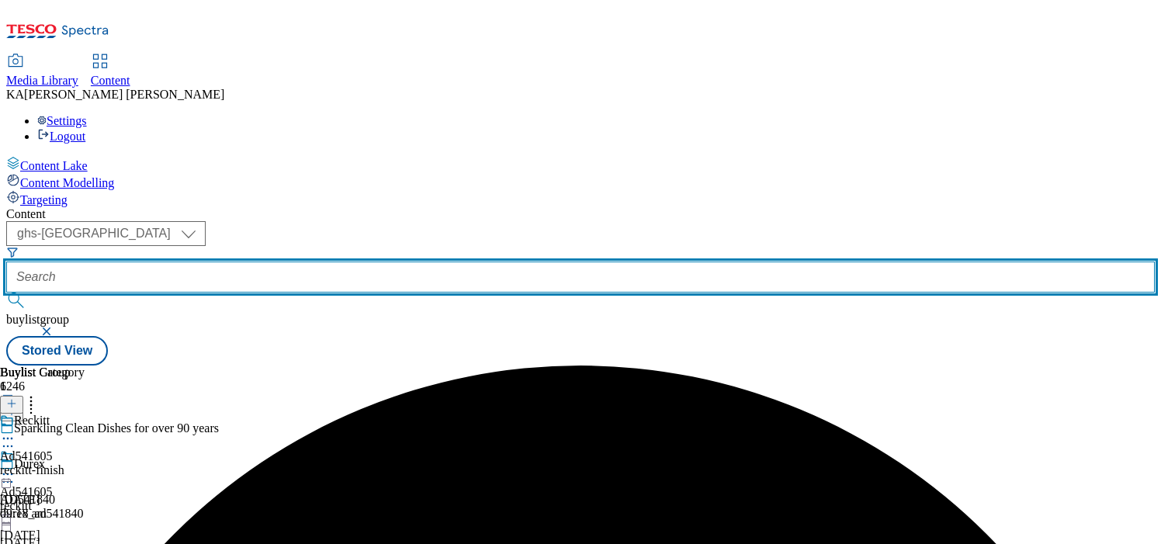
click at [347, 262] on input "text" at bounding box center [580, 277] width 1149 height 31
paste input "durex_ad541840/"
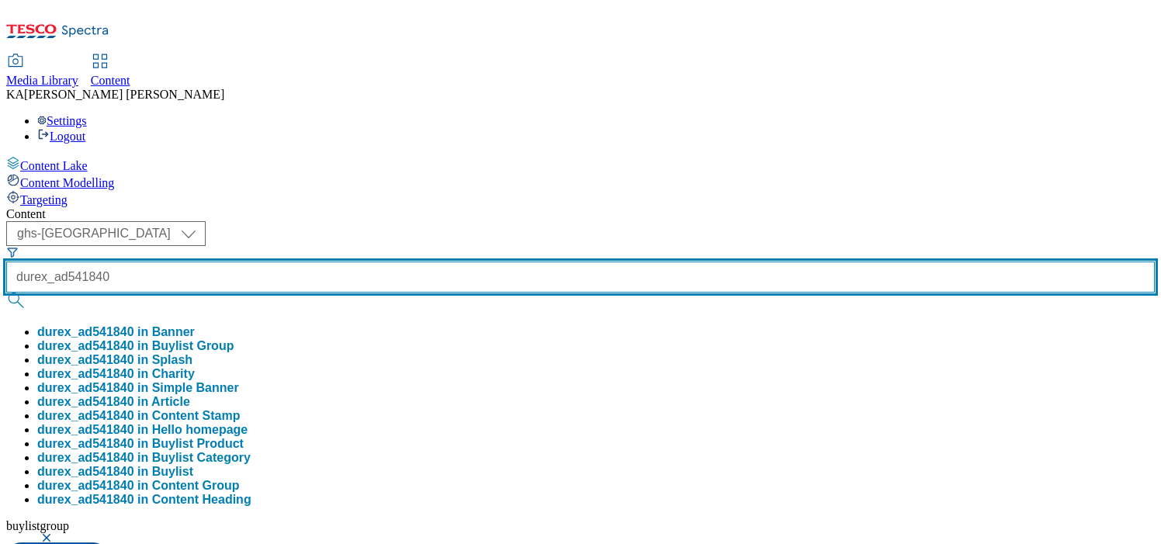
type input "durex_ad541840"
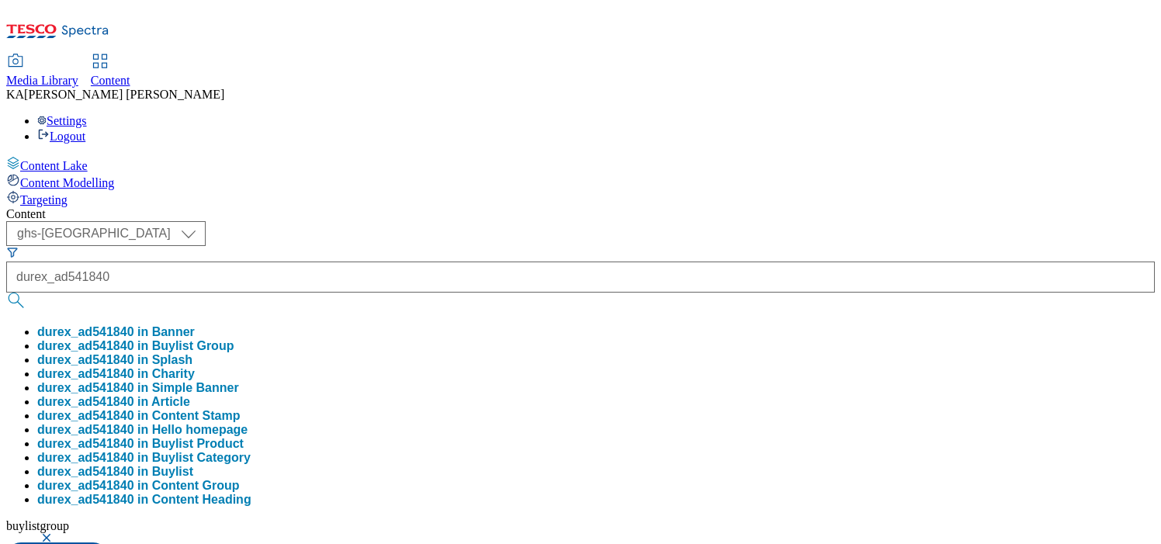
click at [234, 339] on button "durex_ad541840 in Buylist Group" at bounding box center [135, 346] width 196 height 14
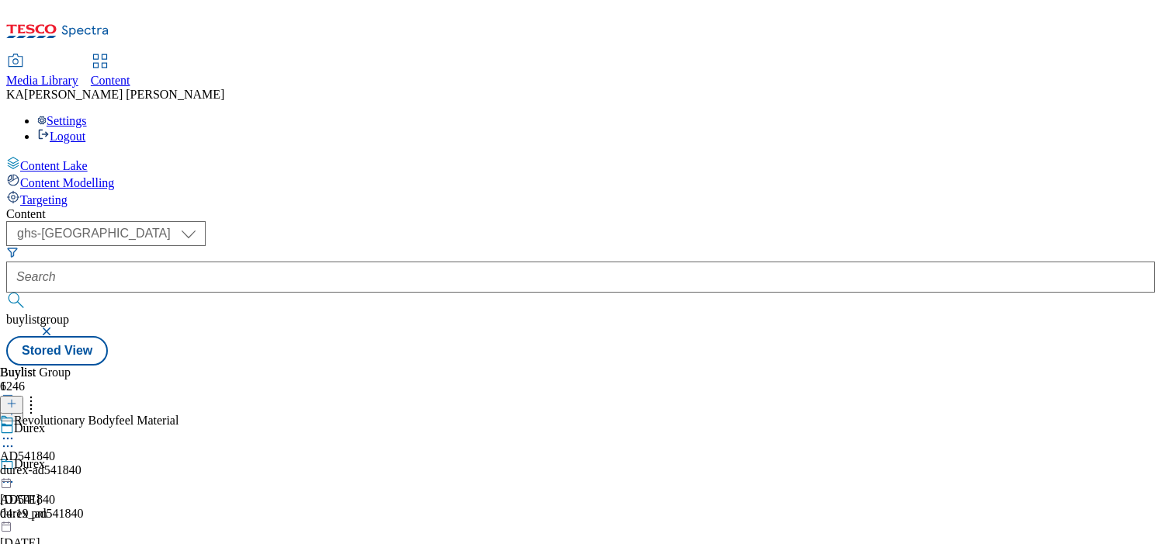
click at [16, 431] on icon at bounding box center [8, 439] width 16 height 16
click at [66, 466] on span "Edit" at bounding box center [57, 472] width 18 height 12
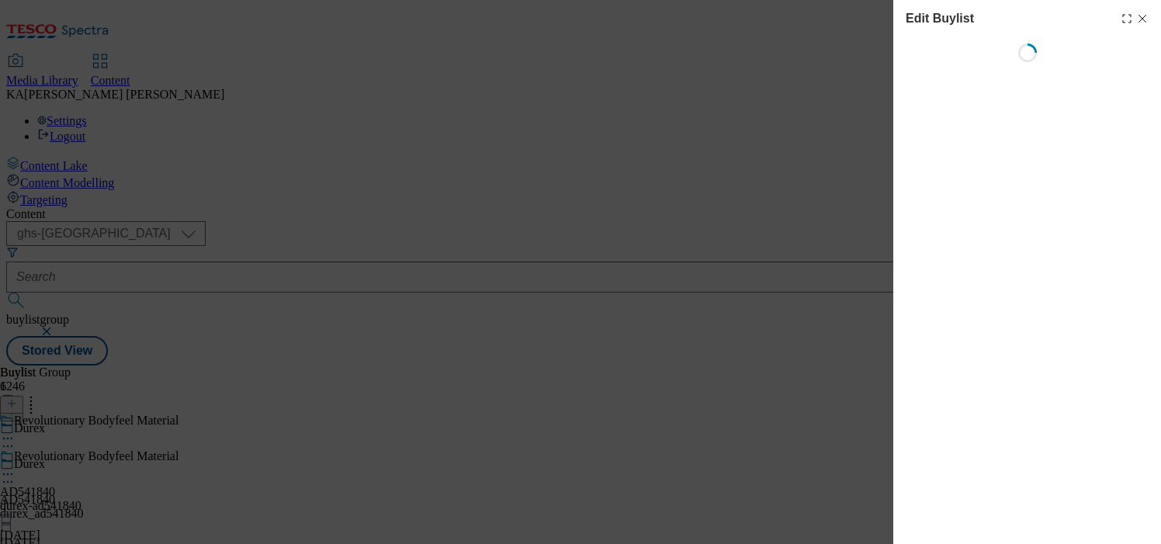
select select "seasonal"
select select "dunnhumby"
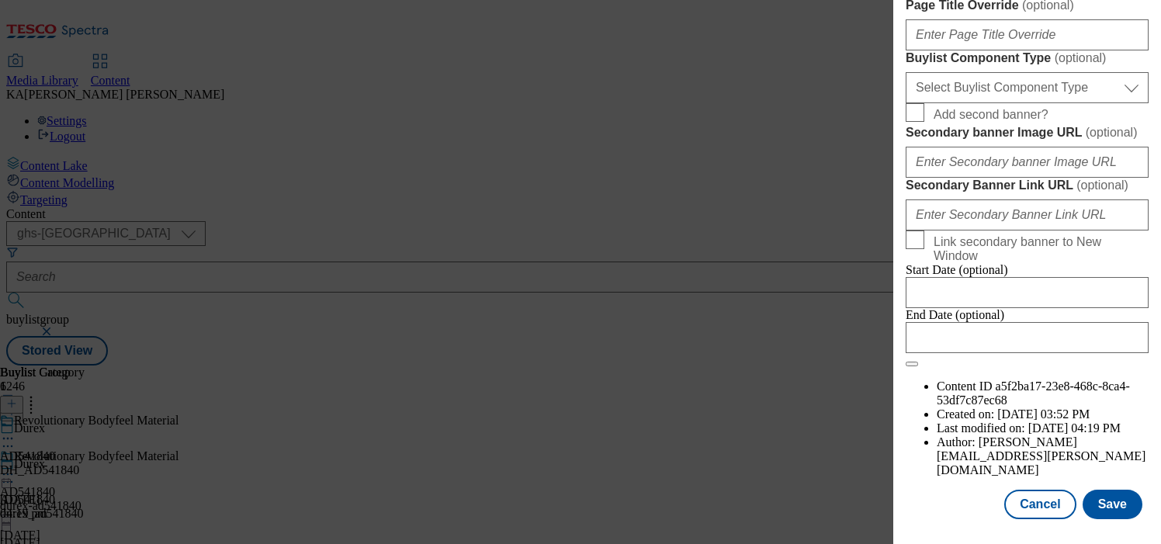
scroll to position [1440, 0]
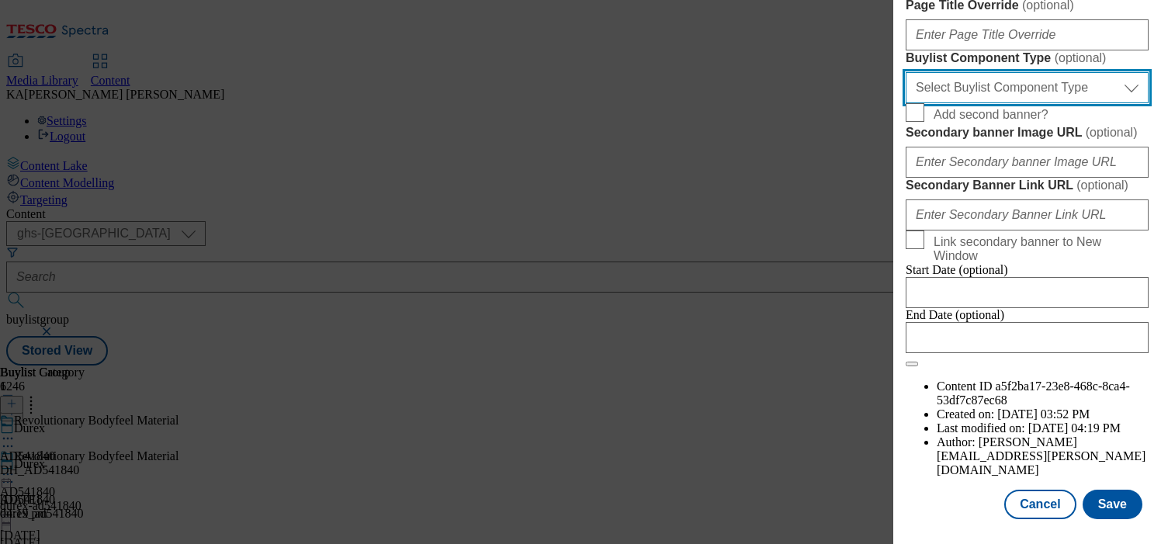
click at [954, 103] on select "Select Buylist Component Type Banner Competition Header Meal" at bounding box center [1027, 87] width 243 height 31
select select "Banner"
click at [906, 103] on select "Select Buylist Component Type Banner Competition Header Meal" at bounding box center [1027, 87] width 243 height 31
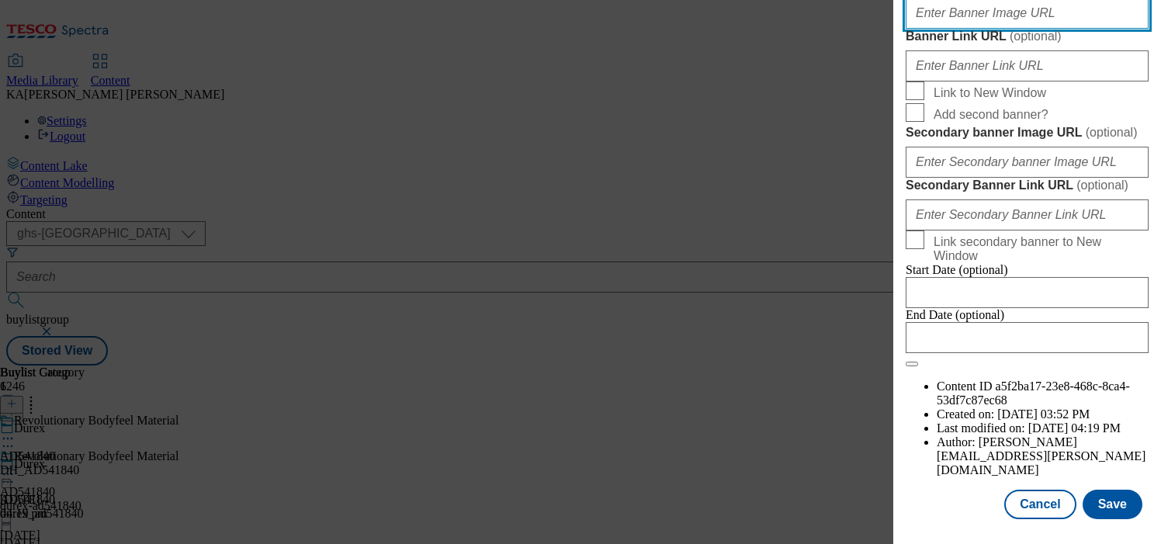
click at [938, 29] on input "Banner Image URL ( optional )" at bounding box center [1027, 13] width 243 height 31
paste input "https://digitalcontent.api.tesco.com/v2/media/ghs-mktg/06a2598f-4166-4d4c-aabf-…"
type input "https://digitalcontent.api.tesco.com/v2/media/ghs-mktg/06a2598f-4166-4d4c-aabf-…"
click at [1105, 500] on button "Save" at bounding box center [1113, 504] width 60 height 29
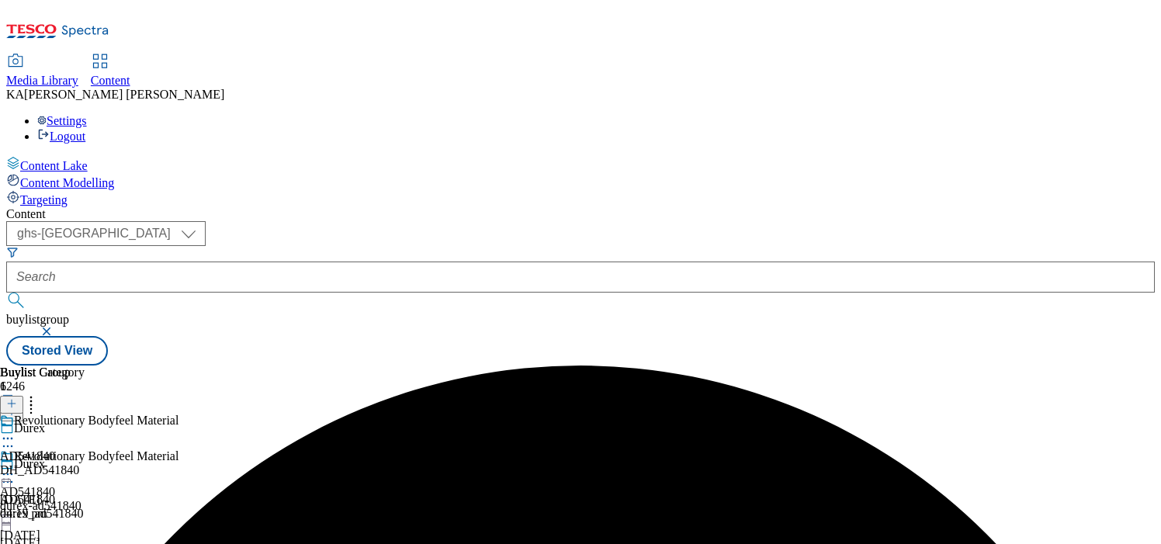
scroll to position [4, 0]
click at [16, 466] on icon at bounding box center [8, 474] width 16 height 16
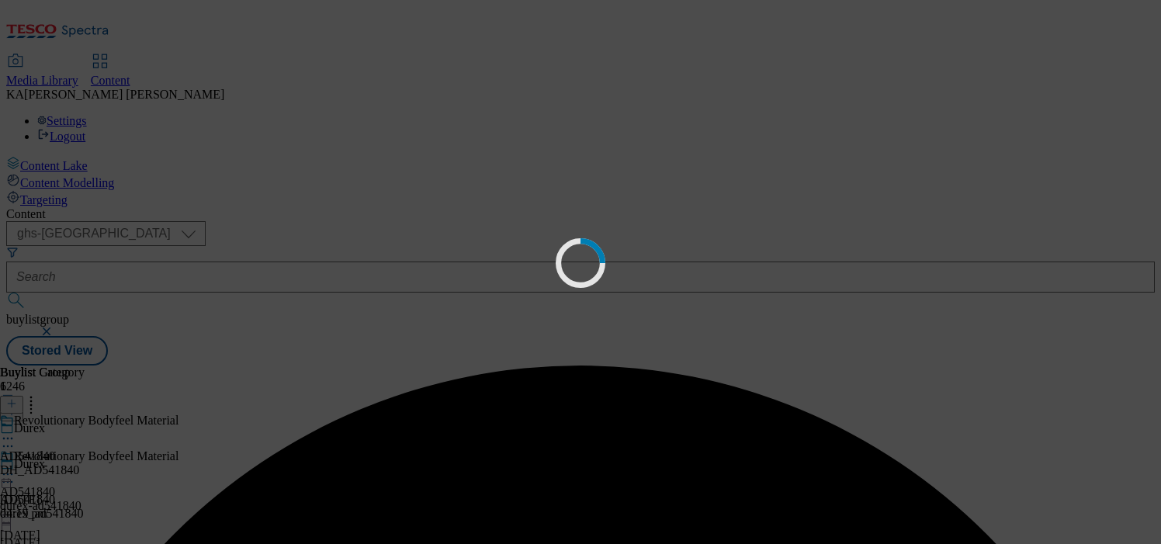
scroll to position [0, 0]
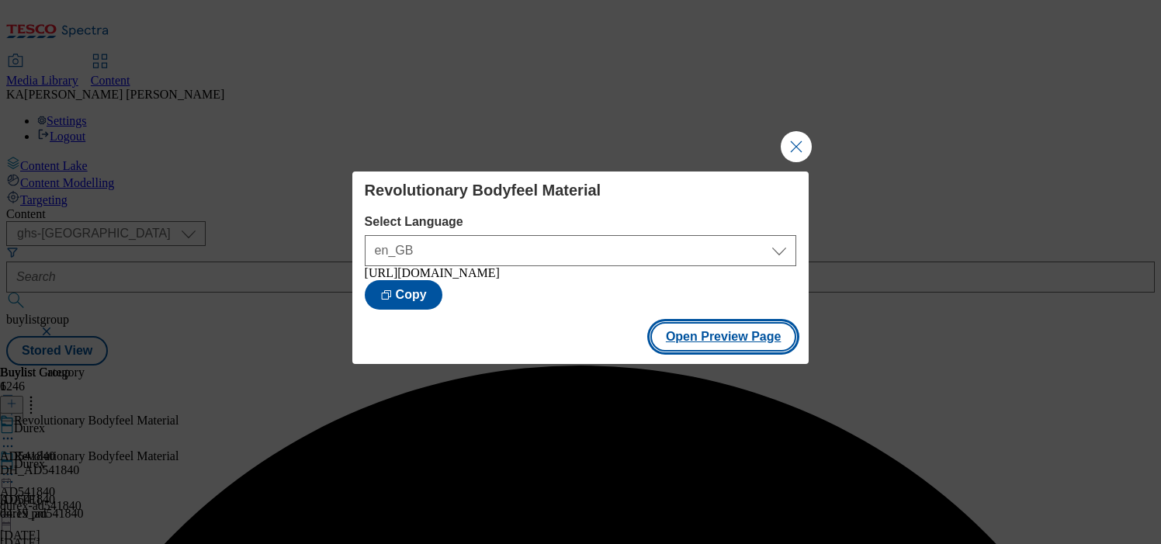
click at [682, 342] on button "Open Preview Page" at bounding box center [723, 336] width 147 height 29
click at [792, 134] on button "Close Modal" at bounding box center [796, 146] width 31 height 31
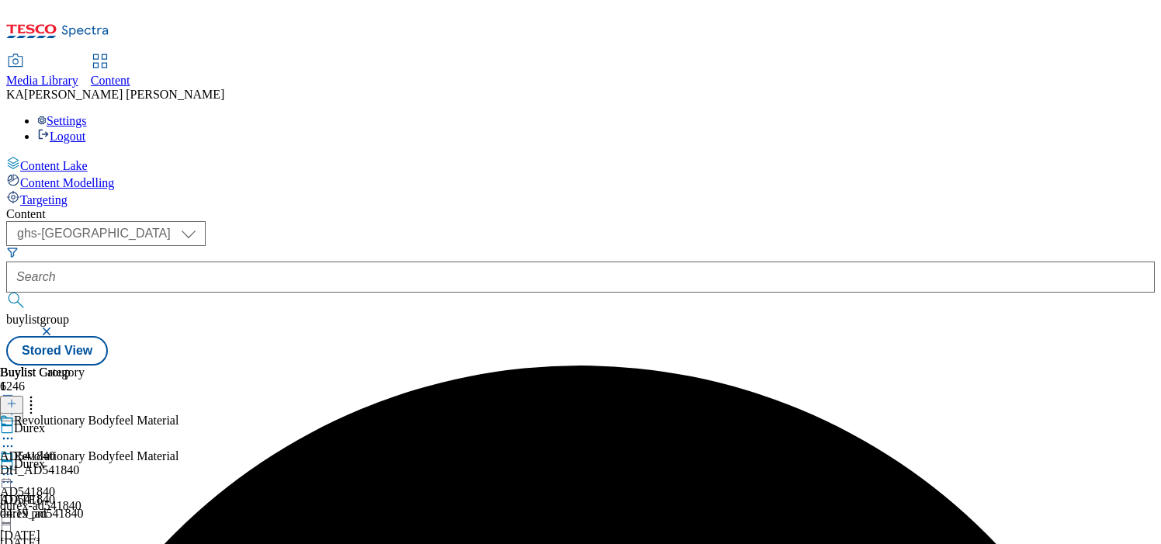
click at [16, 466] on icon at bounding box center [8, 474] width 16 height 16
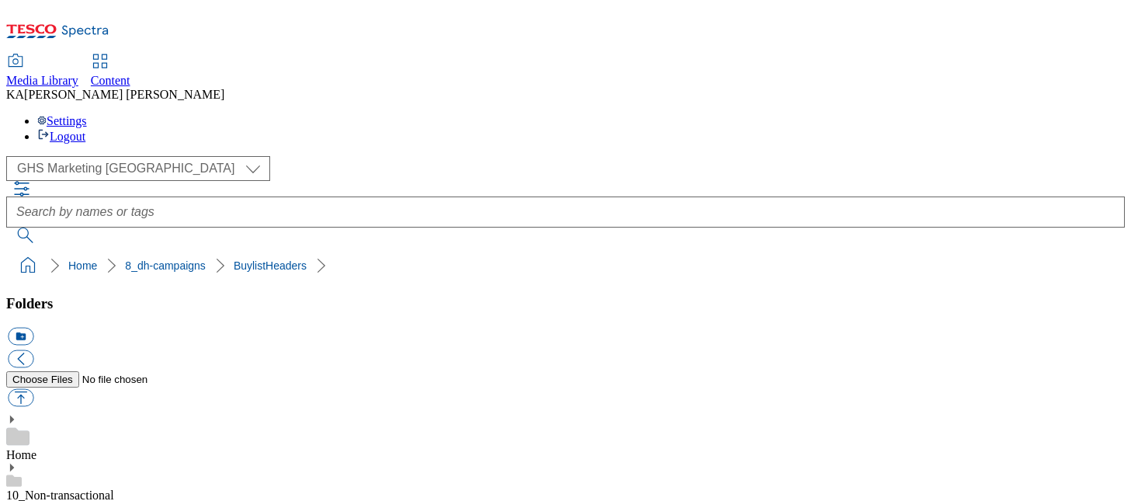
scroll to position [265, 0]
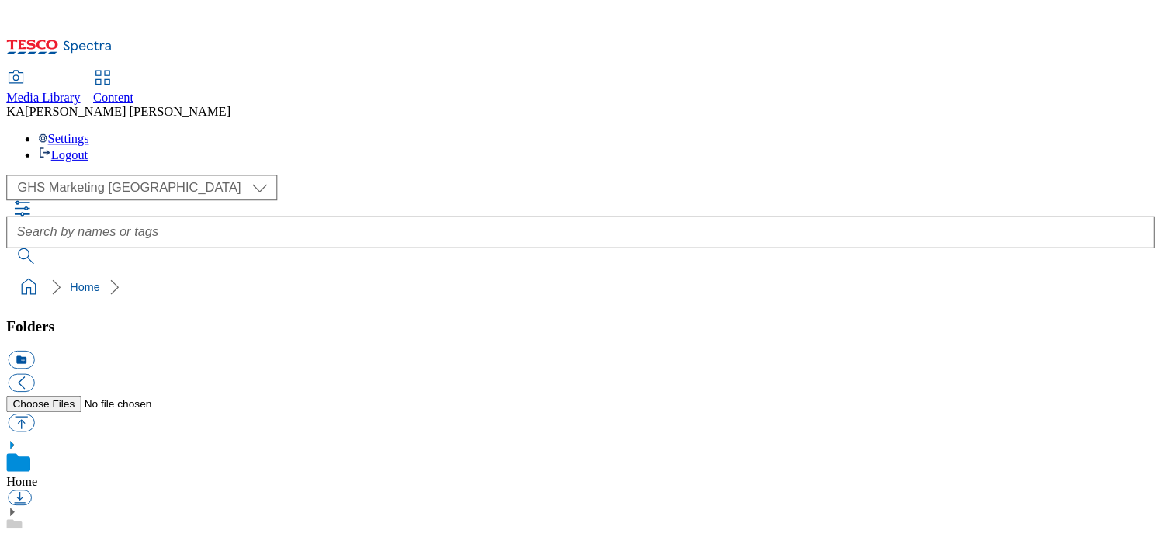
scroll to position [277, 0]
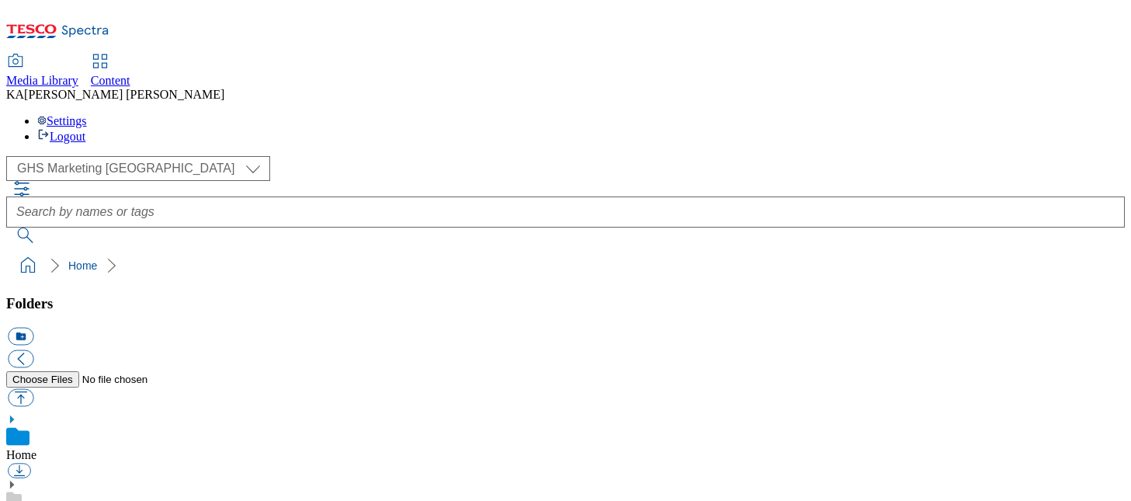
click at [33, 389] on button "button" at bounding box center [21, 398] width 26 height 18
type input "C:\fakepath\1755678443462-ad541897_ROI_JD_CocaCola_LegoBrand_H_1184x333_V1.jpg"
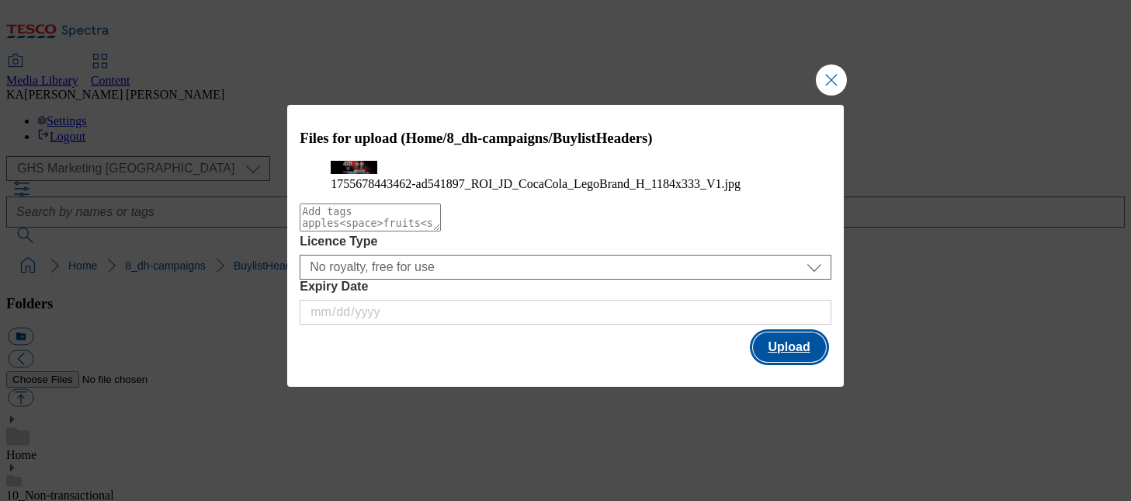
click at [783, 362] on button "Upload" at bounding box center [789, 346] width 73 height 29
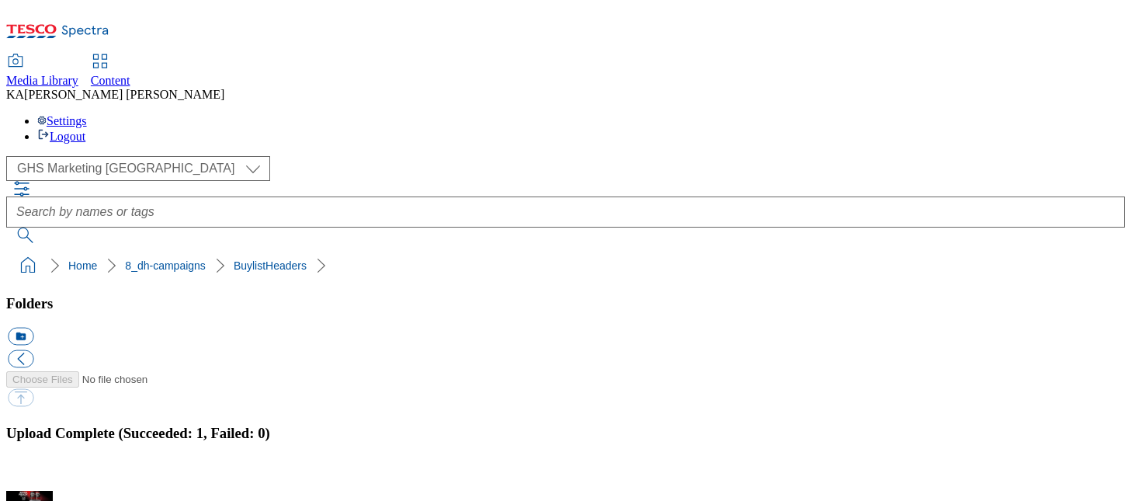
click at [31, 474] on button "button" at bounding box center [19, 481] width 23 height 15
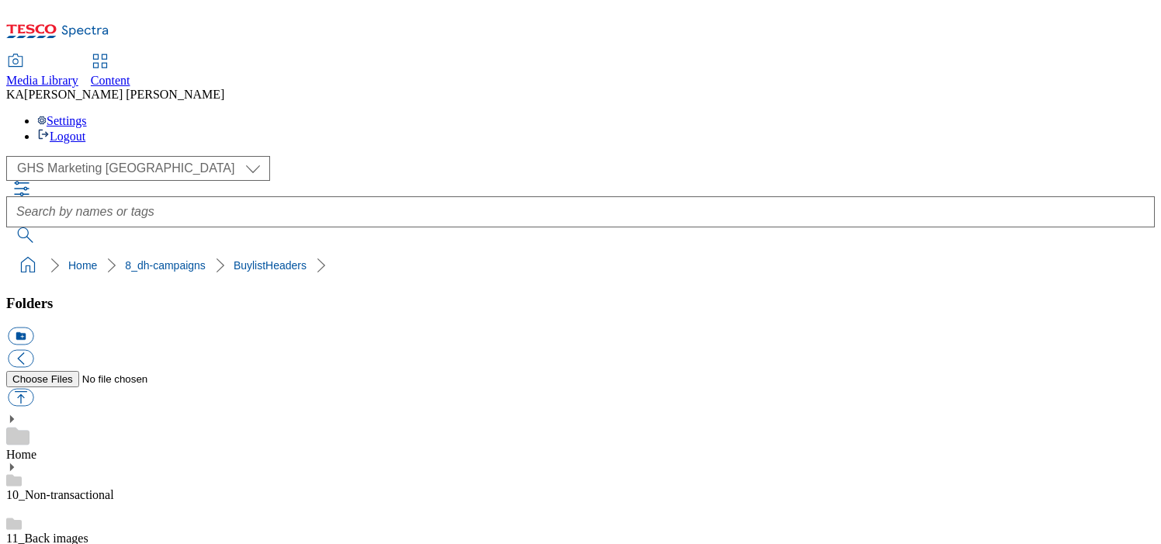
click at [33, 389] on button "button" at bounding box center [21, 398] width 26 height 18
type input "C:\fakepath\1757506016513-ad542170_Jordans_Popped_LegoBrand_H_1184x333_V1.jpg"
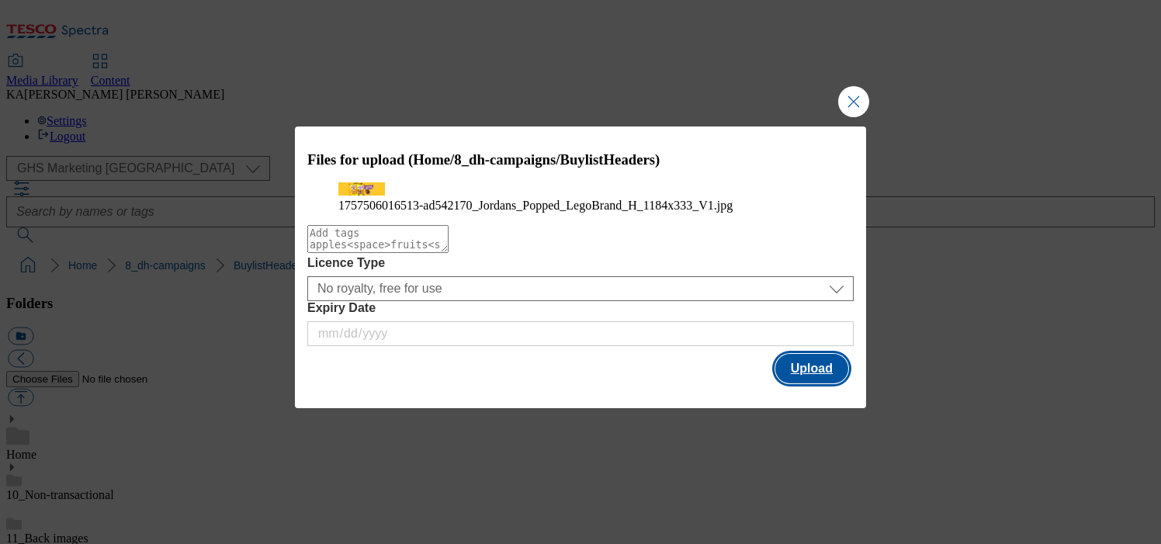
click at [818, 383] on button "Upload" at bounding box center [811, 368] width 73 height 29
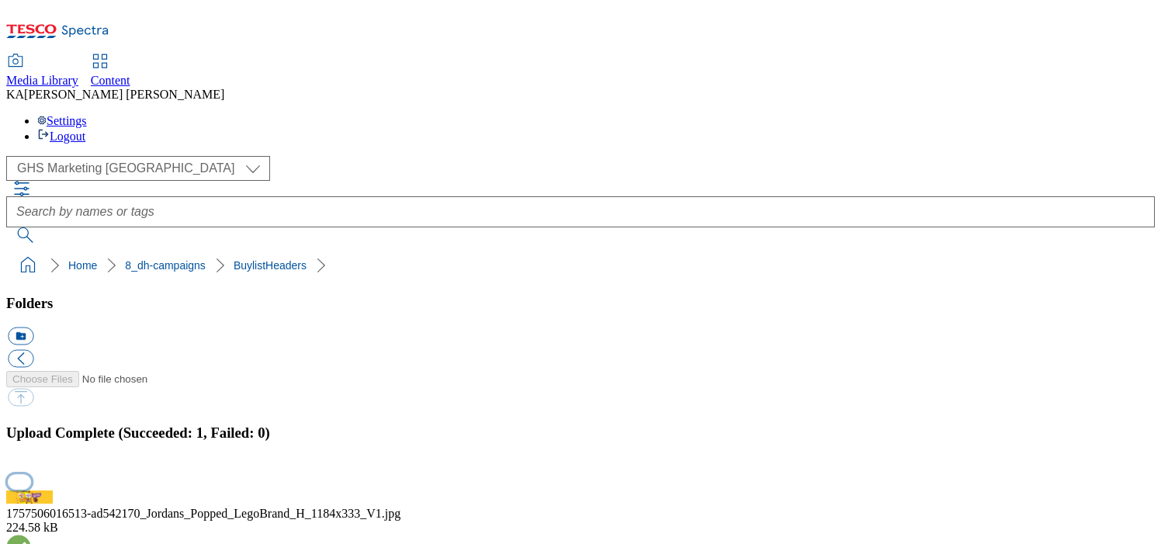
click at [31, 474] on button "button" at bounding box center [19, 481] width 23 height 15
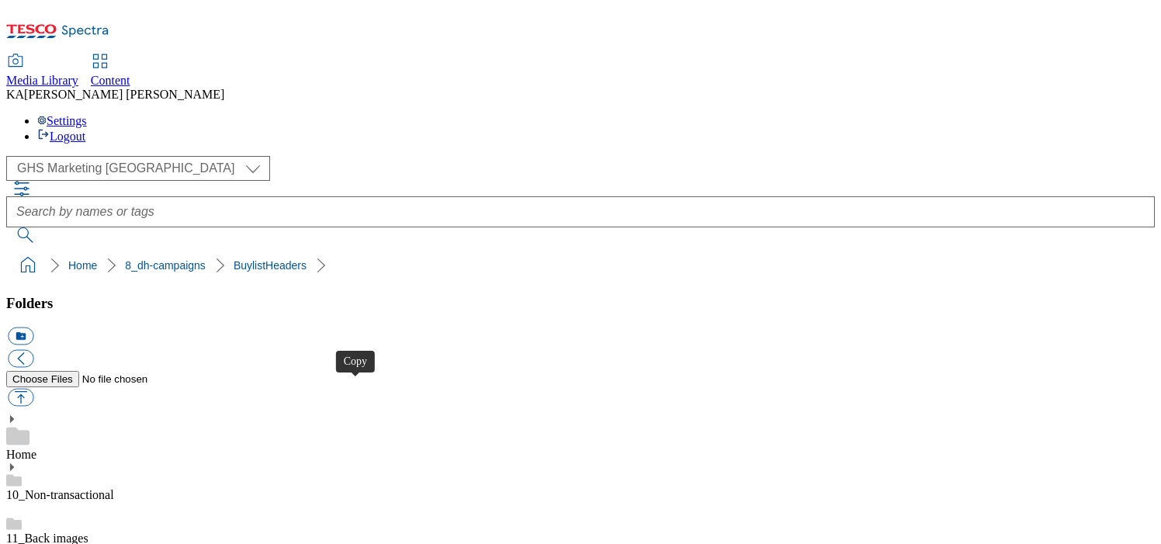
click at [33, 389] on button "button" at bounding box center [21, 398] width 26 height 18
type input "C:\fakepath\1757570430959-ad542004_Garnier_LegoBrand_H_1184x333_V1.jpg"
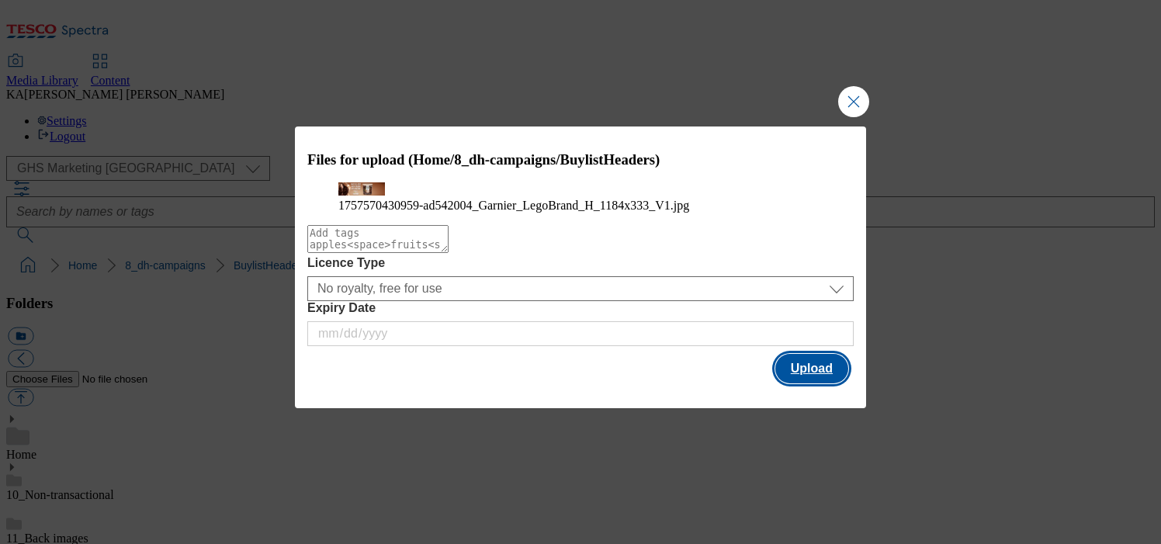
click at [804, 383] on button "Upload" at bounding box center [811, 368] width 73 height 29
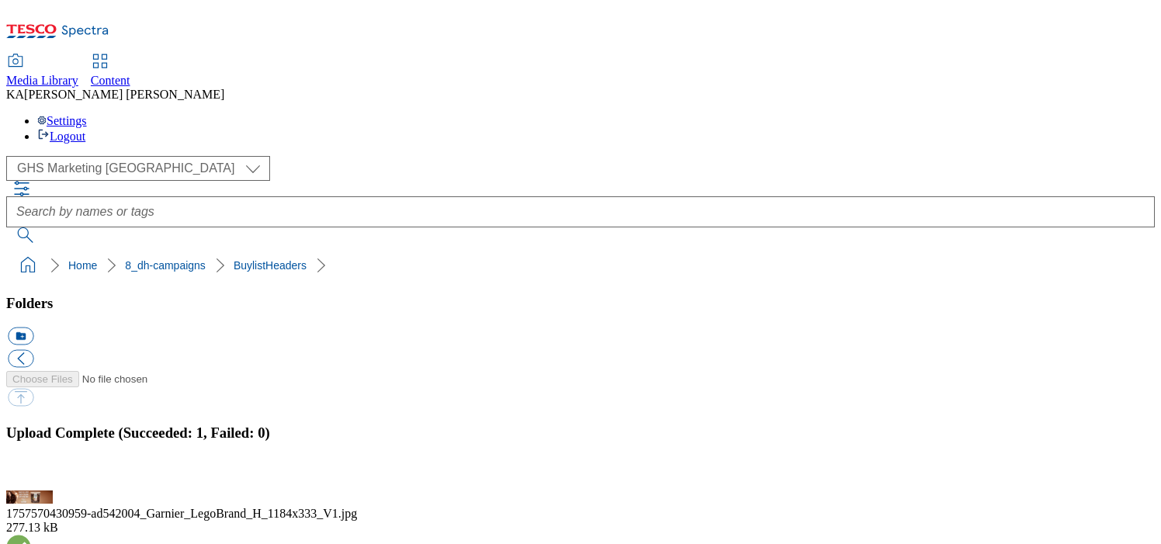
click at [31, 474] on button "button" at bounding box center [19, 481] width 23 height 15
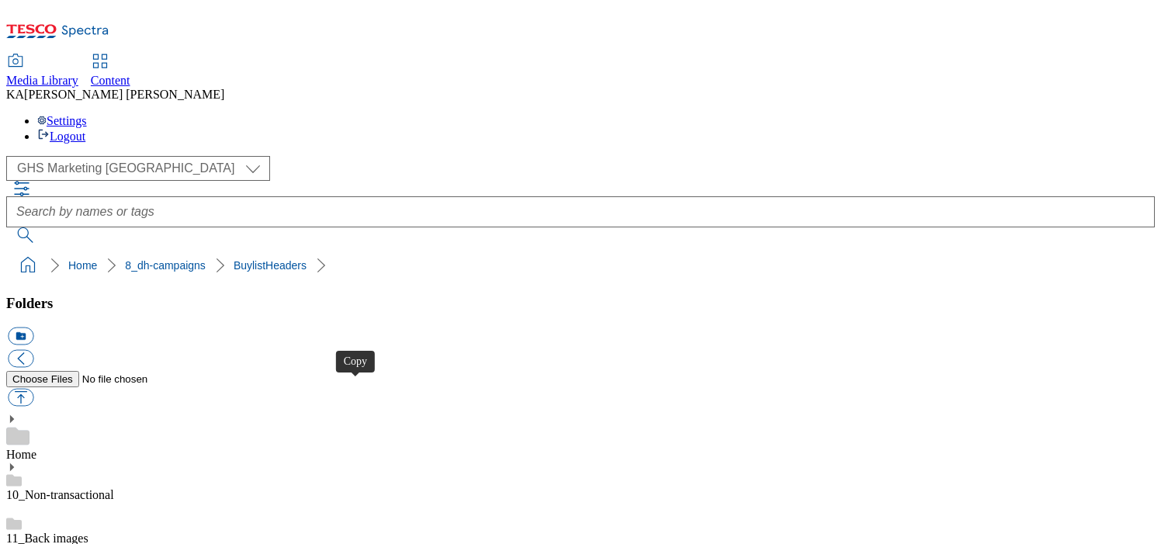
click at [33, 389] on button "button" at bounding box center [21, 398] width 26 height 18
type input "C:\fakepath\1757679916899-ad541977_Nivea_LegoBrand_H_1184x333_V1.jpg"
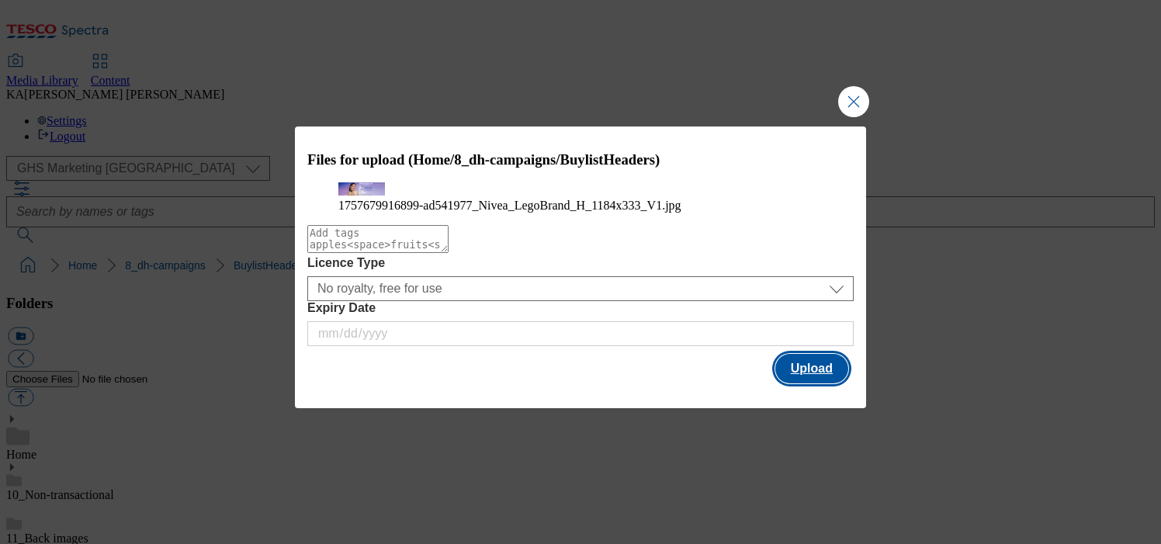
click at [806, 383] on button "Upload" at bounding box center [811, 368] width 73 height 29
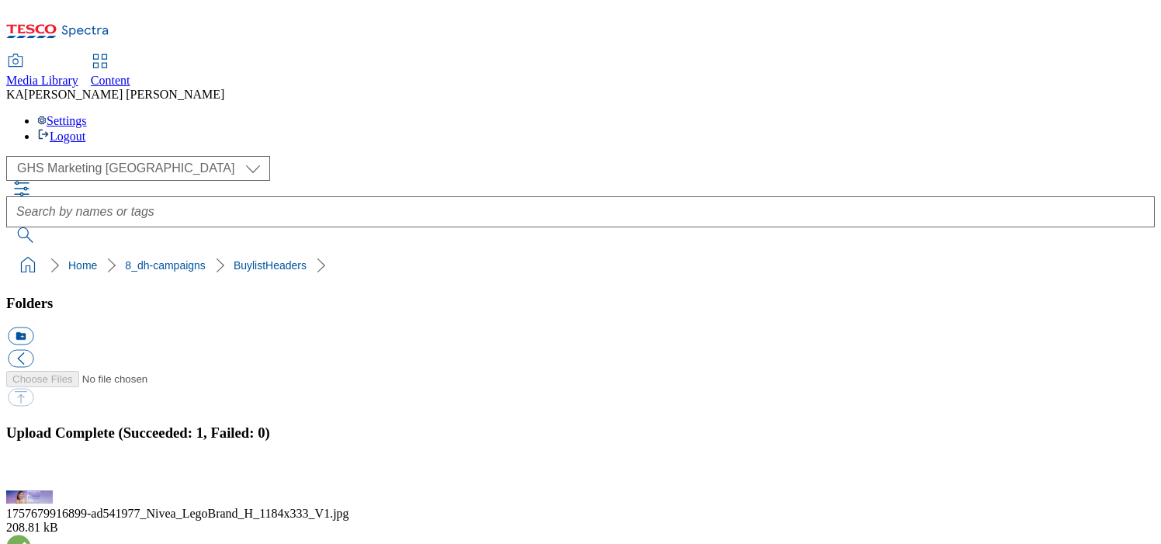
click at [31, 474] on button "button" at bounding box center [19, 481] width 23 height 15
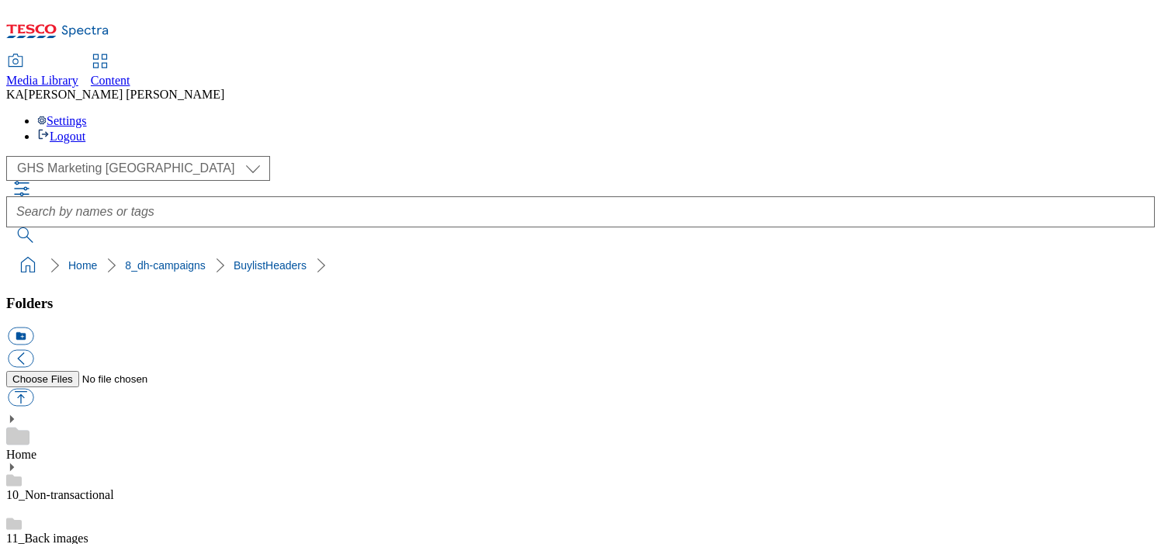
click at [33, 389] on button "button" at bounding box center [21, 398] width 26 height 18
type input "C:\fakepath\1757660986864-ad541952_Nivea_LegoBrand_H_1184x333_V2.jpg"
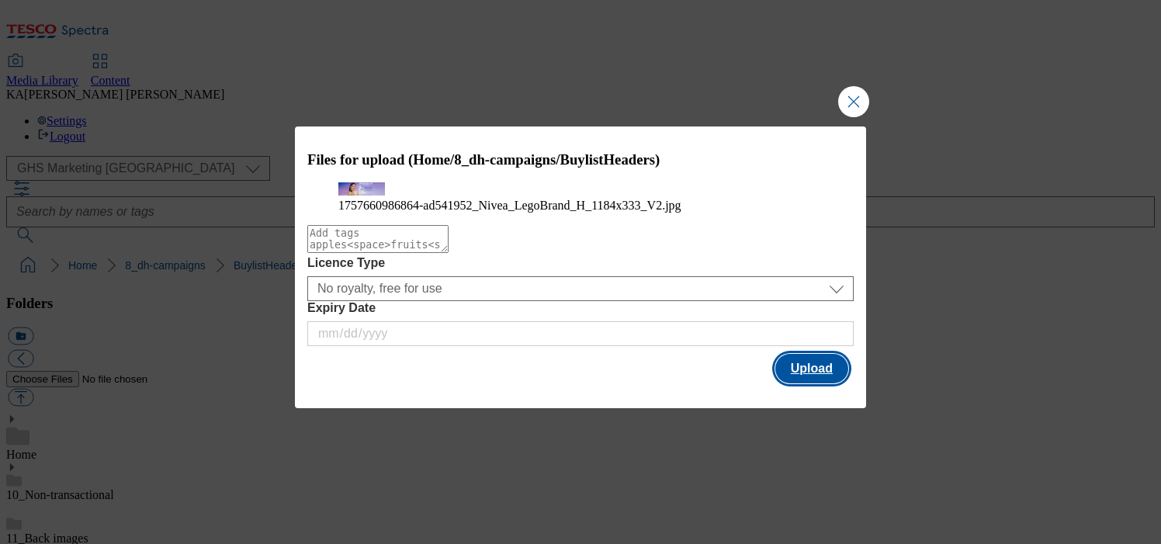
click at [791, 383] on button "Upload" at bounding box center [811, 368] width 73 height 29
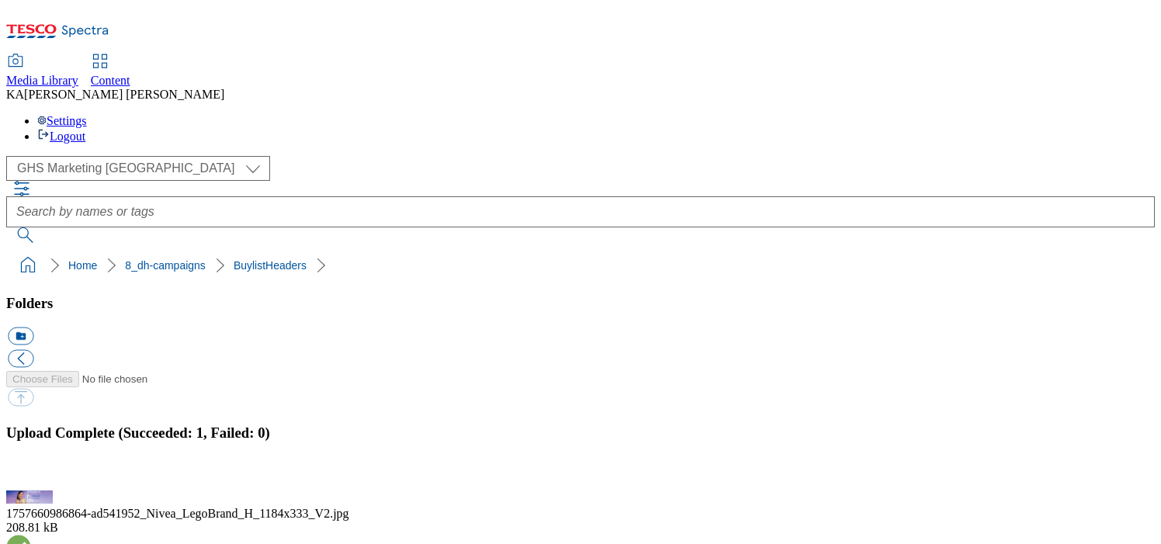
click at [31, 474] on button "button" at bounding box center [19, 481] width 23 height 15
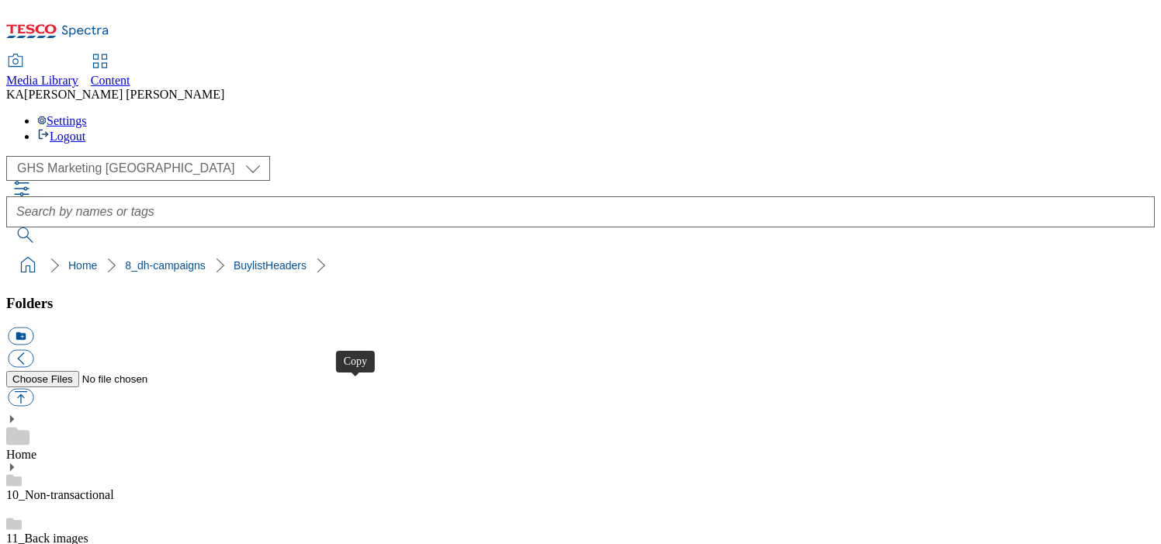
click at [33, 389] on button "button" at bounding box center [21, 398] width 26 height 18
click at [235, 295] on div "Folders icon_new_folder" at bounding box center [580, 353] width 1149 height 116
click at [33, 389] on button "button" at bounding box center [21, 398] width 26 height 18
type input "C:\fakepath\1757413935665-ad541923_Kitchen_Joy_Sides_Legobrand_H_1184X333_V3.jpg"
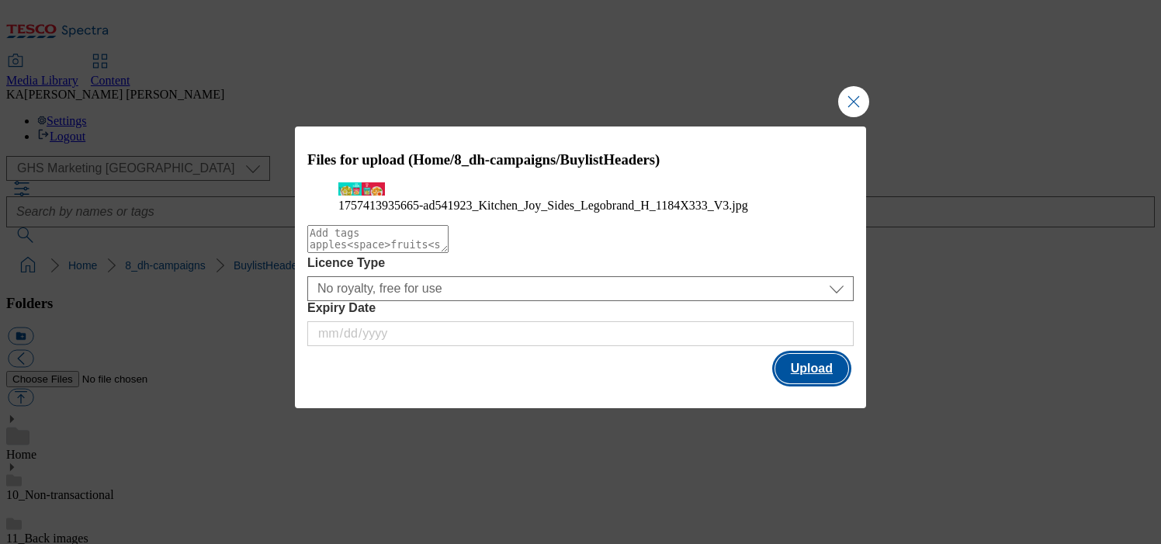
click at [800, 383] on button "Upload" at bounding box center [811, 368] width 73 height 29
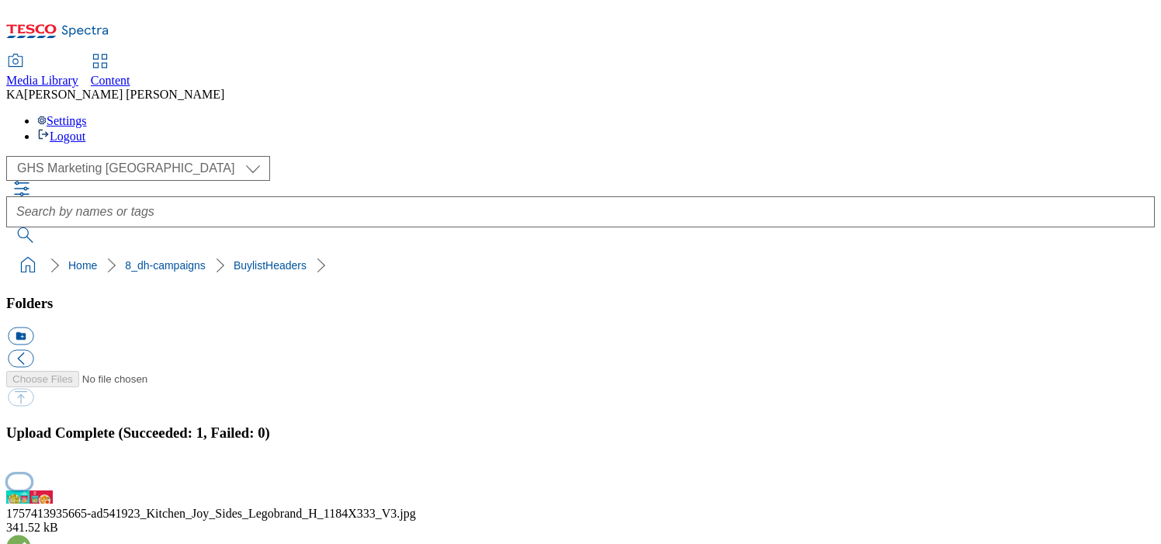
click at [31, 474] on button "button" at bounding box center [19, 481] width 23 height 15
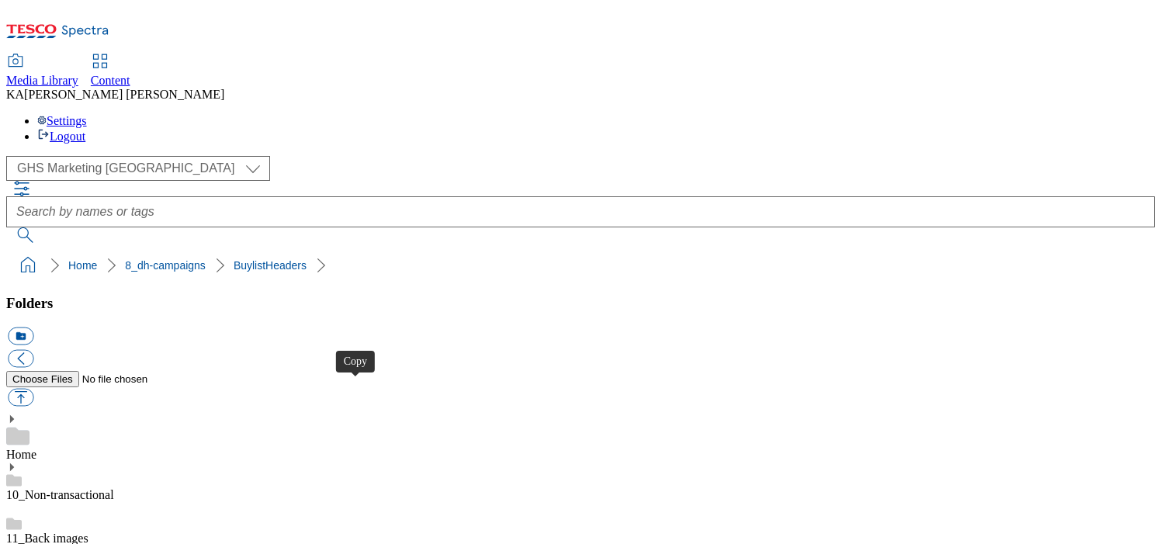
click at [33, 389] on button "button" at bounding box center [21, 398] width 26 height 18
type input "C:\fakepath\1757569862075-ad541834_Encore_LegoBrand_H_1184x333_V2.jpg"
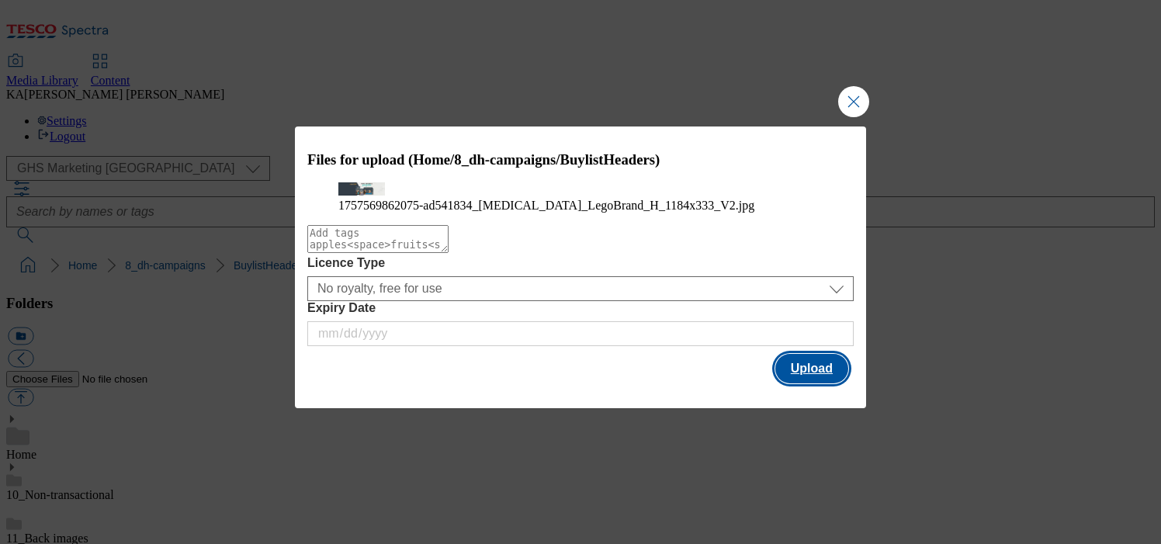
click at [803, 383] on button "Upload" at bounding box center [811, 368] width 73 height 29
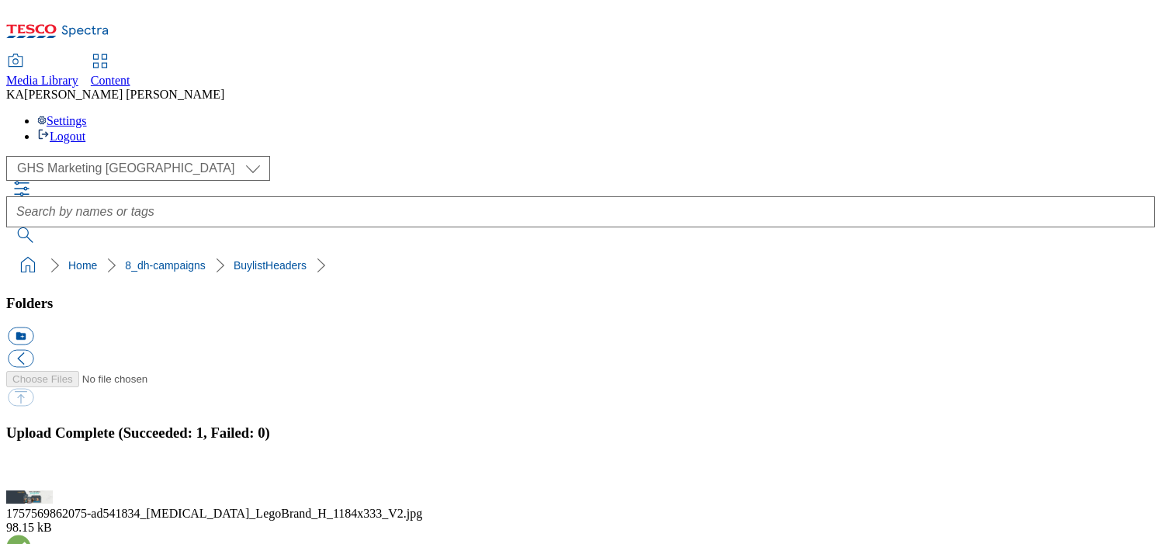
click at [31, 474] on button "button" at bounding box center [19, 481] width 23 height 15
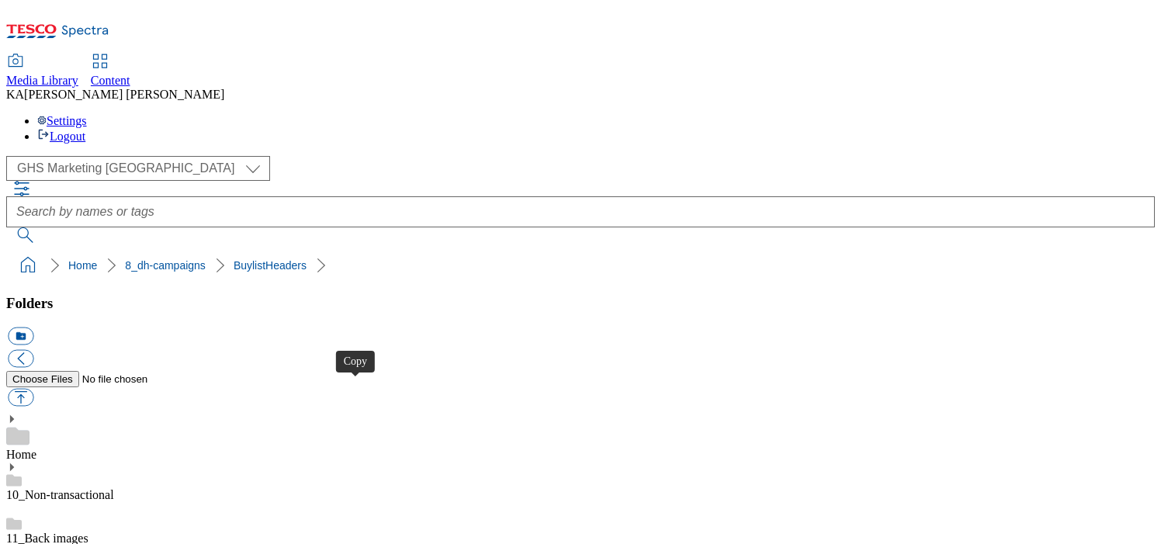
click at [33, 389] on button "button" at bounding box center [21, 398] width 26 height 18
type input "C:\fakepath\1757937316527-ad541605_Reckitt_Finish_LegoBrand_H_1184x333_V2.jpg"
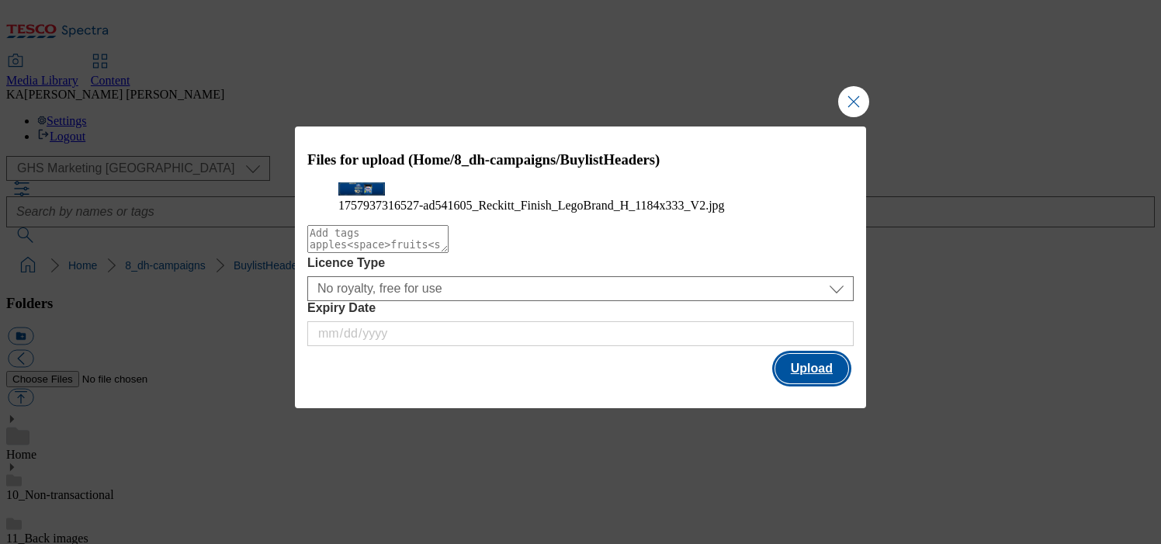
click at [803, 383] on button "Upload" at bounding box center [811, 368] width 73 height 29
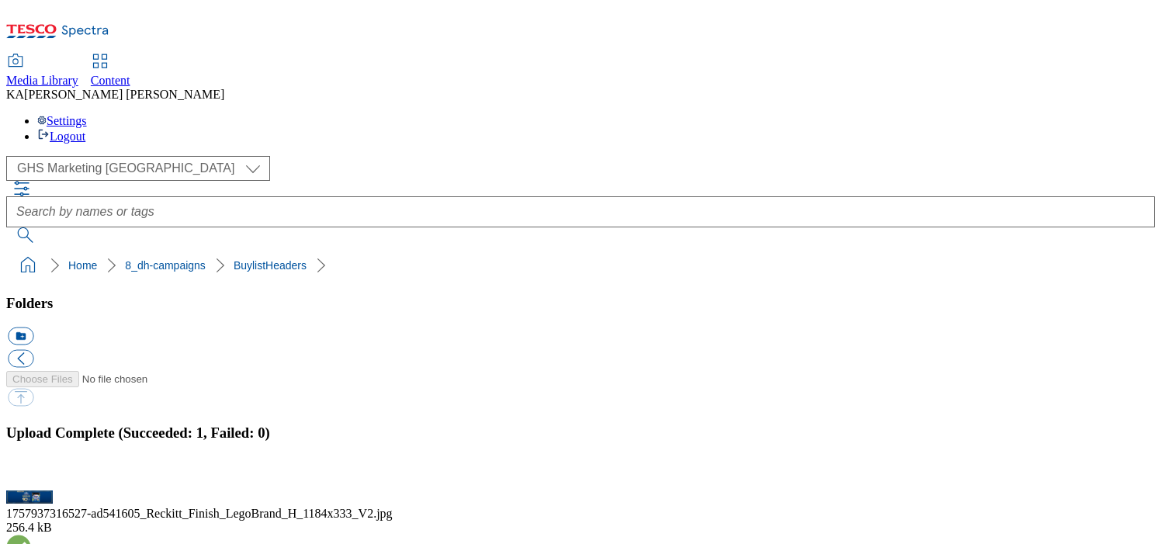
click at [31, 474] on button "button" at bounding box center [19, 481] width 23 height 15
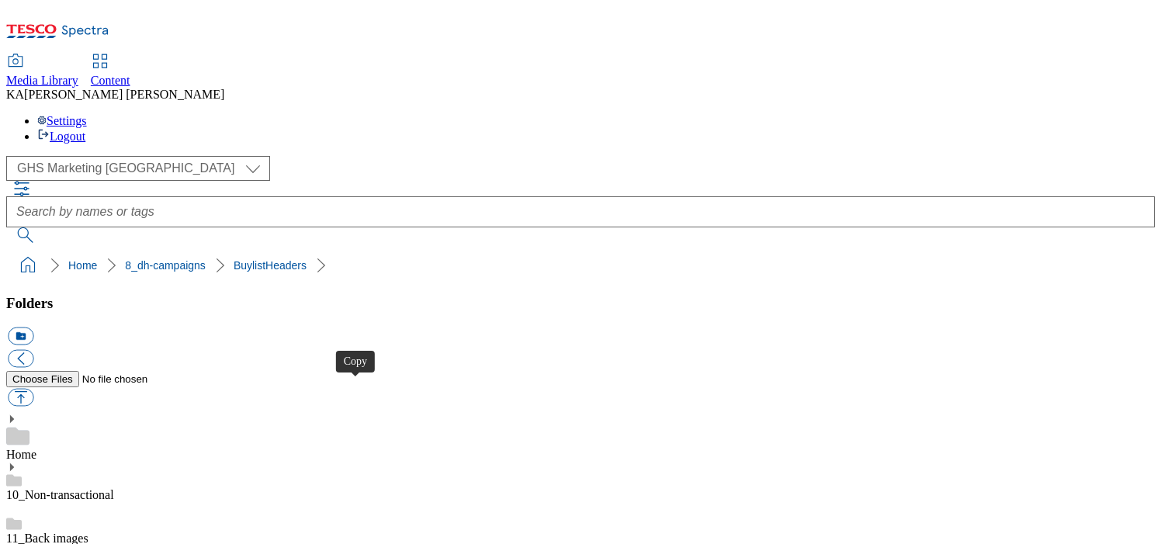
click at [33, 389] on button "button" at bounding box center [21, 398] width 26 height 18
type input "C:\fakepath\1757521330189-541840_NO_TILE_BLH.jpg"
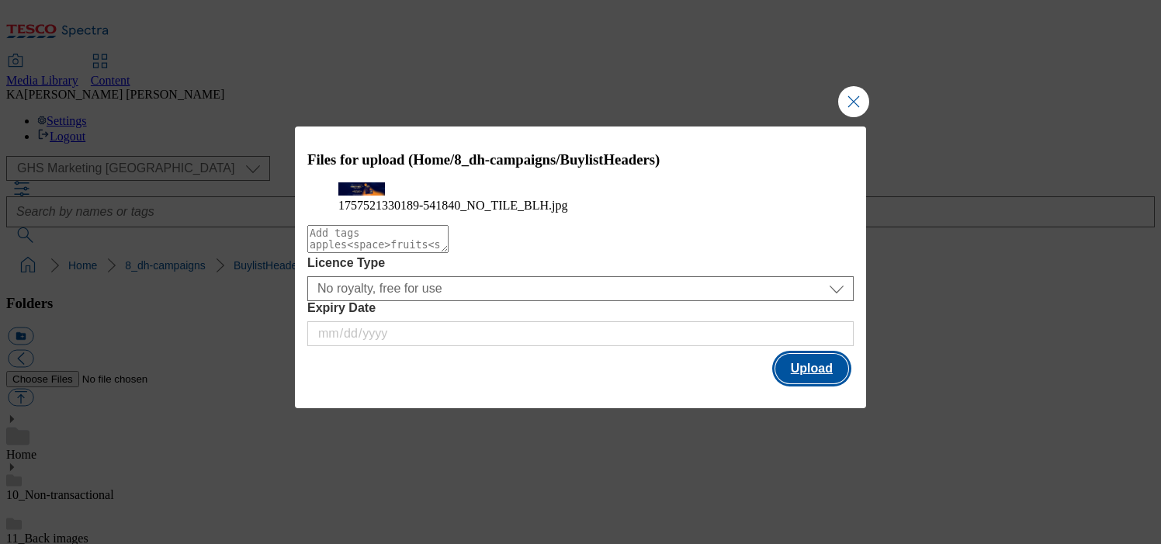
click at [789, 383] on button "Upload" at bounding box center [811, 368] width 73 height 29
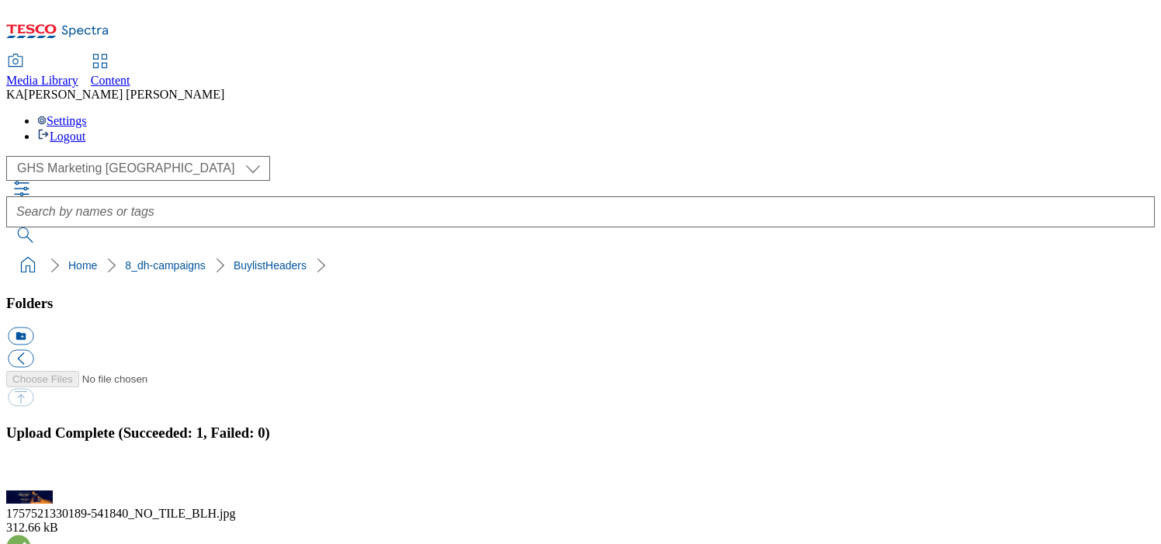
click at [31, 474] on button "button" at bounding box center [19, 481] width 23 height 15
